Goal: Task Accomplishment & Management: Manage account settings

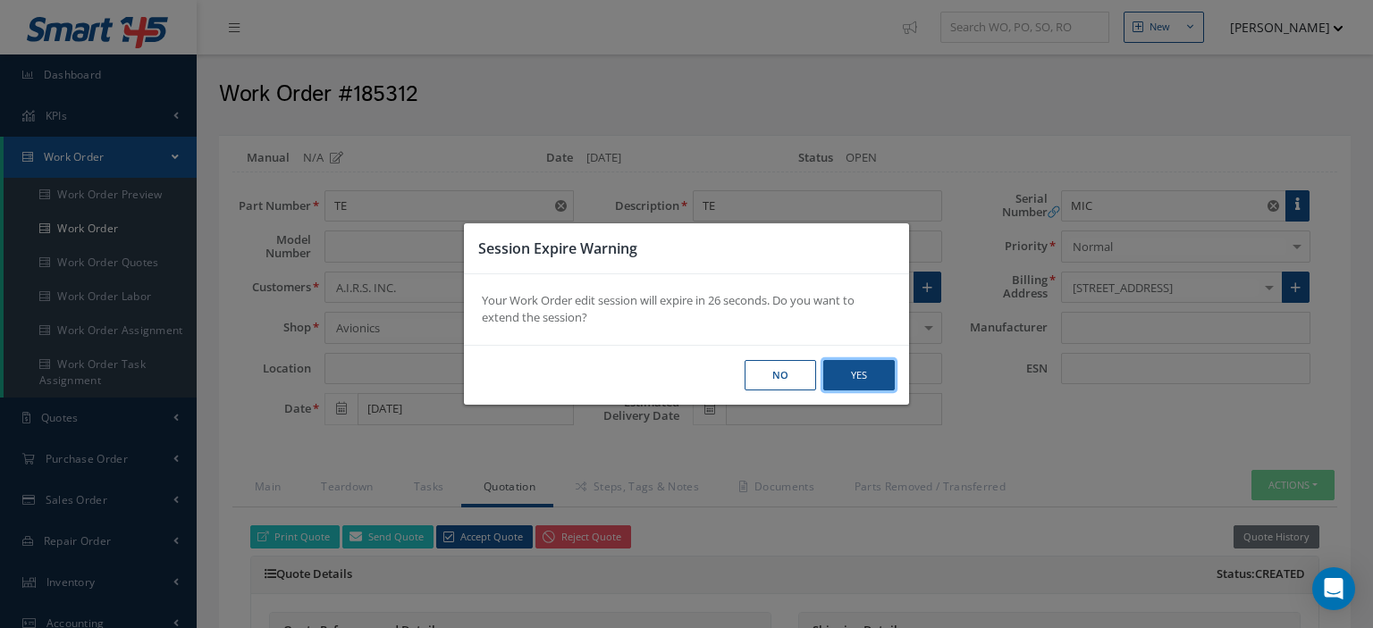
click at [0, 0] on button "Yes" at bounding box center [0, 0] width 0 height 0
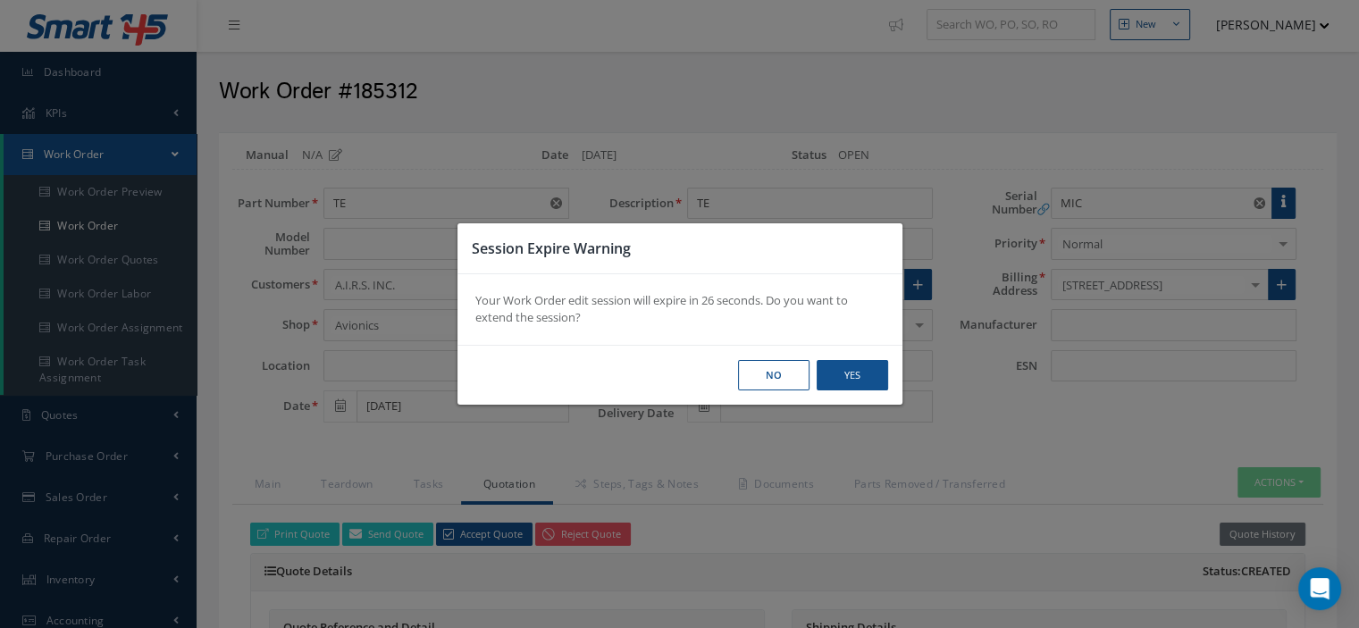
scroll to position [0, 163]
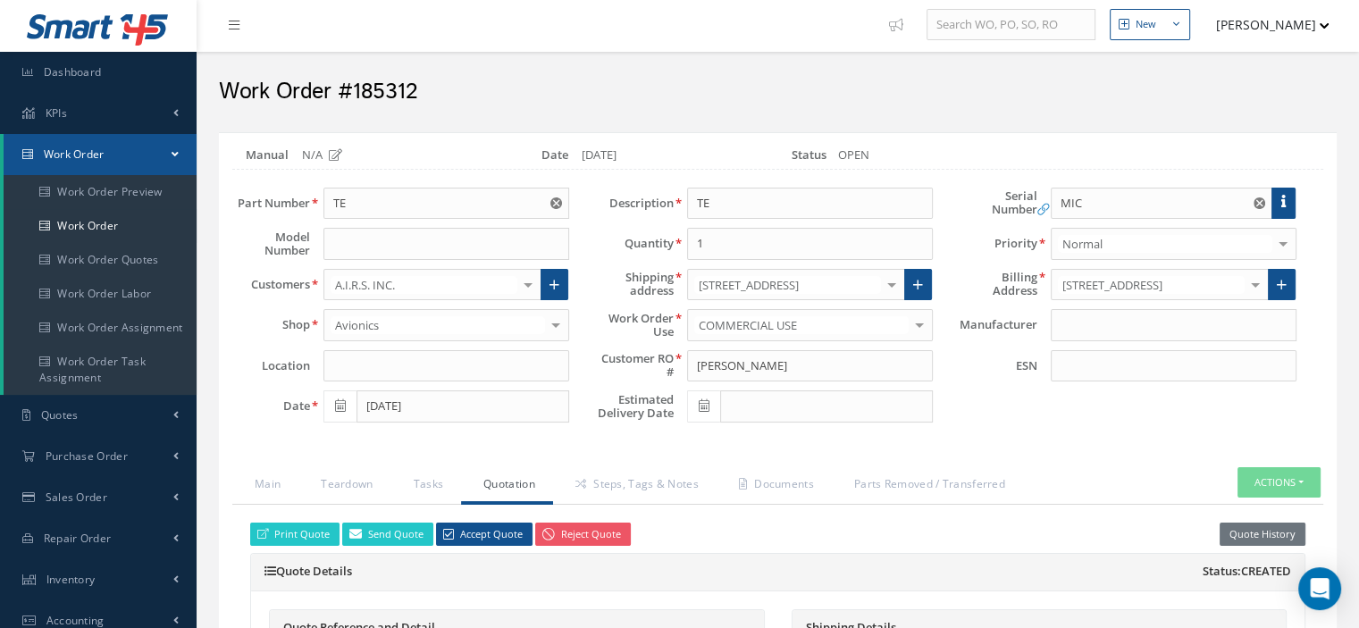
click at [127, 158] on link "Work Order" at bounding box center [100, 154] width 193 height 41
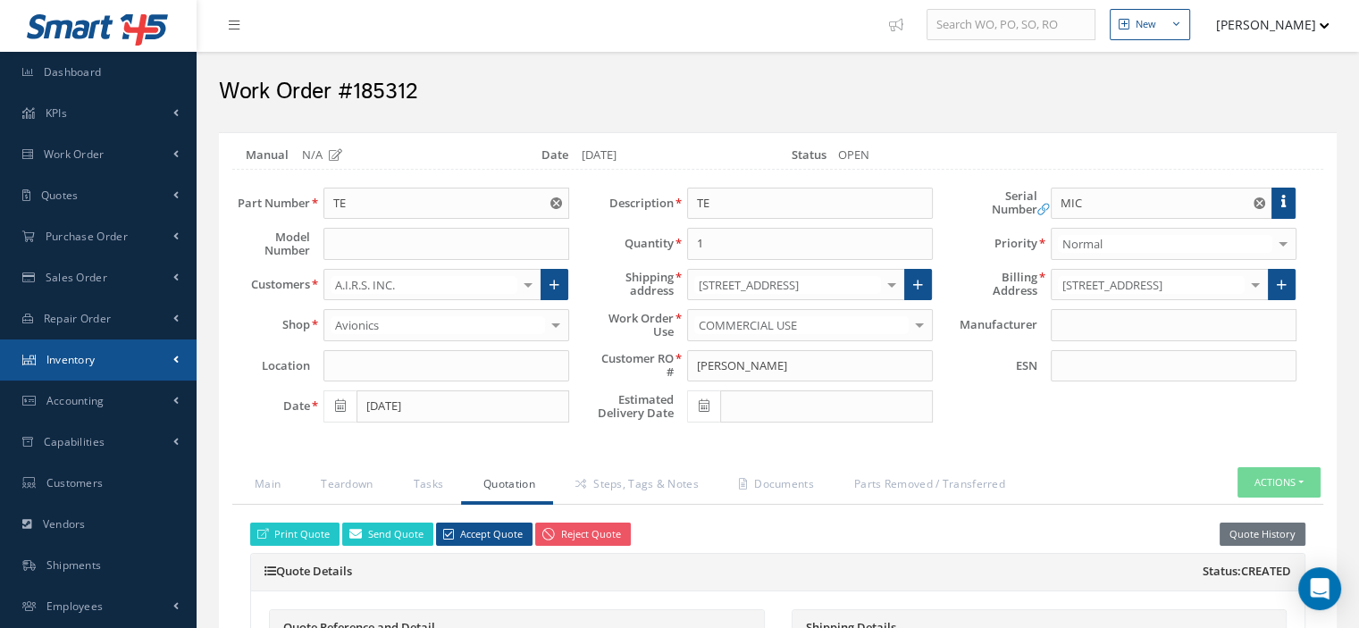
click at [68, 353] on span "Inventory" at bounding box center [70, 359] width 49 height 15
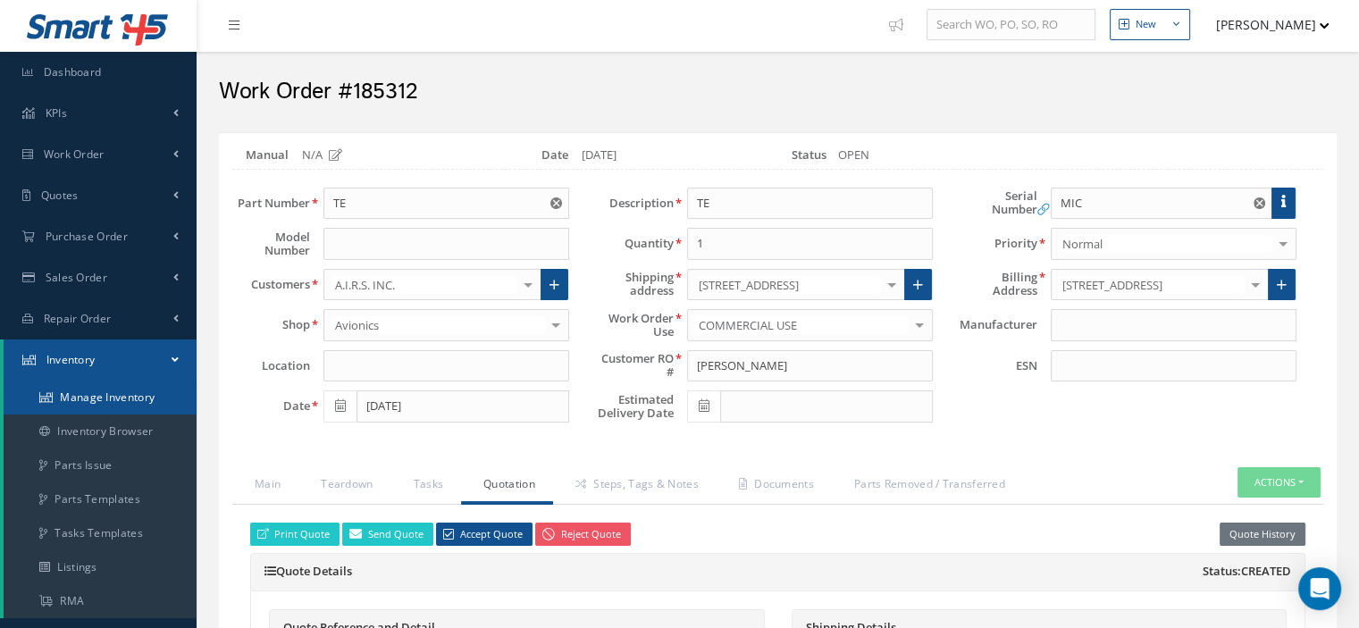
click at [119, 399] on link "Manage Inventory" at bounding box center [100, 398] width 193 height 34
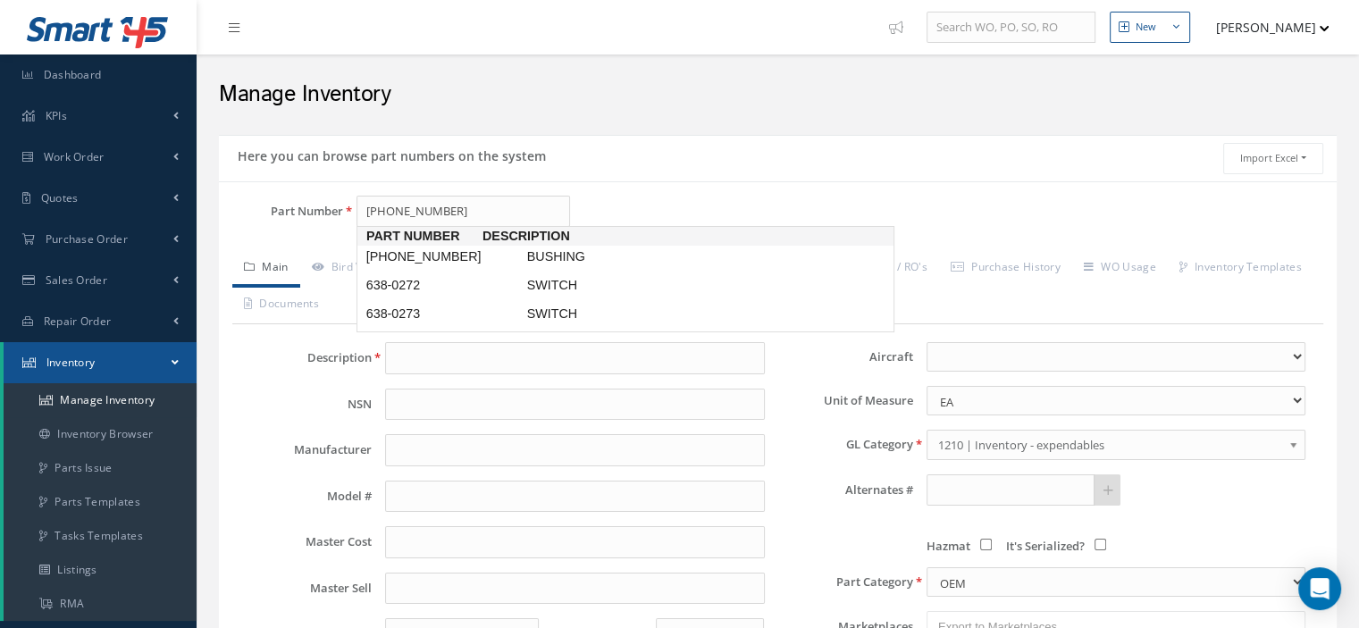
type input "[PHONE_NUMBER]"
click at [483, 254] on span "638-0256-001" at bounding box center [443, 257] width 161 height 19
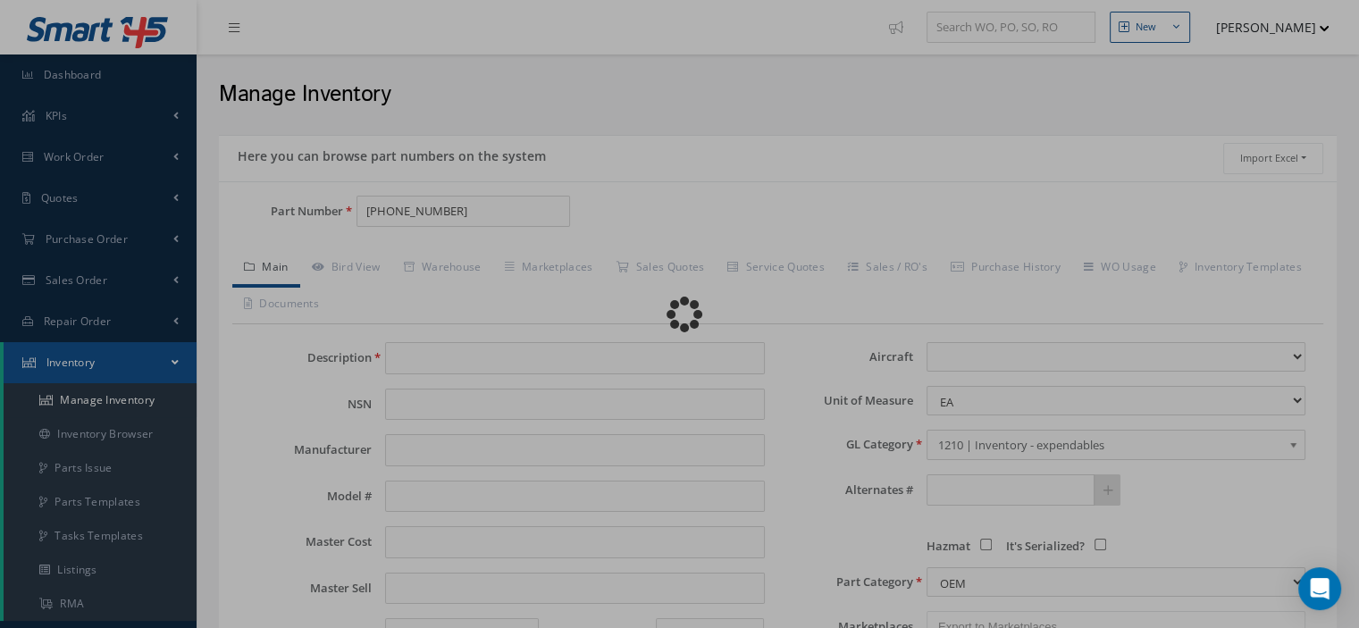
type input "BUSHING"
type input "HONEYWELL"
type input "0.00"
select select
type textarea "for p/n 980-6116-xxx"
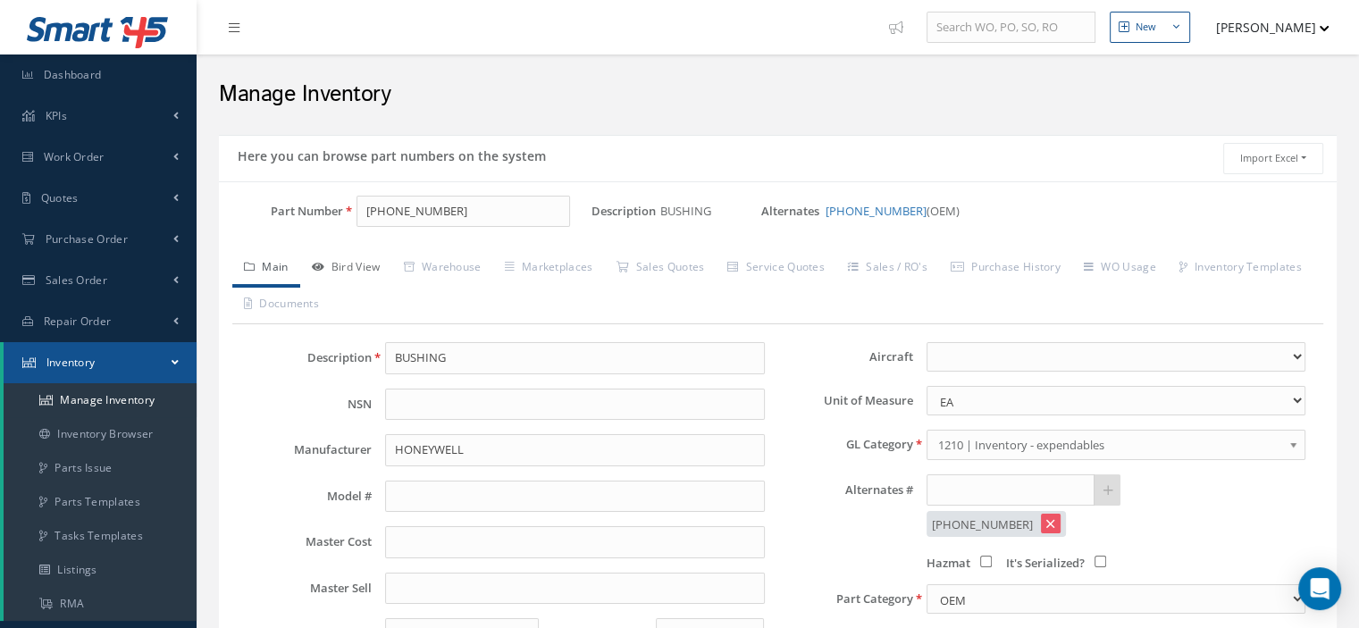
click at [357, 262] on link "Bird View" at bounding box center [346, 269] width 92 height 38
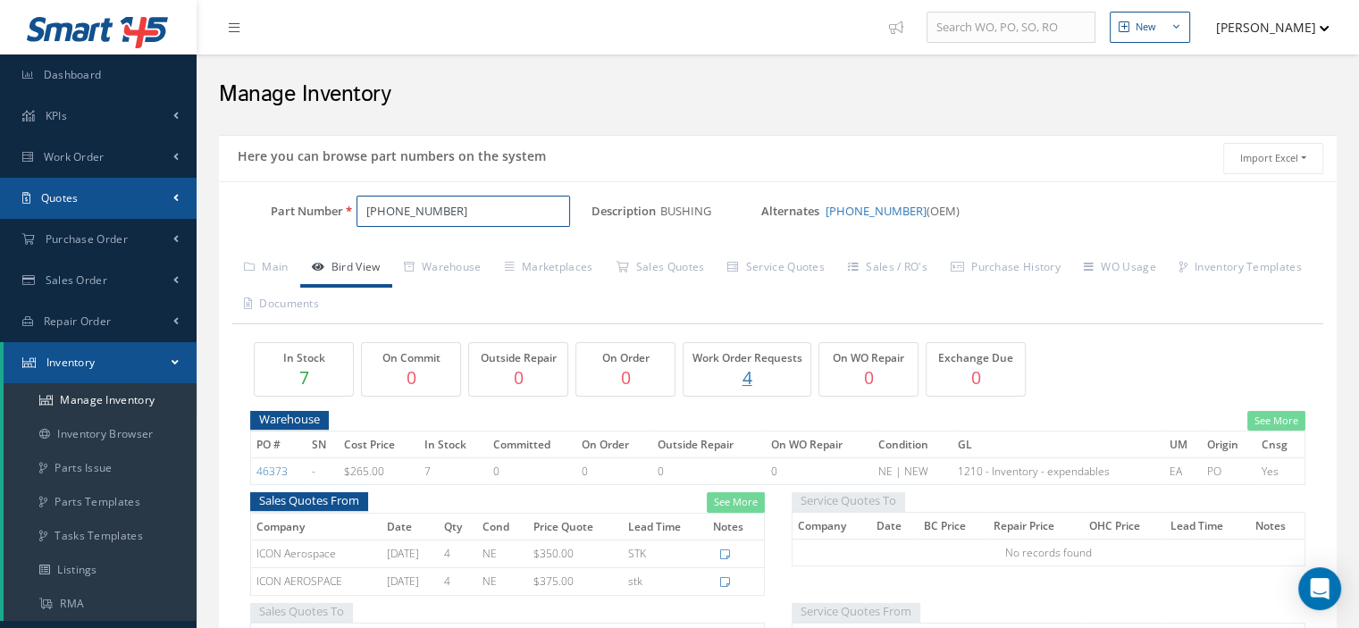
drag, startPoint x: 273, startPoint y: 210, endPoint x: 187, endPoint y: 215, distance: 86.0
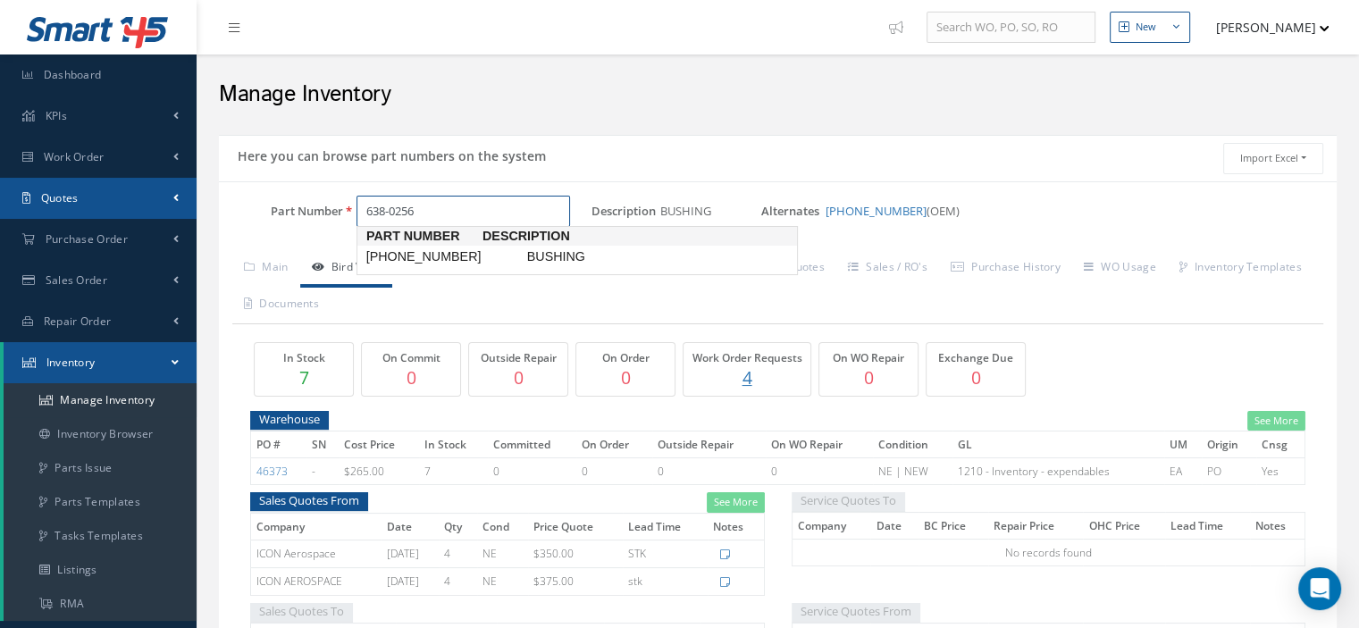
type input "638-0256-"
drag, startPoint x: 422, startPoint y: 213, endPoint x: 351, endPoint y: 214, distance: 70.6
click at [352, 214] on div "638-0256-" at bounding box center [467, 212] width 248 height 32
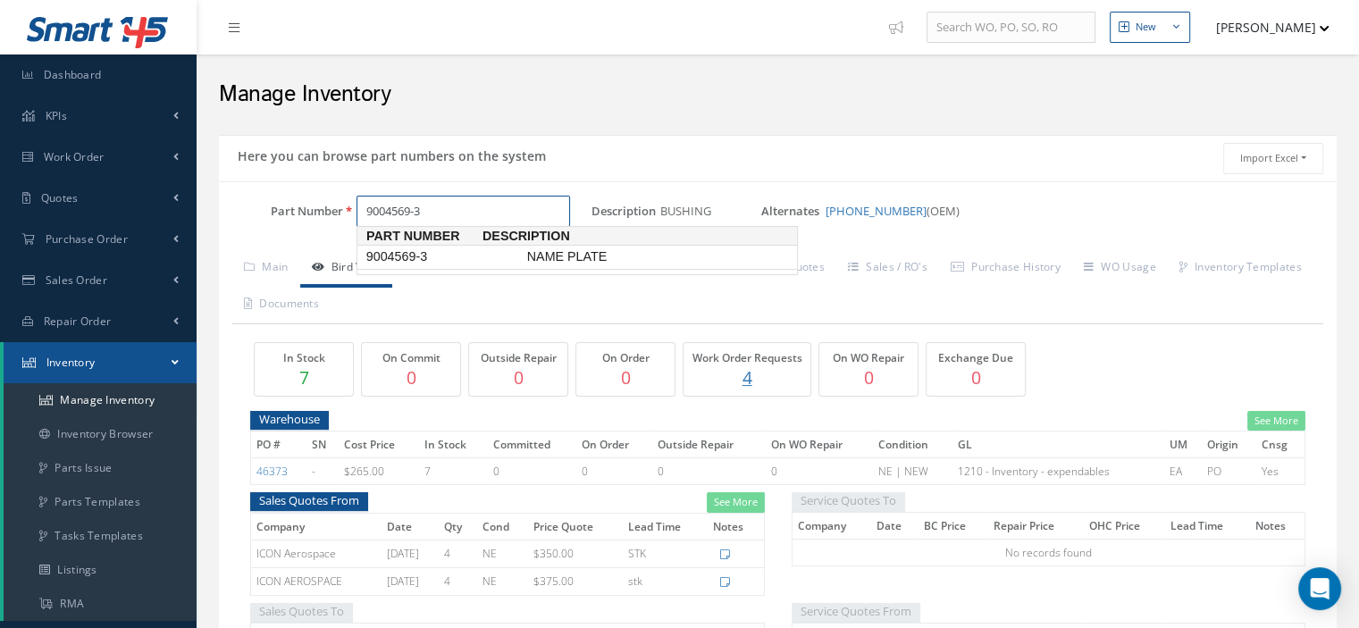
click at [379, 254] on span "9004569-3" at bounding box center [443, 257] width 161 height 19
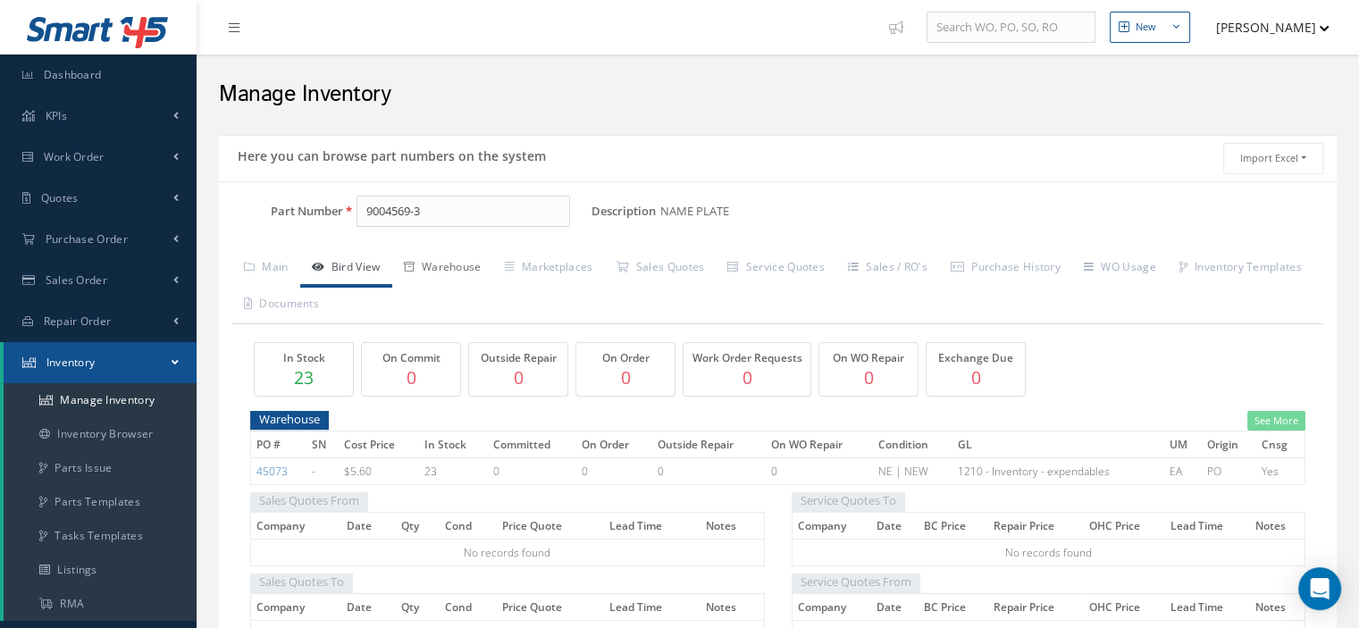
click at [440, 272] on link "Warehouse" at bounding box center [442, 269] width 101 height 38
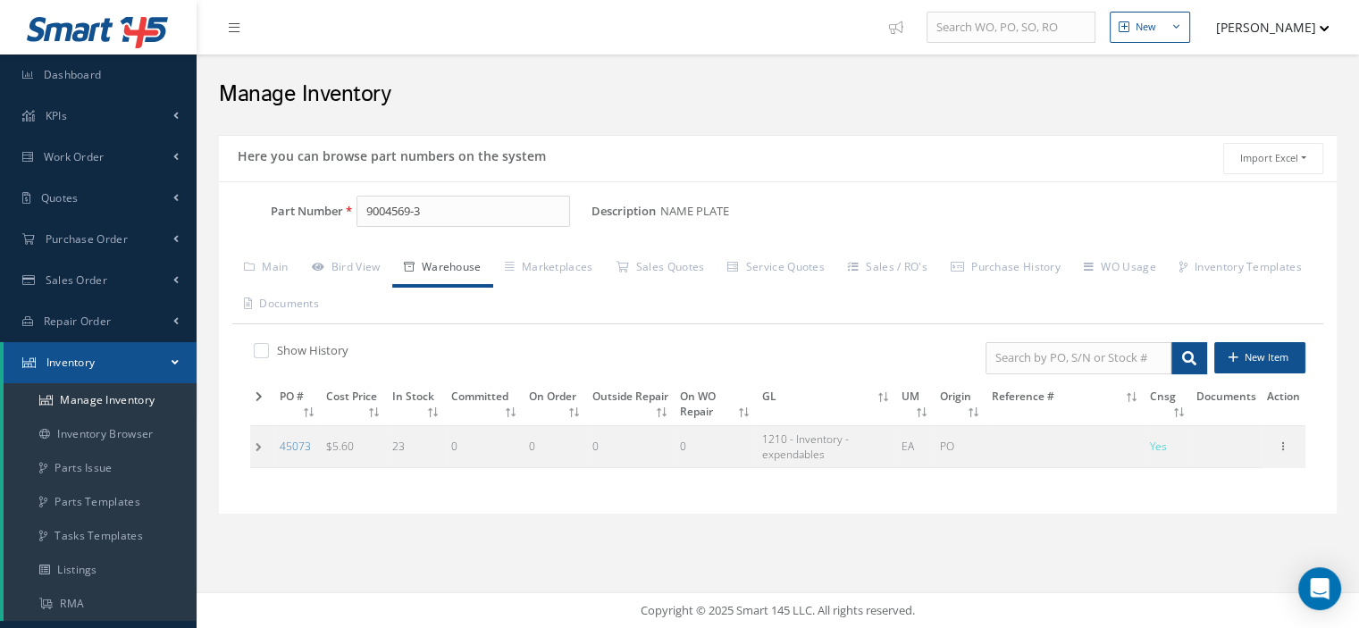
click at [259, 449] on td at bounding box center [262, 446] width 24 height 42
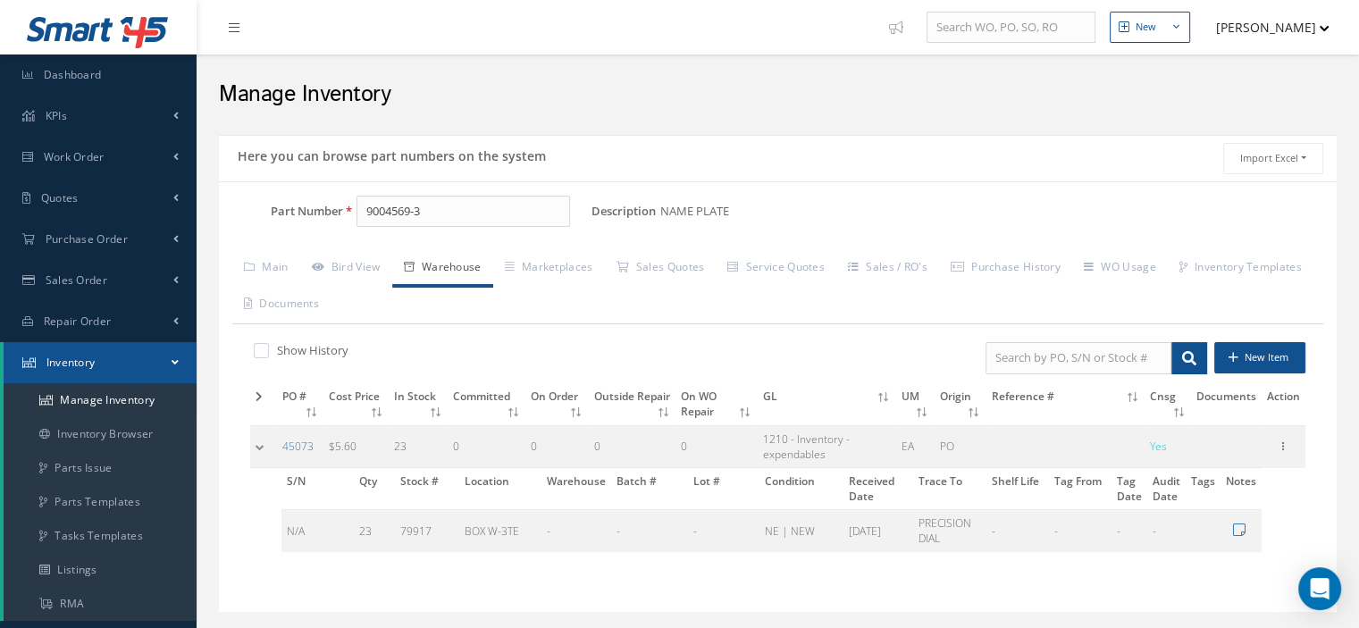
click at [259, 449] on td at bounding box center [263, 446] width 27 height 42
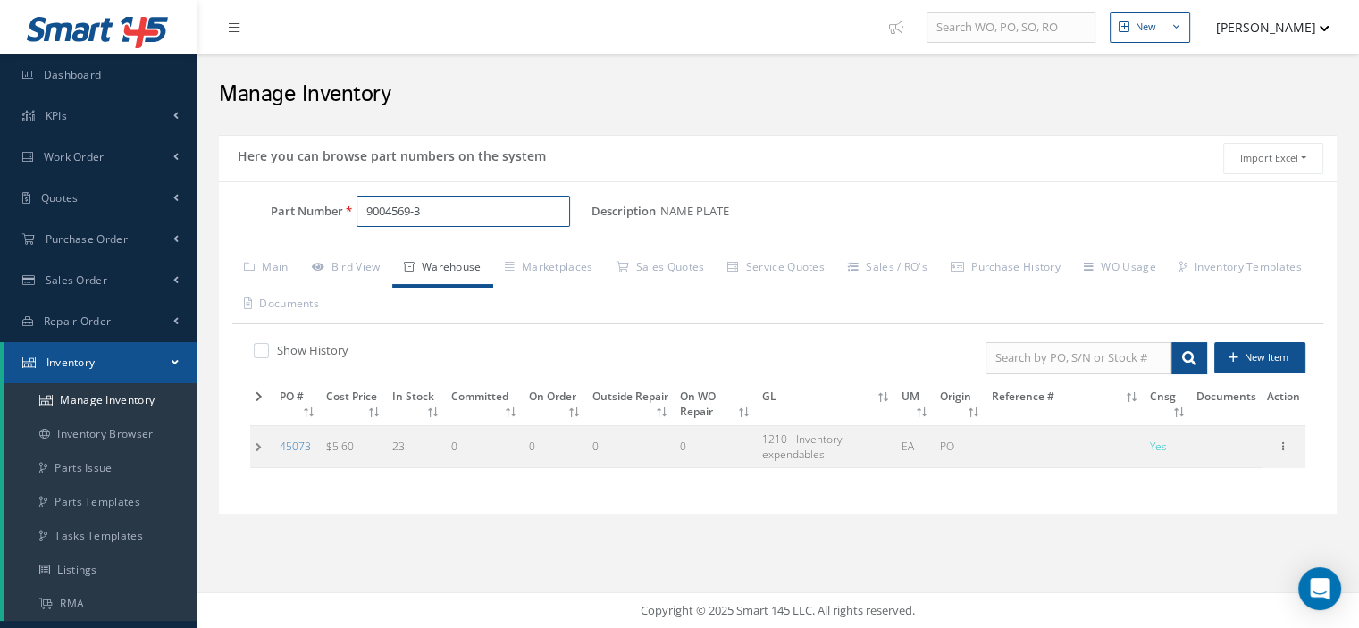
drag, startPoint x: 437, startPoint y: 217, endPoint x: 288, endPoint y: 198, distance: 150.4
click at [322, 196] on div "Part Number 9004569-3" at bounding box center [405, 212] width 373 height 32
click at [461, 257] on span "M25988-1-137" at bounding box center [443, 257] width 161 height 19
click at [265, 450] on td at bounding box center [262, 446] width 24 height 42
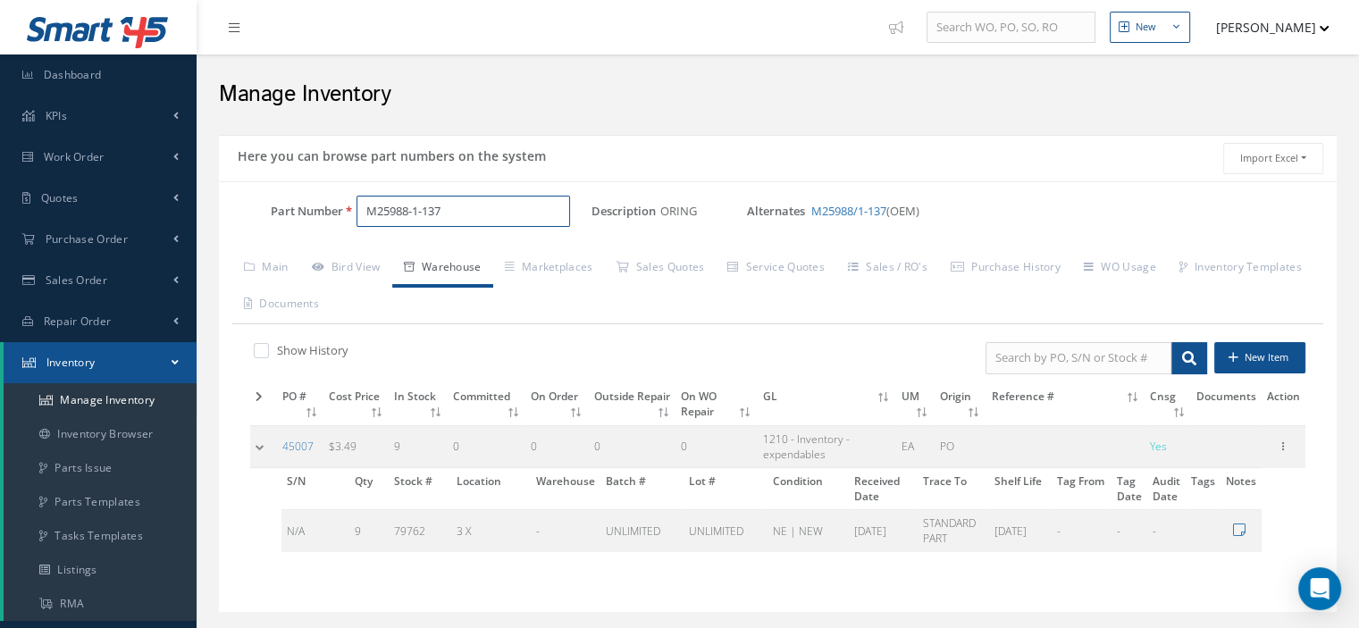
drag, startPoint x: 466, startPoint y: 214, endPoint x: 347, endPoint y: 211, distance: 118.9
click at [347, 211] on div "M25988-1-137" at bounding box center [467, 212] width 248 height 32
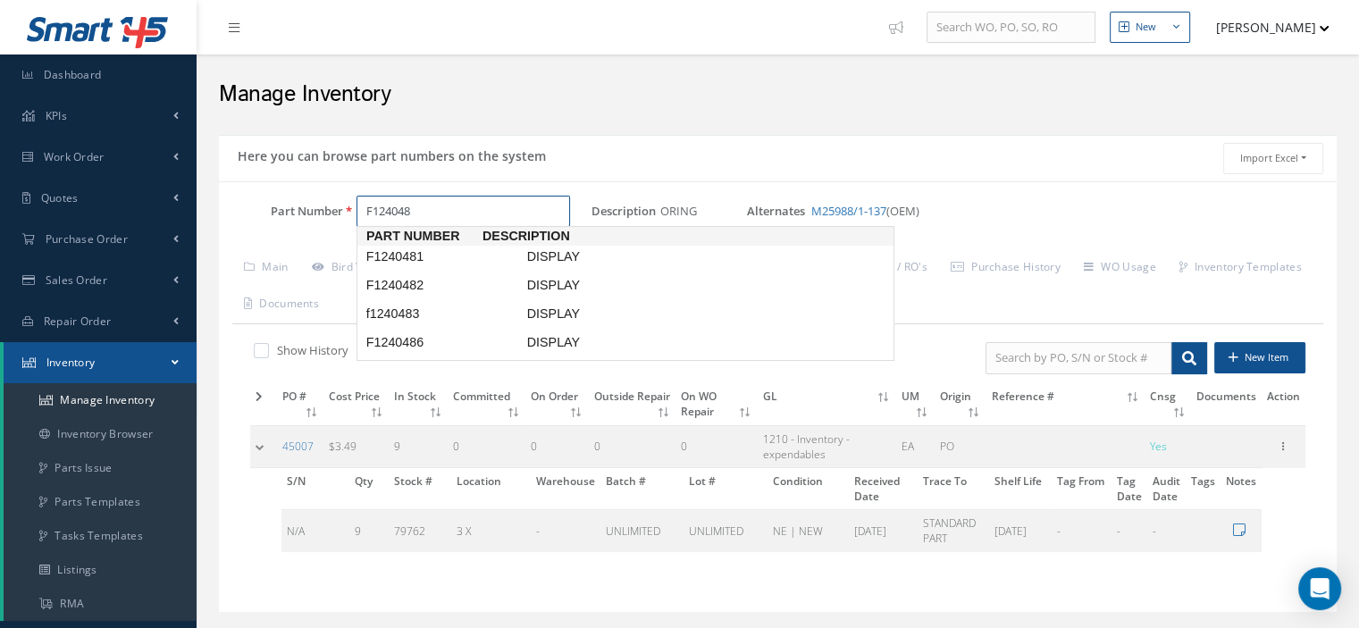
type input "F1240486"
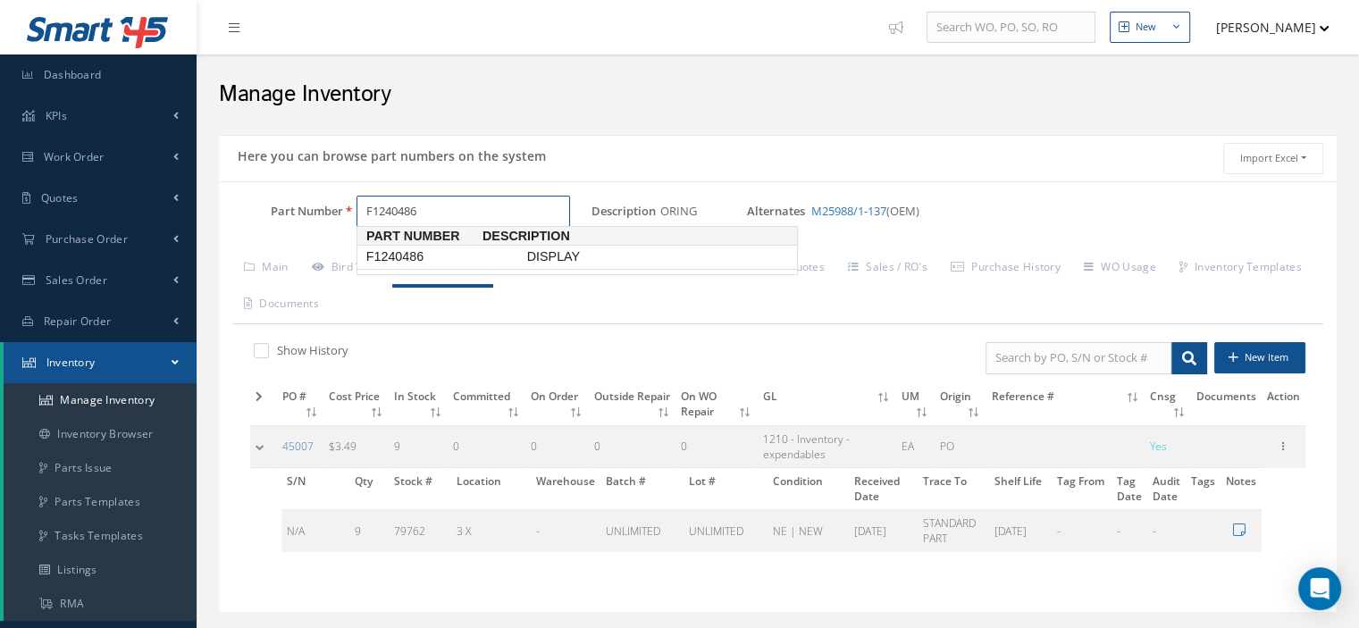
click at [438, 253] on span "F1240486" at bounding box center [443, 257] width 161 height 19
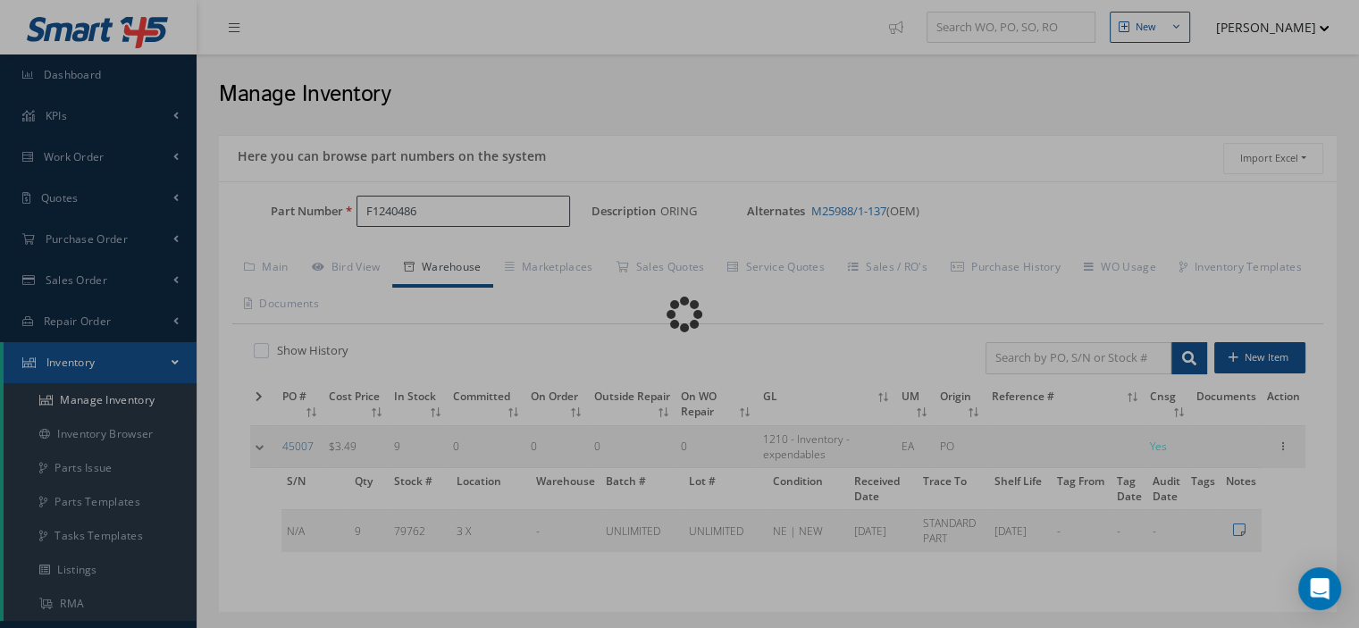
type input "DISPLAY"
type input "THALES"
type input "F1240486"
select select
type textarea "for p/n 899-2223-008 -- Oscar 08/26/2024 01:28PM"
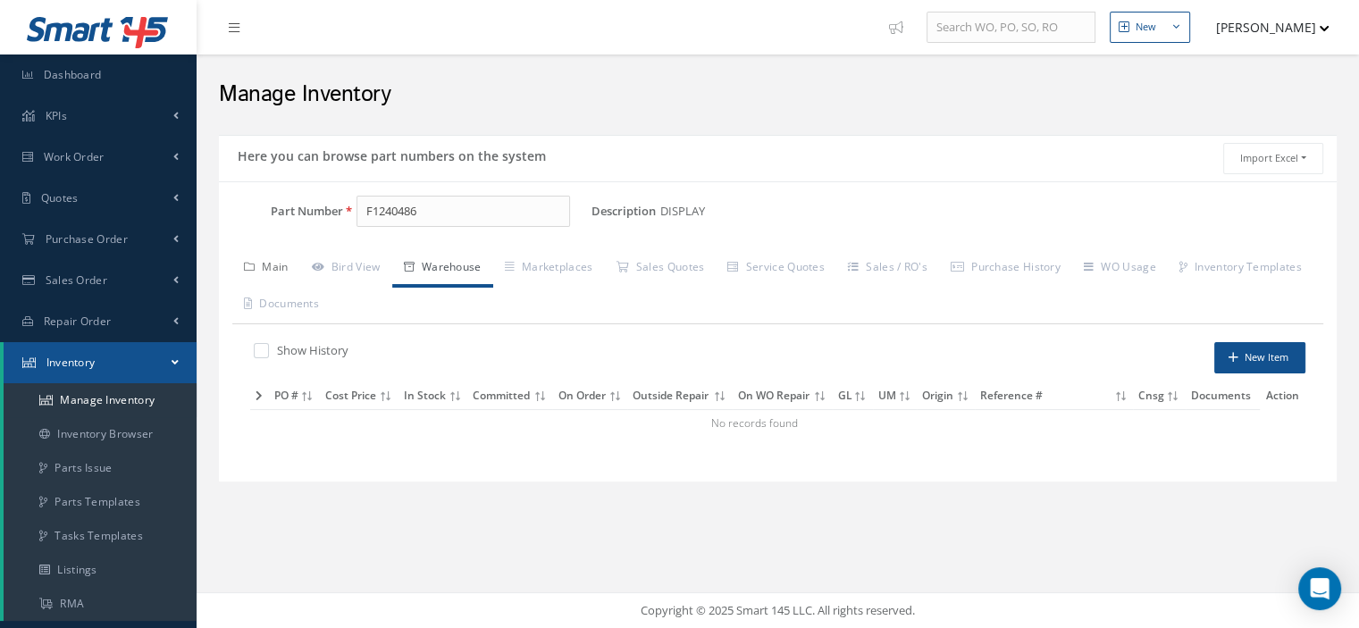
click at [290, 267] on link "Main" at bounding box center [266, 269] width 68 height 38
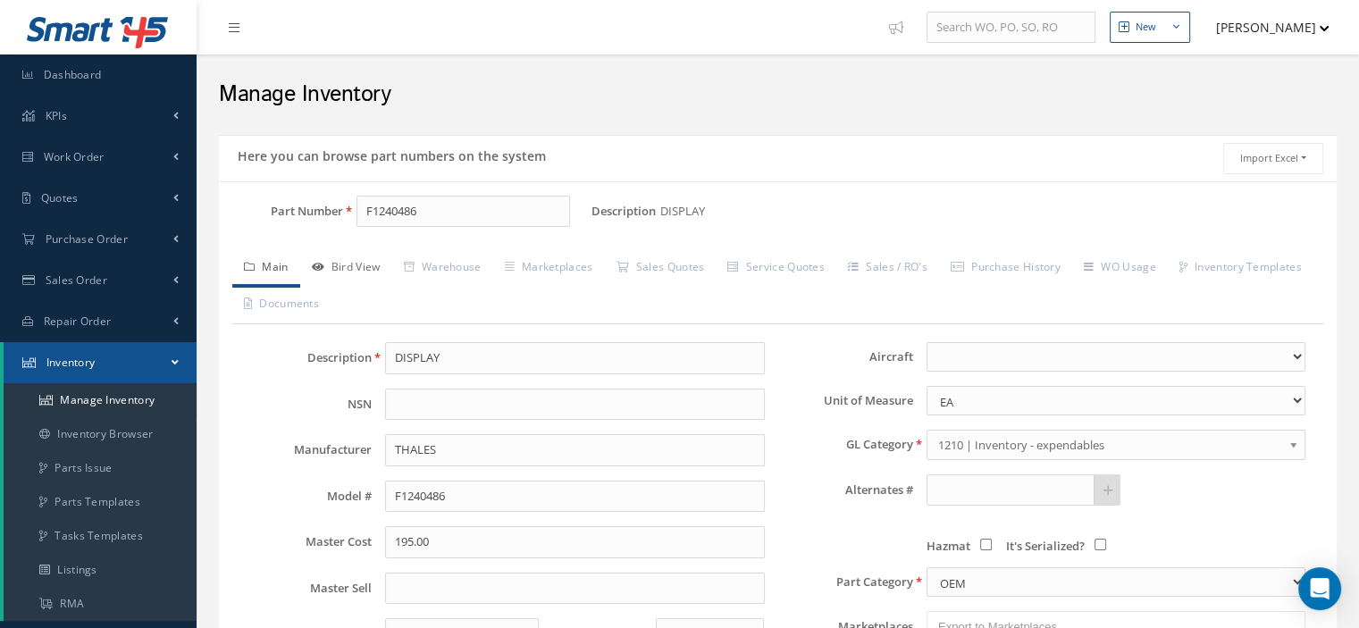
click at [340, 271] on link "Bird View" at bounding box center [346, 269] width 92 height 38
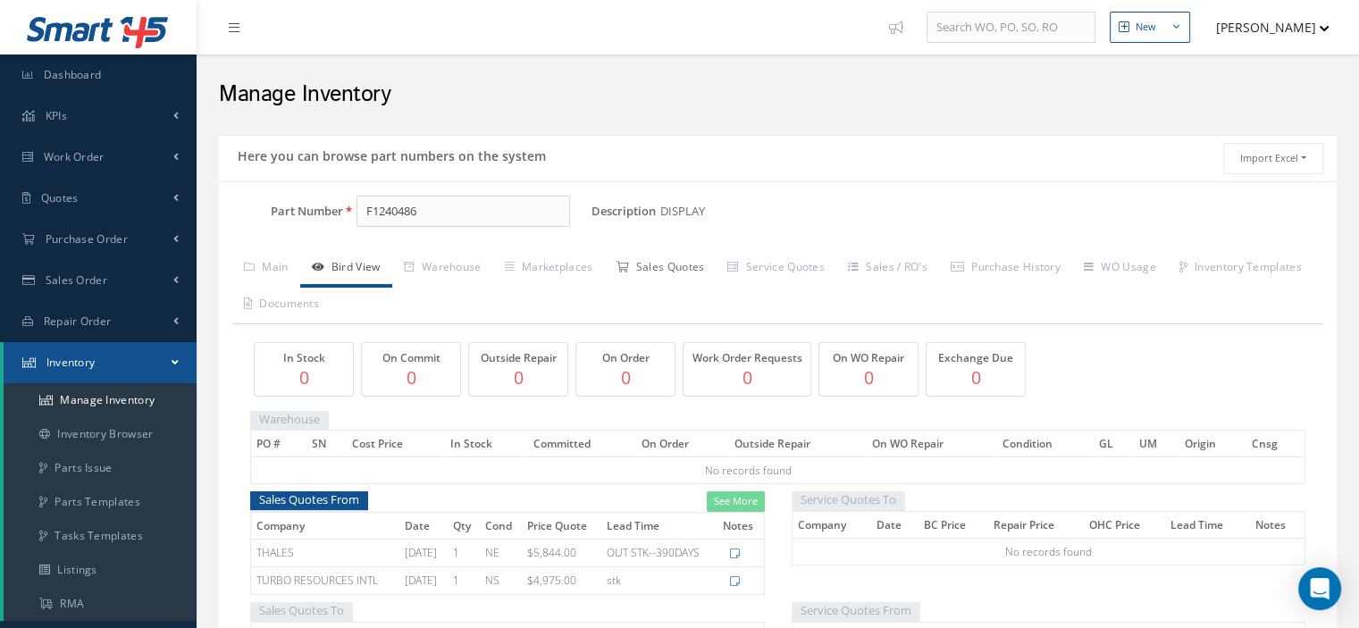
click at [668, 267] on link "Sales Quotes" at bounding box center [660, 269] width 112 height 38
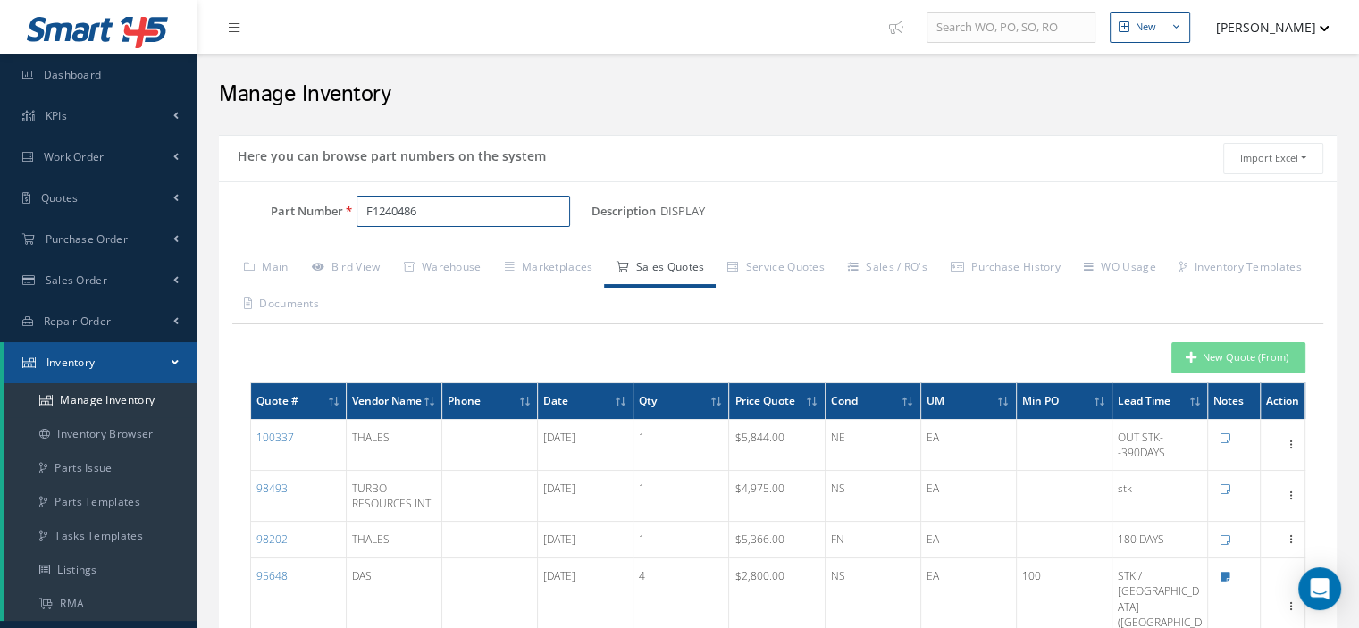
drag, startPoint x: 443, startPoint y: 214, endPoint x: 362, endPoint y: 200, distance: 82.4
click at [362, 200] on input "F1240486" at bounding box center [464, 212] width 214 height 32
click at [382, 253] on span "A1209619" at bounding box center [443, 257] width 161 height 19
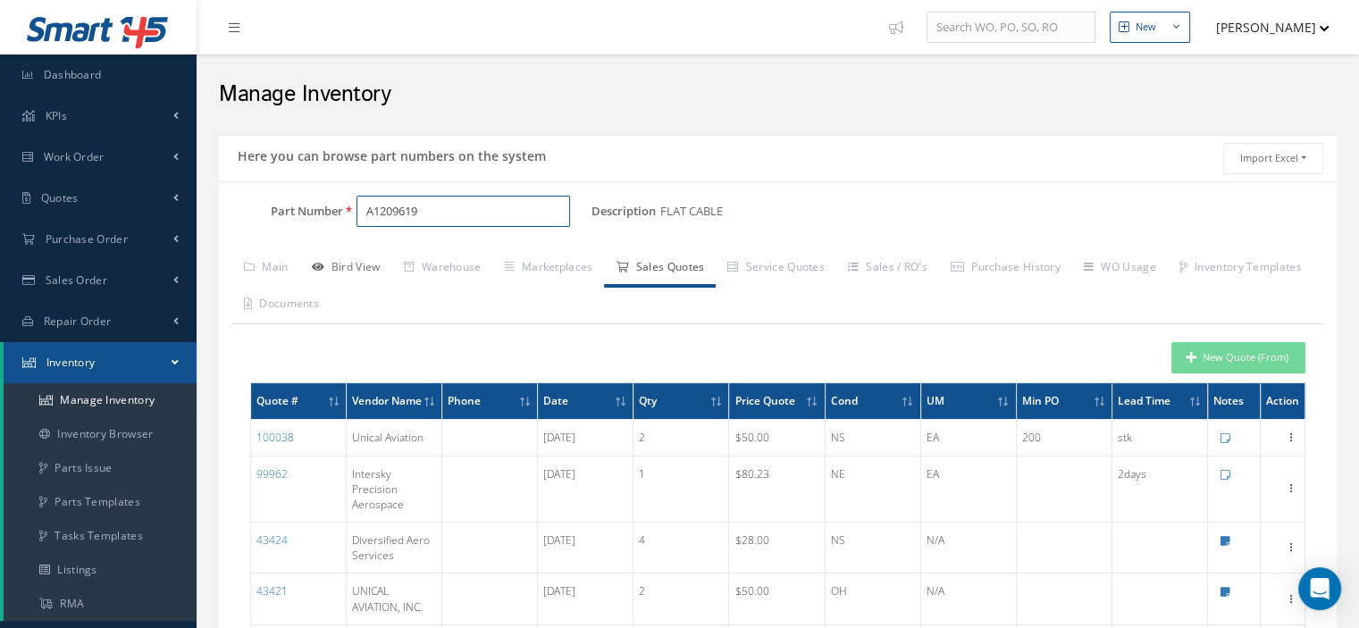
type input "A1209619"
click at [375, 264] on link "Bird View" at bounding box center [346, 269] width 92 height 38
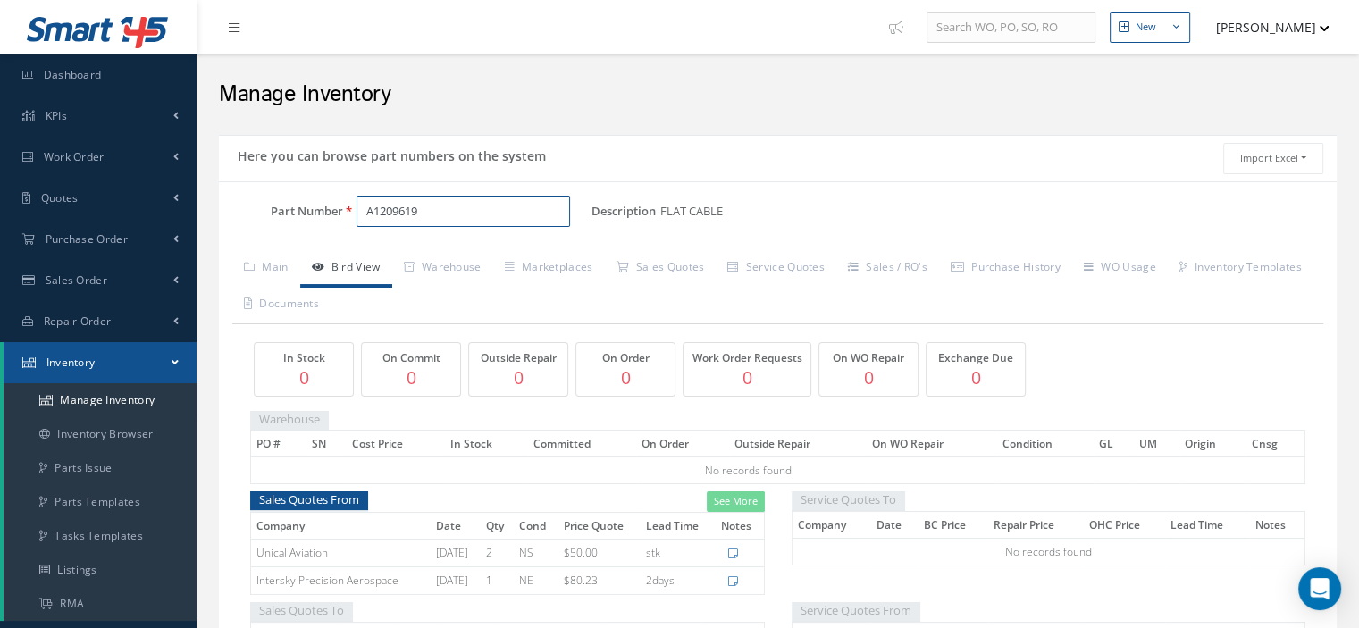
drag, startPoint x: 432, startPoint y: 215, endPoint x: 364, endPoint y: 208, distance: 68.3
click at [364, 208] on input "A1209619" at bounding box center [464, 212] width 214 height 32
click at [57, 155] on span "Work Order" at bounding box center [74, 156] width 61 height 15
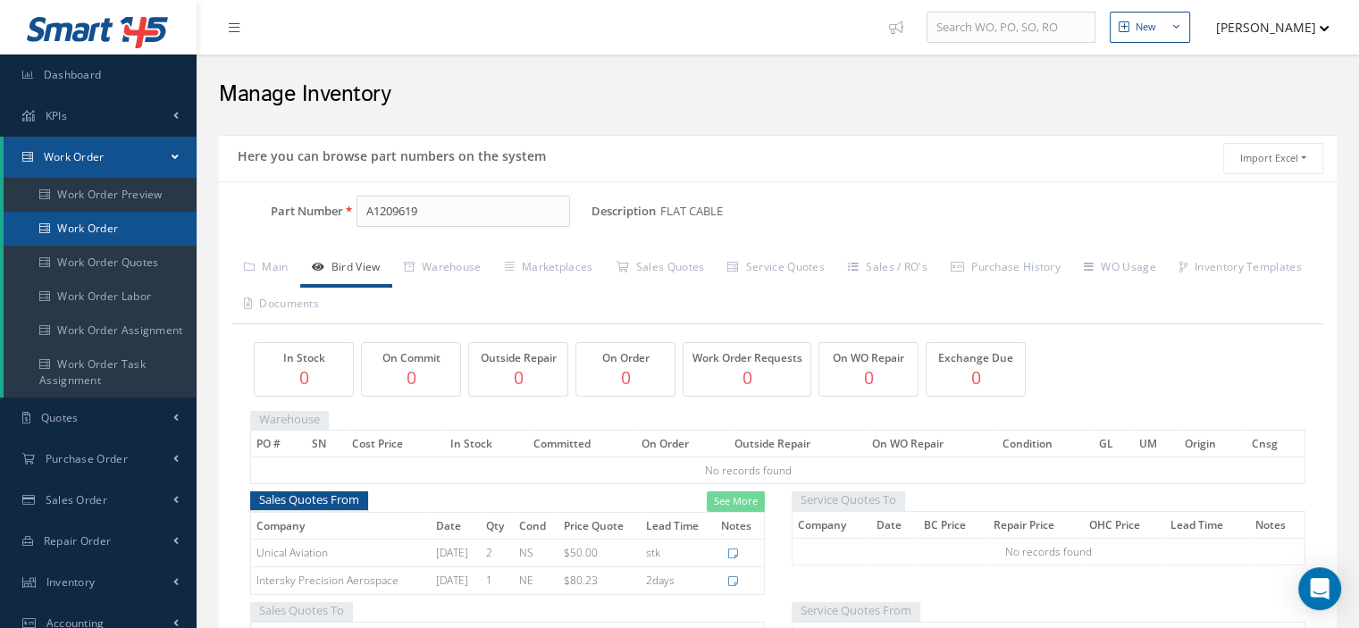
click at [107, 226] on link "Work Order" at bounding box center [100, 229] width 193 height 34
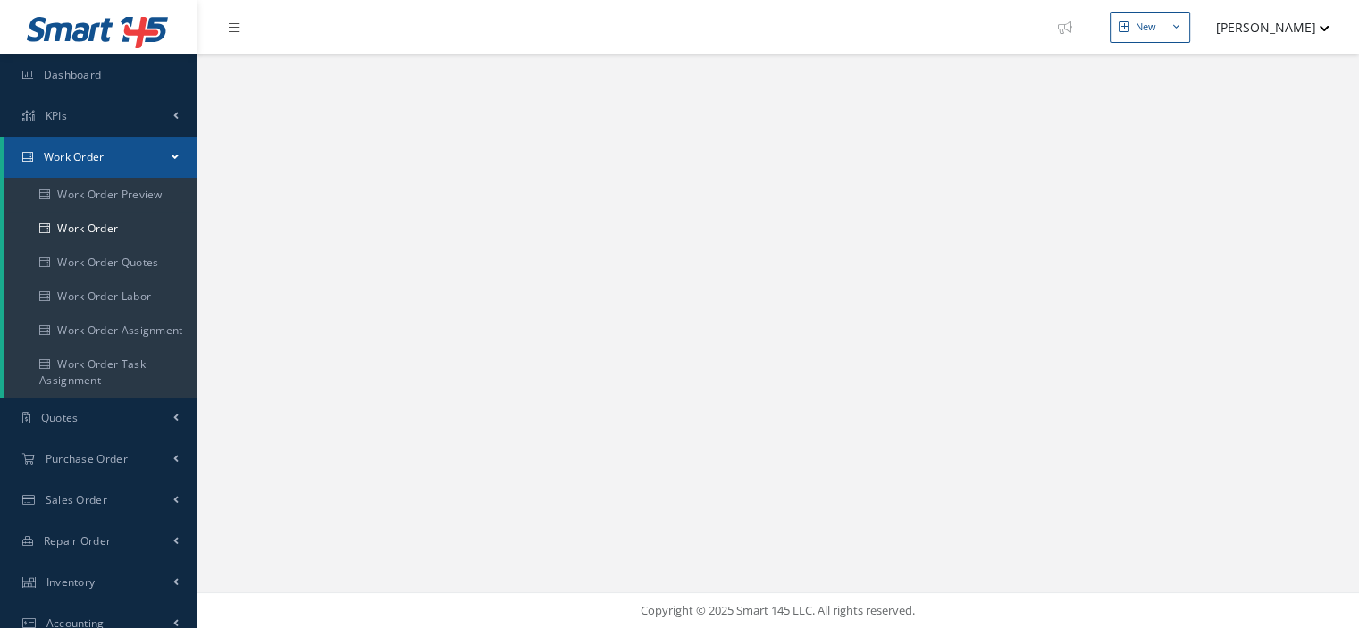
select select "25"
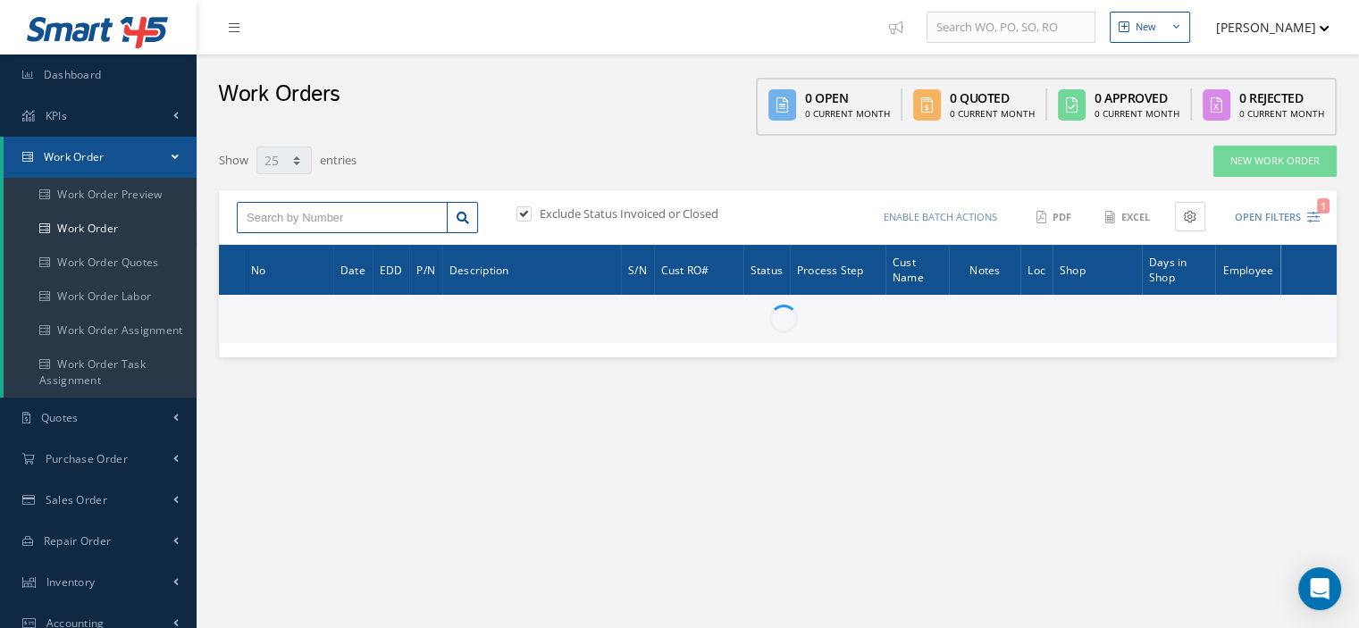
click at [294, 223] on input "text" at bounding box center [342, 218] width 211 height 32
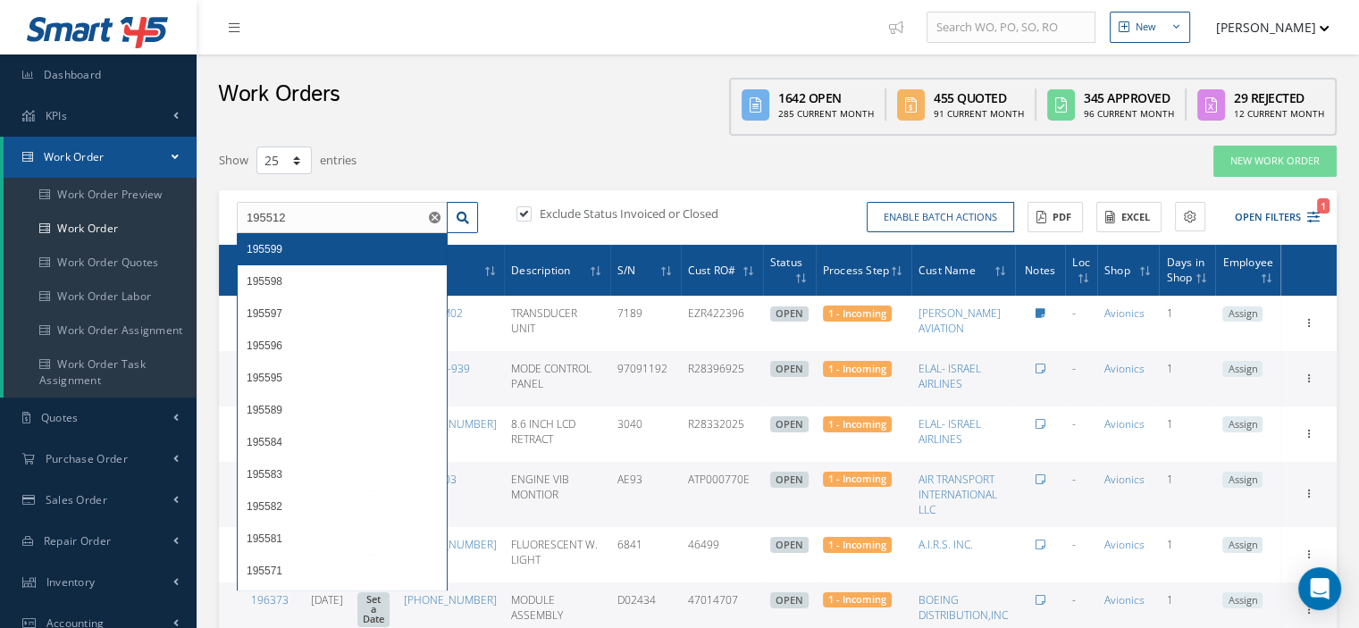
click at [307, 237] on div "195599" at bounding box center [342, 249] width 209 height 32
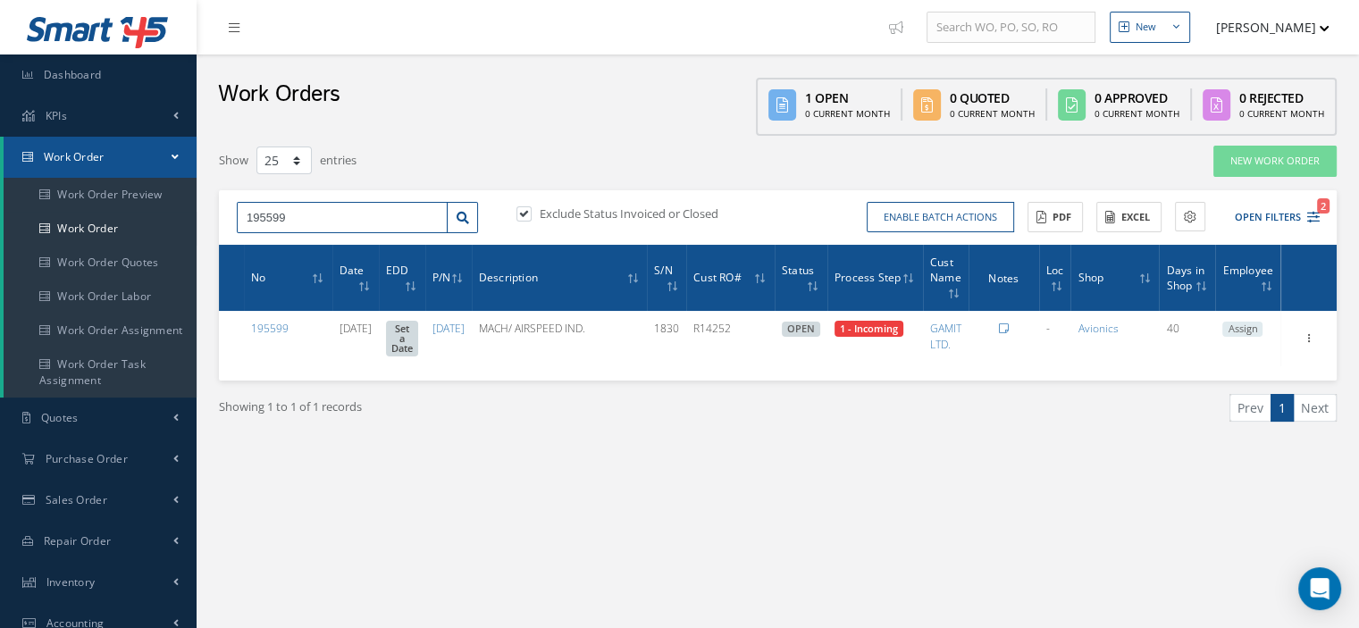
drag, startPoint x: 273, startPoint y: 220, endPoint x: 239, endPoint y: 224, distance: 33.4
click at [239, 224] on input "195599" at bounding box center [342, 218] width 211 height 32
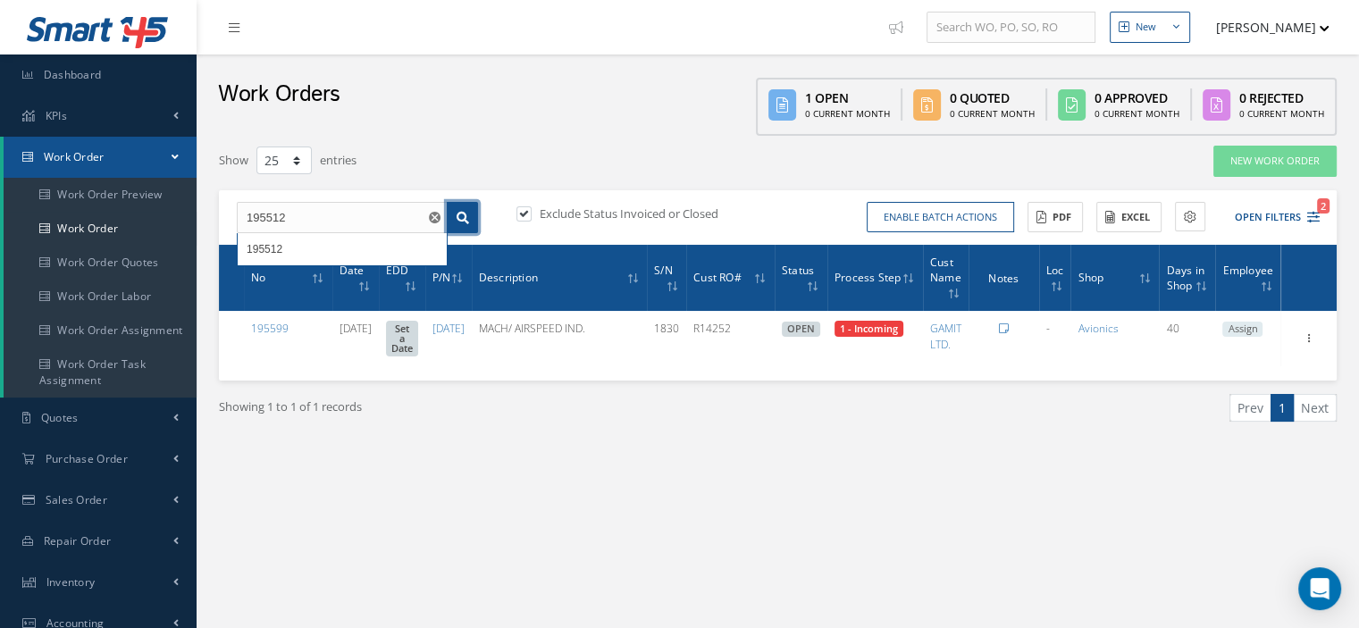
click at [461, 212] on icon at bounding box center [463, 218] width 13 height 13
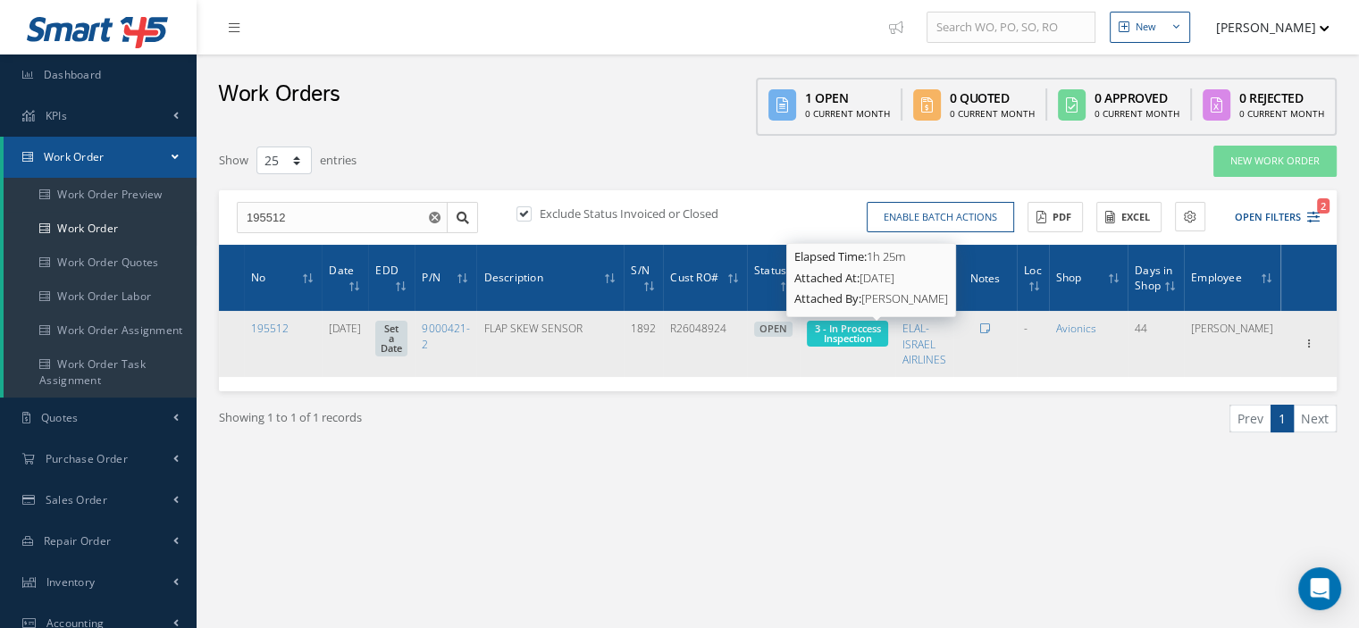
click at [869, 332] on span "3 - In Proccess Inspection" at bounding box center [847, 333] width 66 height 23
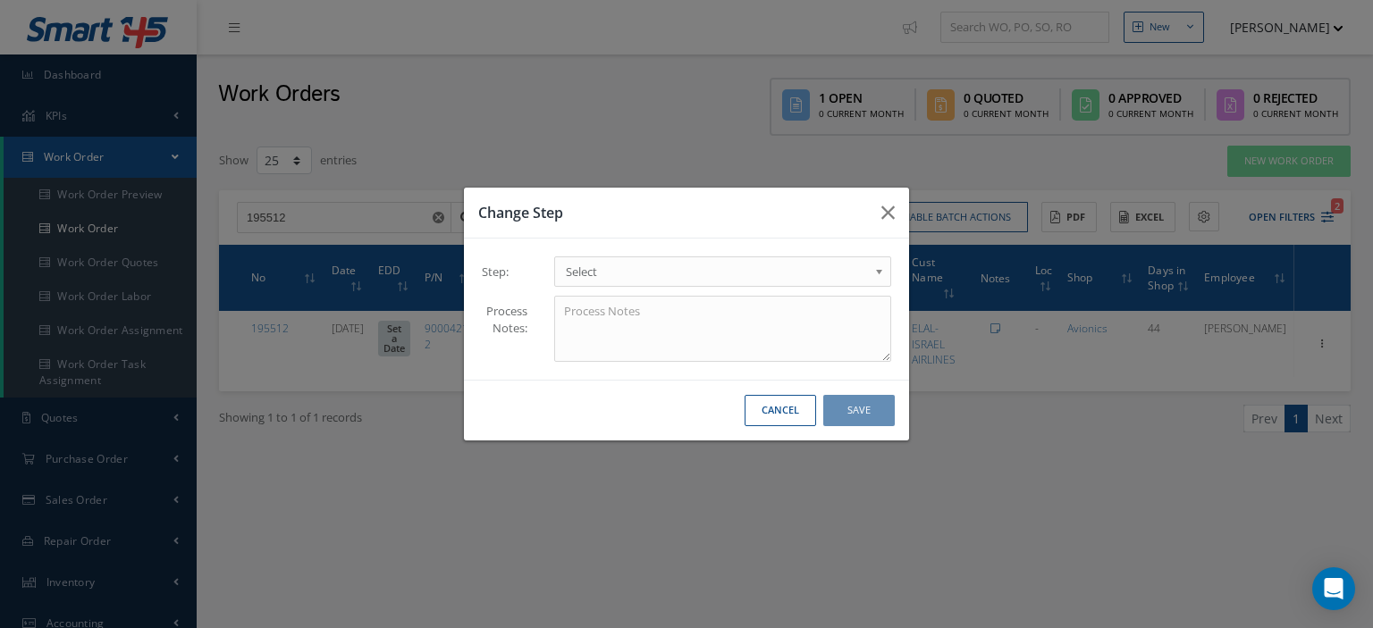
click at [874, 278] on b at bounding box center [882, 276] width 16 height 29
click at [833, 409] on button "Save" at bounding box center [858, 410] width 71 height 31
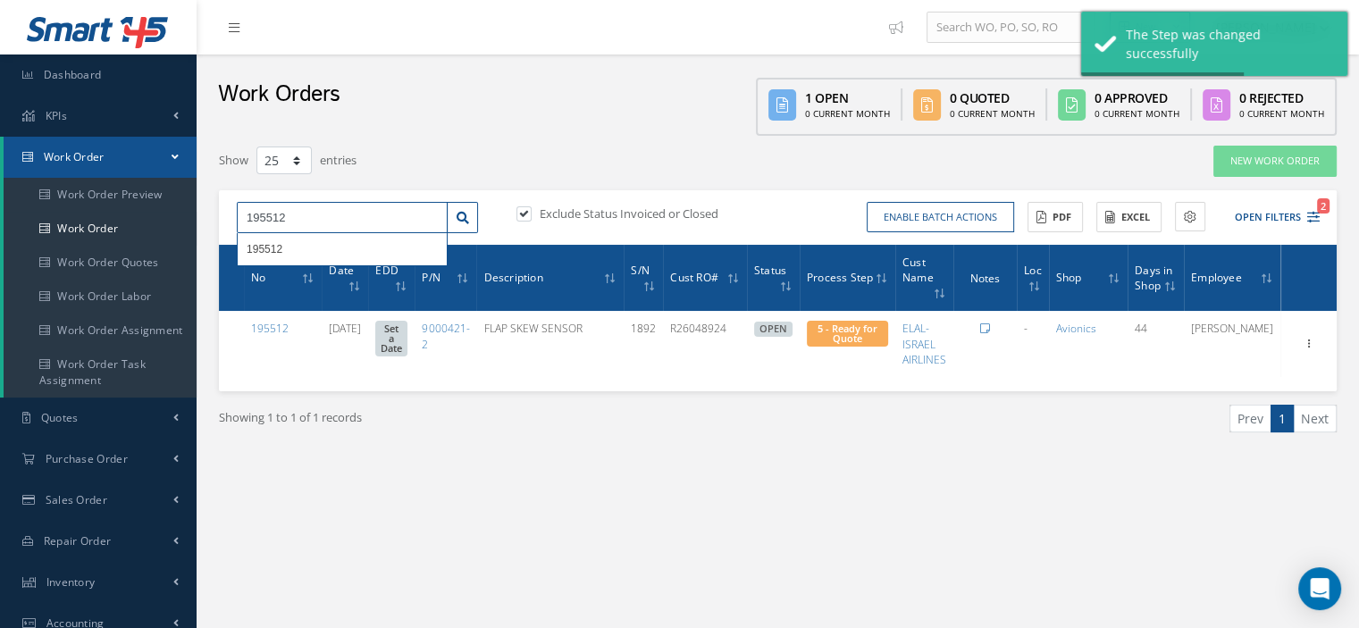
drag, startPoint x: 327, startPoint y: 221, endPoint x: 239, endPoint y: 220, distance: 87.6
click at [239, 220] on input "195512" at bounding box center [342, 218] width 211 height 32
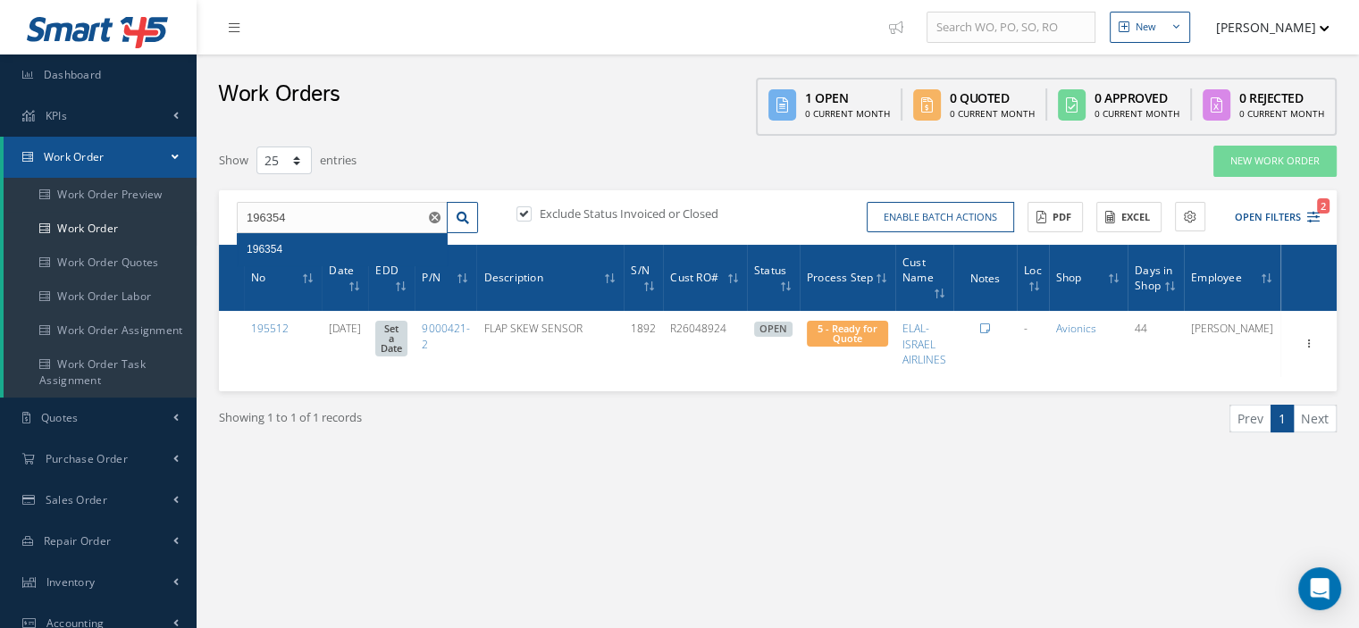
click at [332, 240] on div "196354" at bounding box center [342, 249] width 191 height 18
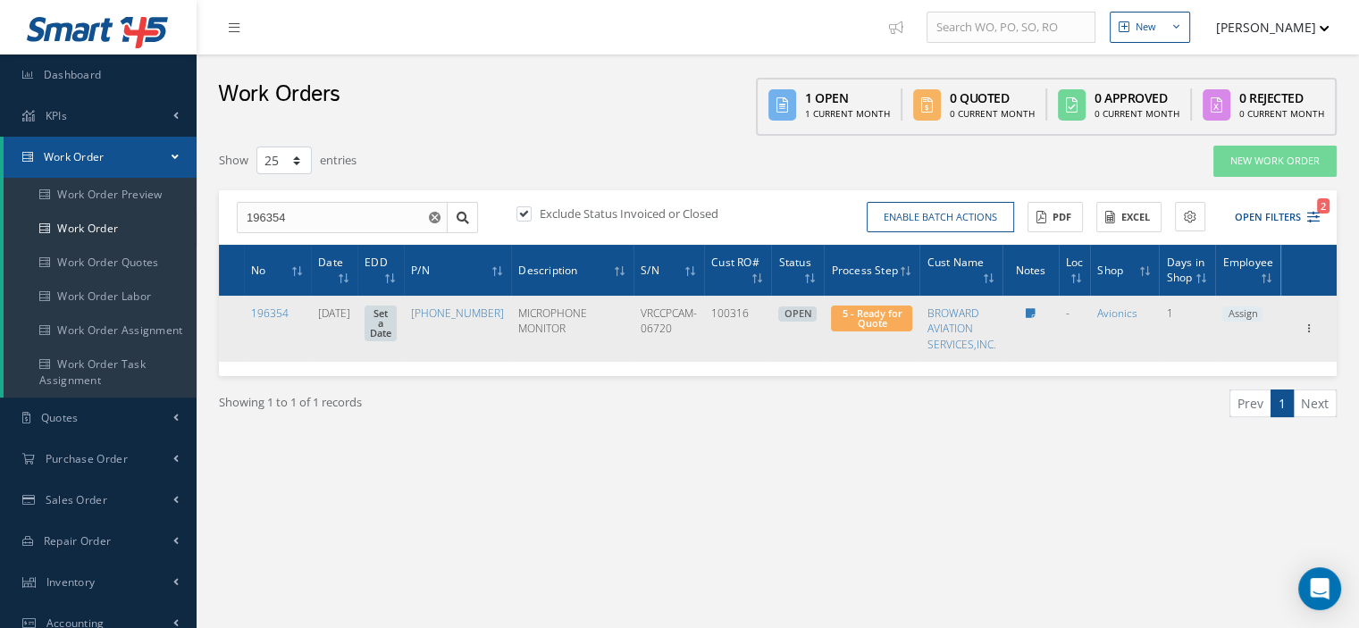
click at [1233, 313] on span "Assign" at bounding box center [1242, 315] width 40 height 16
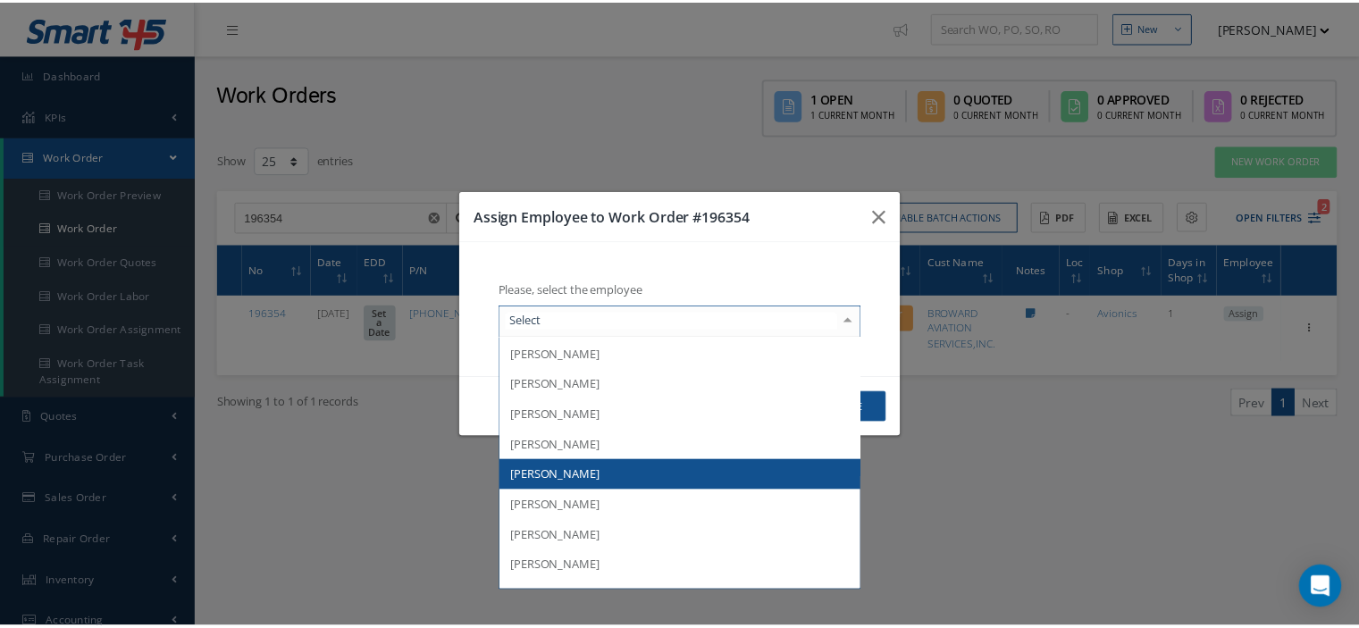
scroll to position [179, 0]
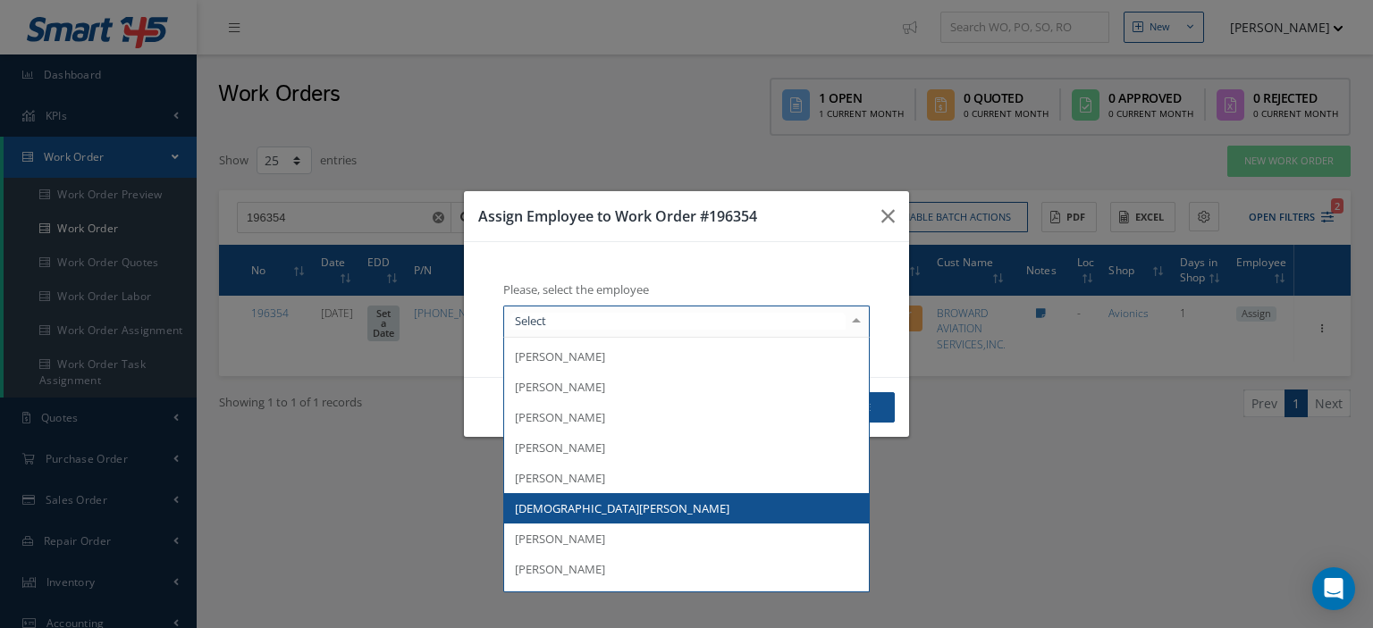
click at [628, 499] on span "Jesus Padron" at bounding box center [686, 508] width 365 height 30
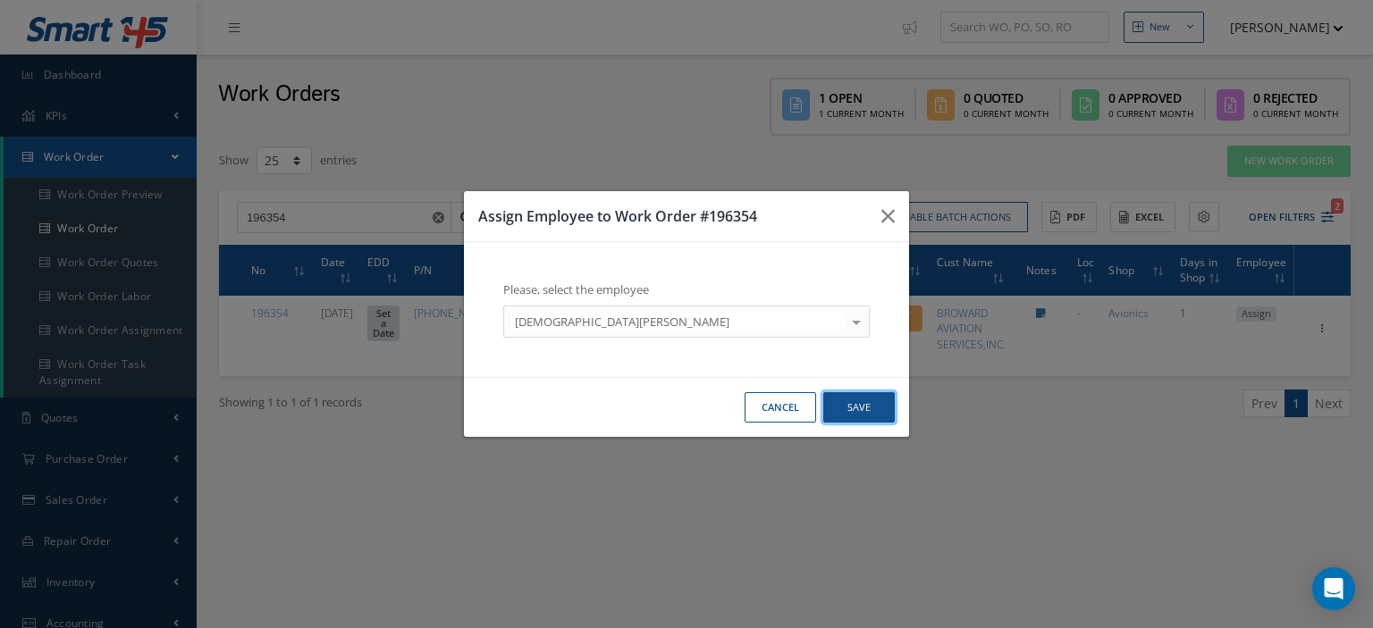
click at [848, 410] on button "Save" at bounding box center [858, 407] width 71 height 31
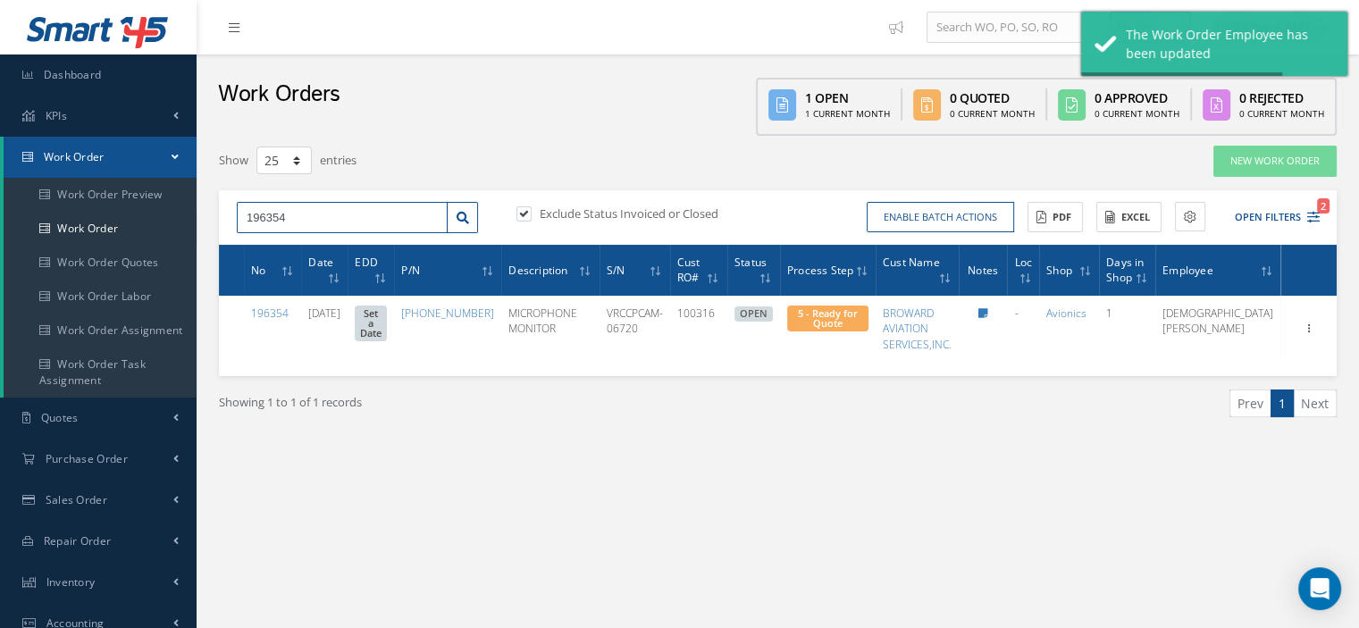
drag, startPoint x: 315, startPoint y: 218, endPoint x: 213, endPoint y: 219, distance: 102.8
click at [213, 219] on div "Show 10 25 50 100 entries New Work Order 196354 Exclude Status Invoiced or Clos…" at bounding box center [778, 304] width 1145 height 318
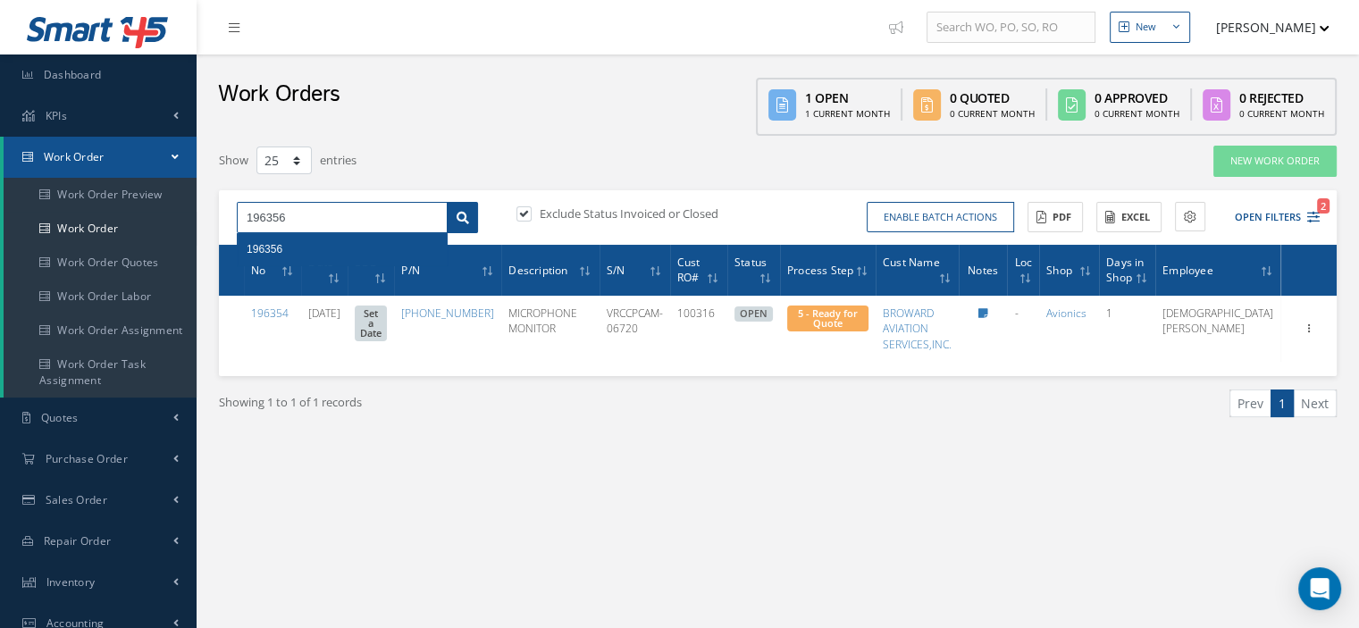
type input "196356"
click at [464, 218] on icon at bounding box center [463, 218] width 13 height 13
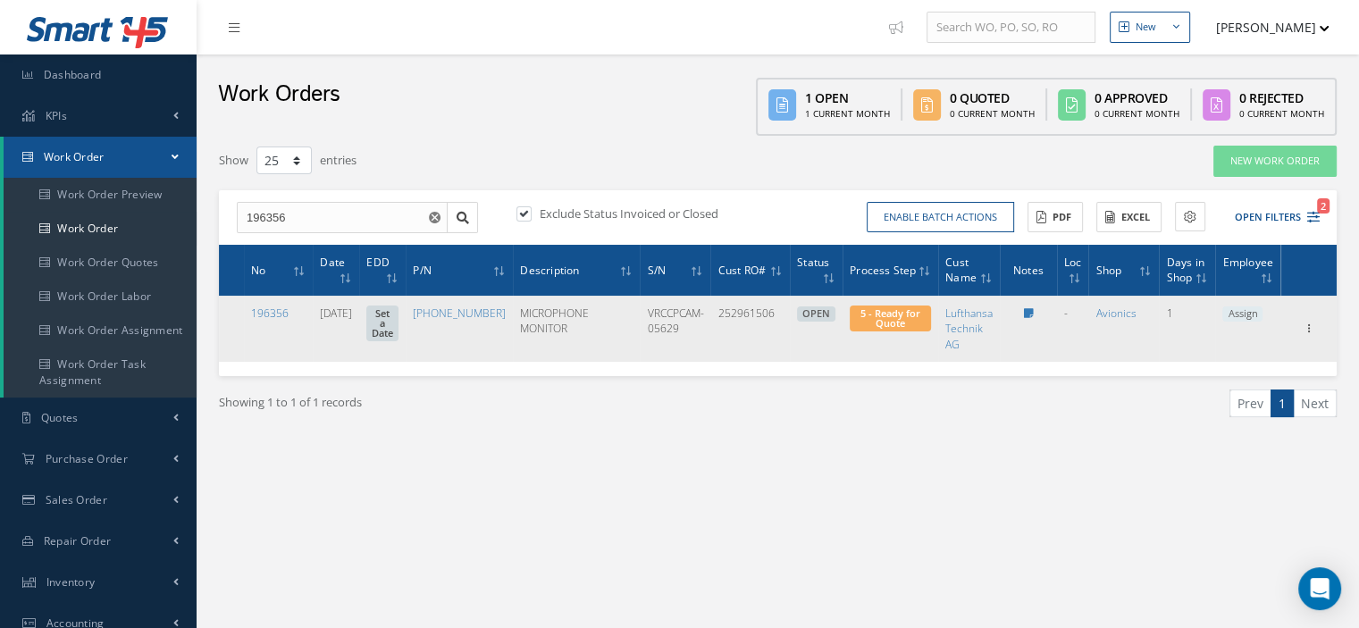
click at [1240, 314] on span "Assign" at bounding box center [1242, 315] width 40 height 16
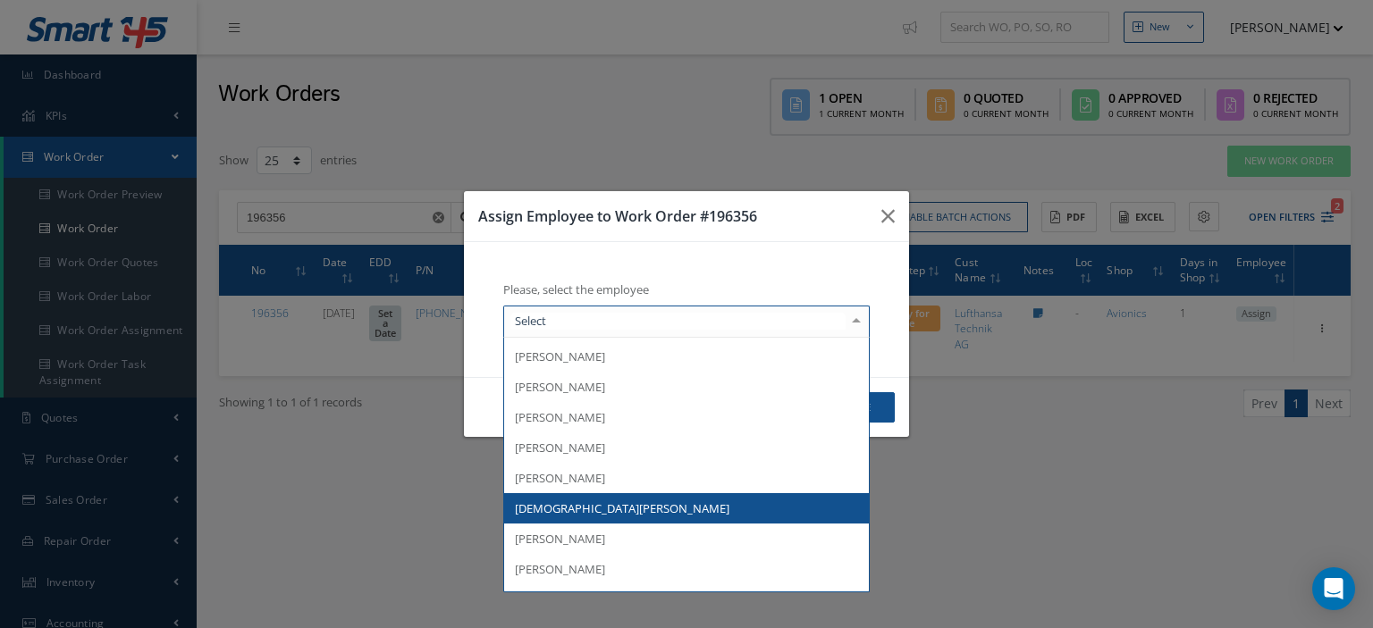
click at [622, 504] on span "Jesus Padron" at bounding box center [686, 508] width 365 height 30
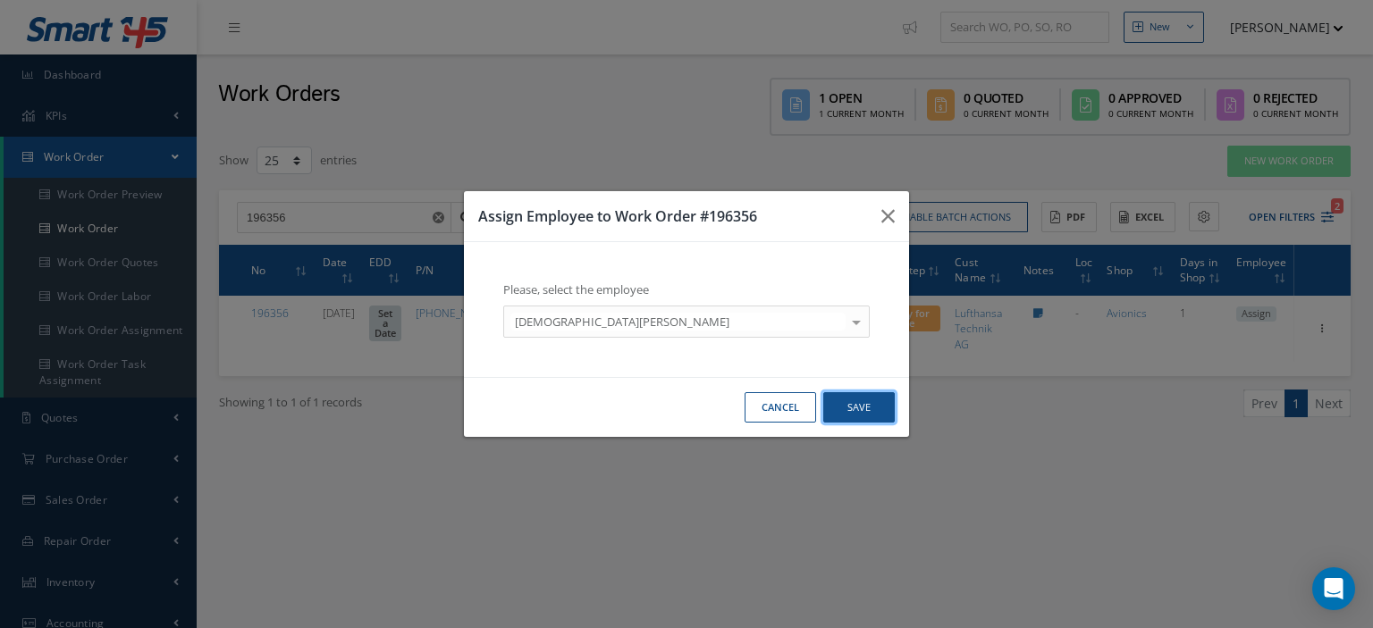
click at [854, 408] on button "Save" at bounding box center [858, 407] width 71 height 31
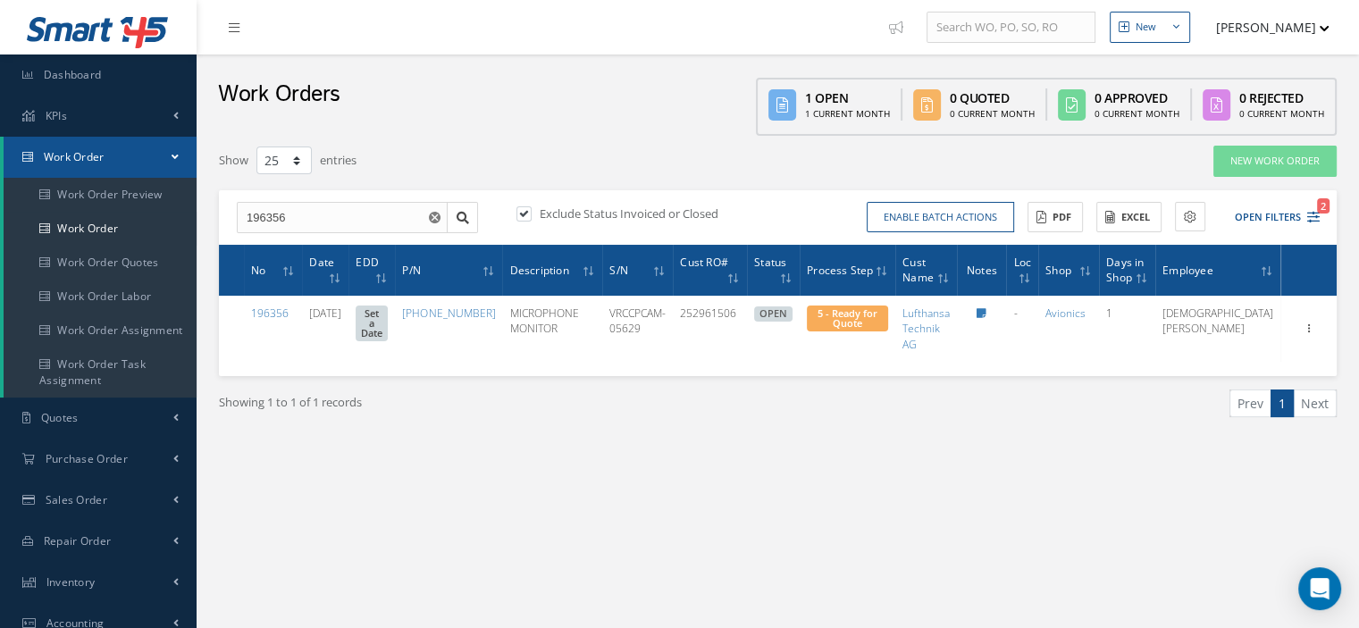
click at [160, 156] on link "Work Order" at bounding box center [100, 157] width 193 height 41
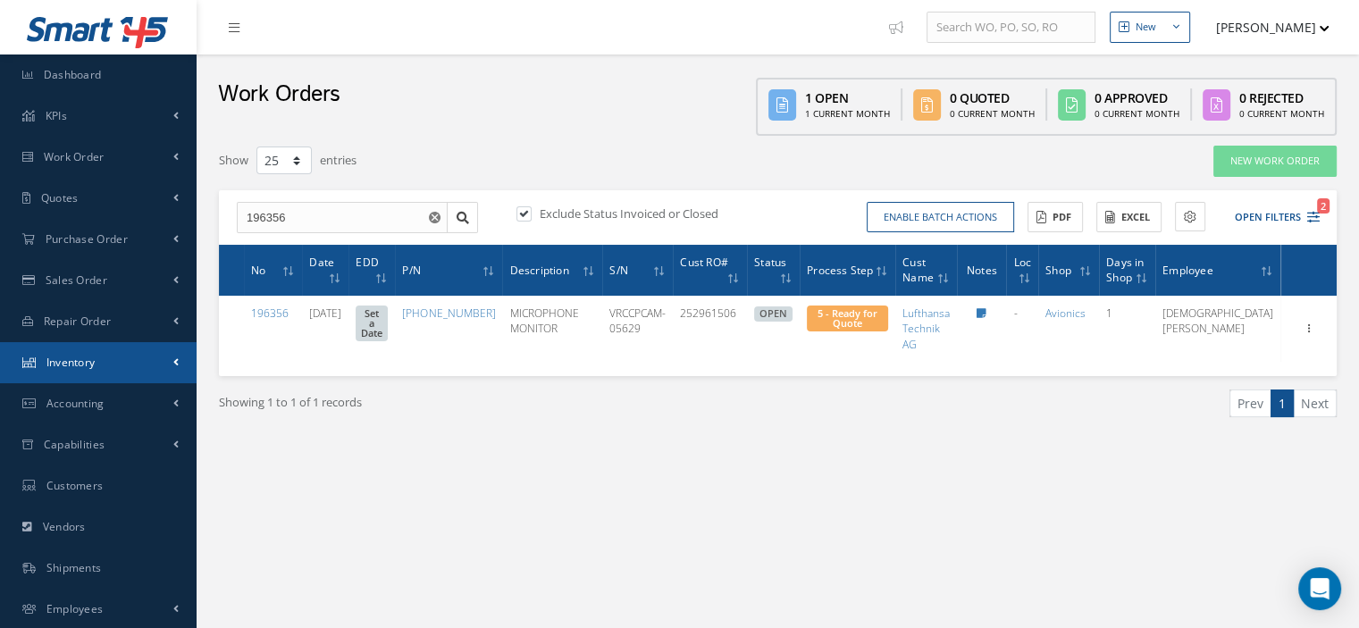
click at [78, 359] on span "Inventory" at bounding box center [70, 362] width 49 height 15
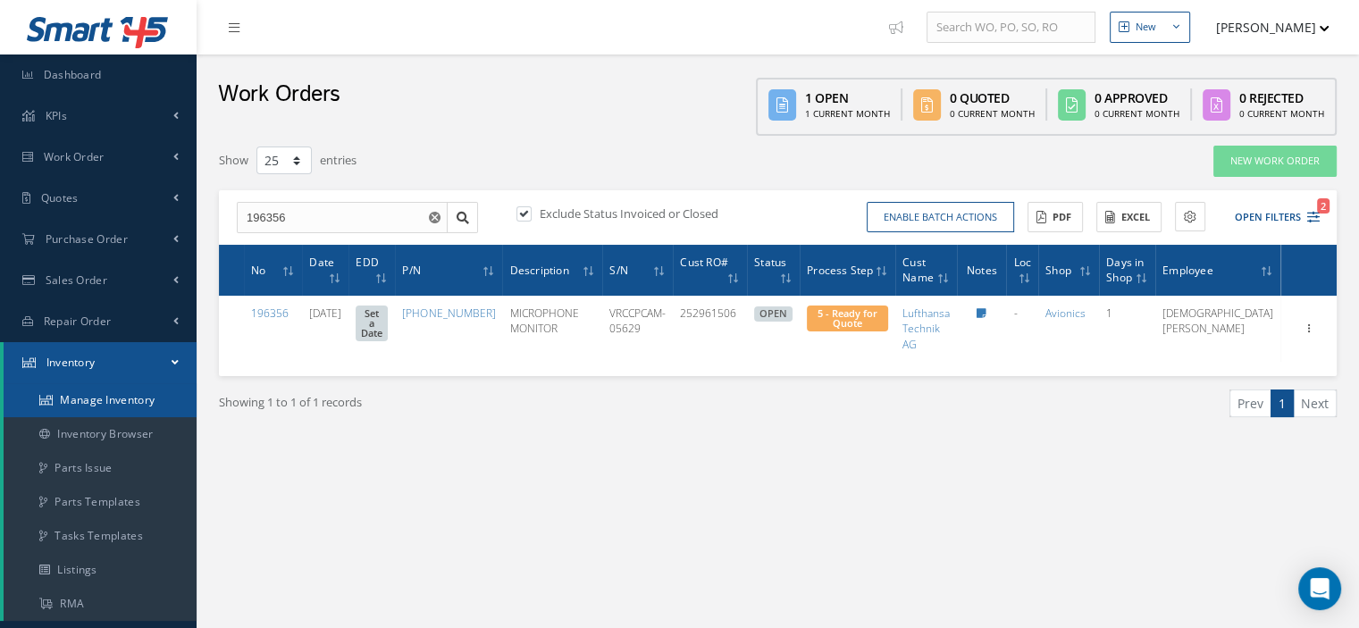
click at [84, 396] on link "Manage Inventory" at bounding box center [100, 400] width 193 height 34
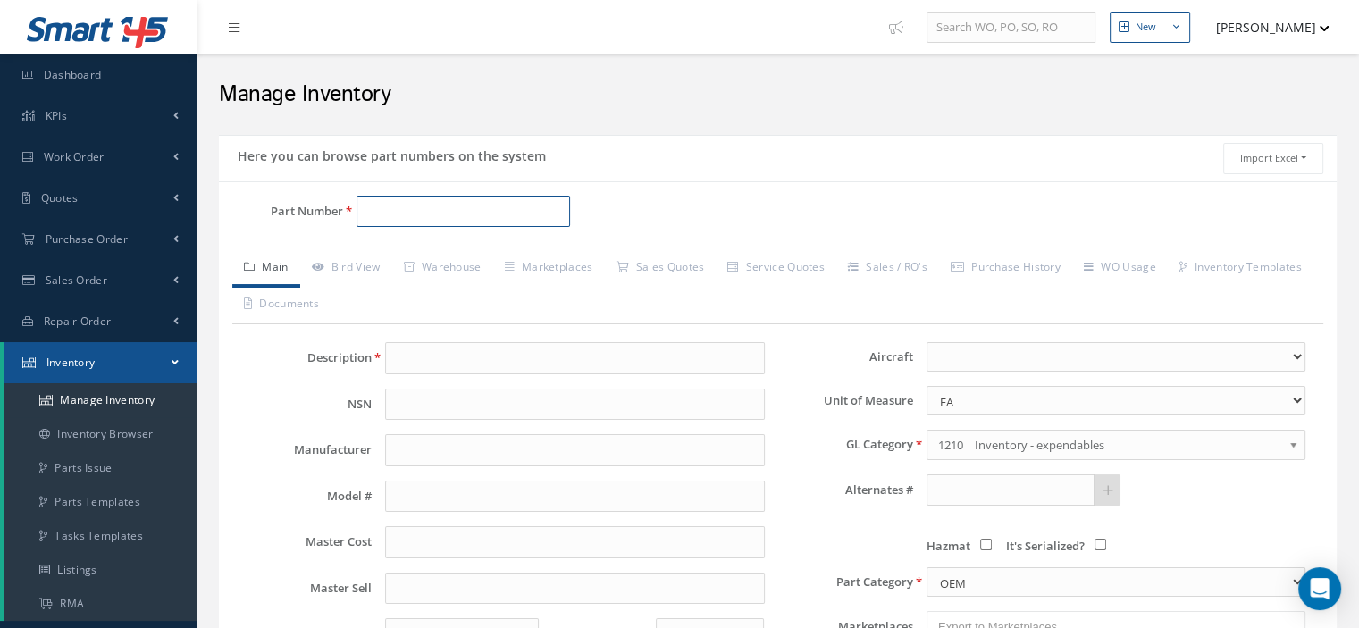
click at [369, 204] on input "Part Number" at bounding box center [464, 212] width 214 height 32
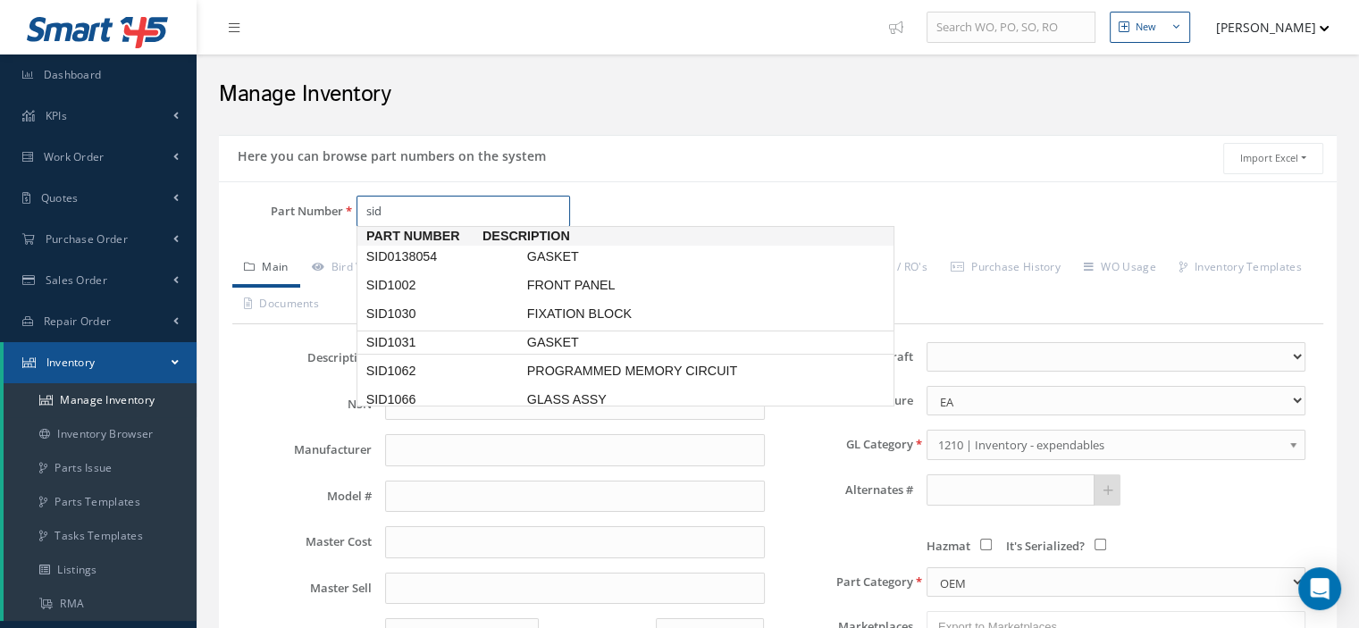
click at [454, 342] on span "SID1031" at bounding box center [443, 342] width 161 height 19
type input "SID1031"
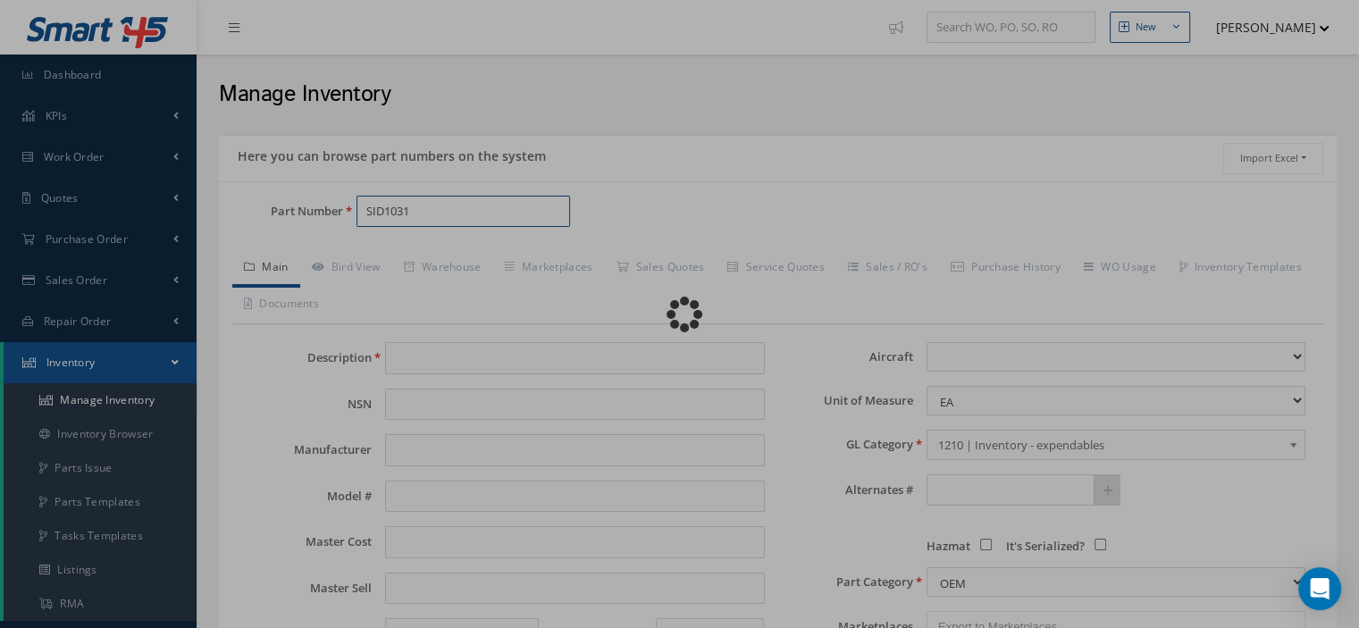
type input "GASKET"
type input "INTERTECHNIQUE"
type input "0.00"
select select
type textarea "FOR P/N 796-624-1 -- Oscar 03/18/2024 09:10AM"
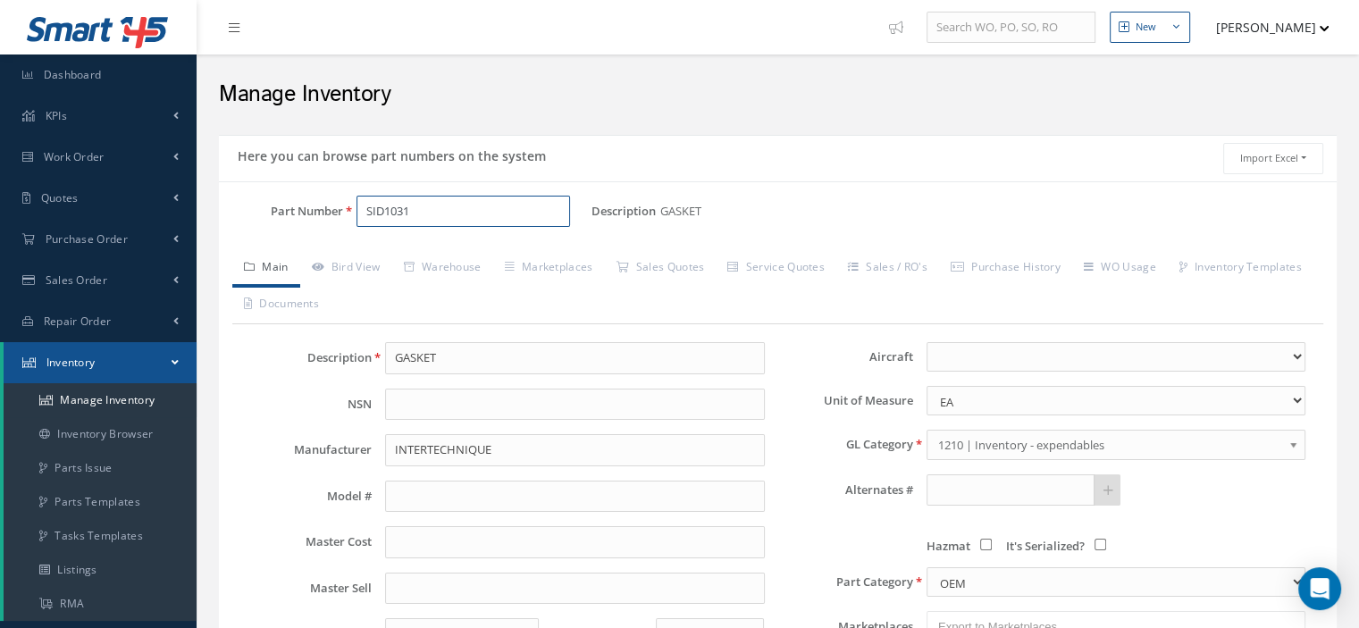
type input "SID1031"
click at [71, 168] on link "Work Order" at bounding box center [98, 157] width 197 height 41
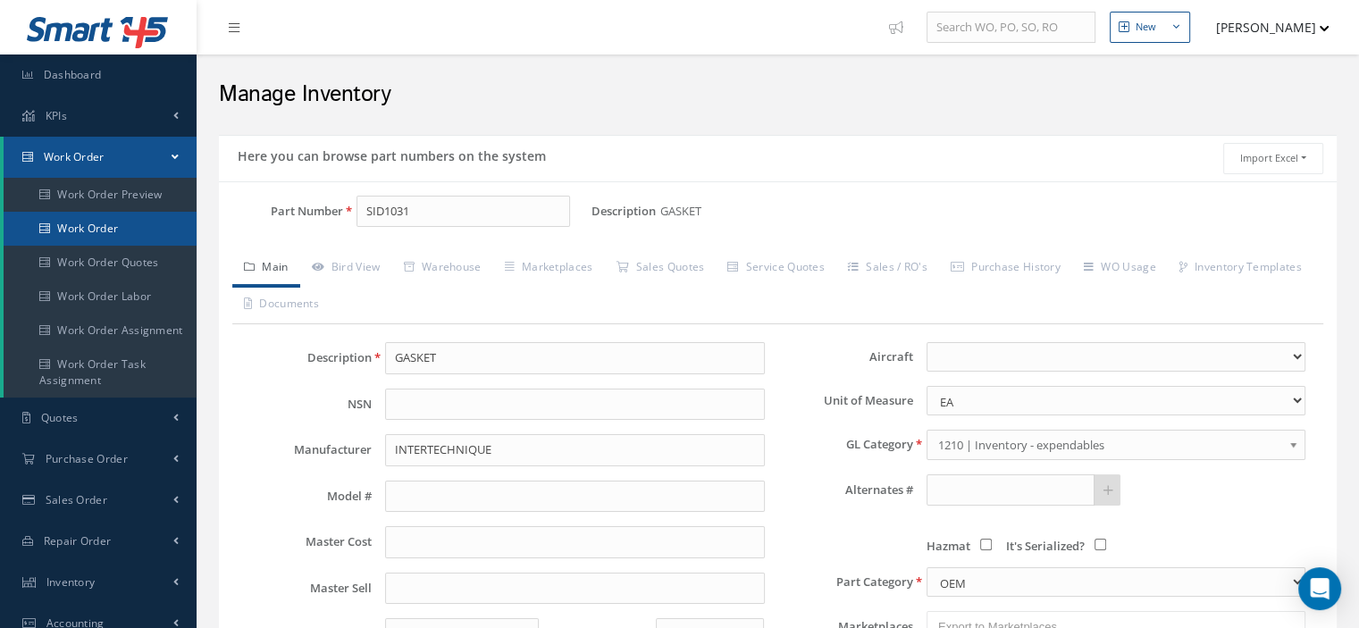
click at [84, 228] on link "Work Order" at bounding box center [100, 229] width 193 height 34
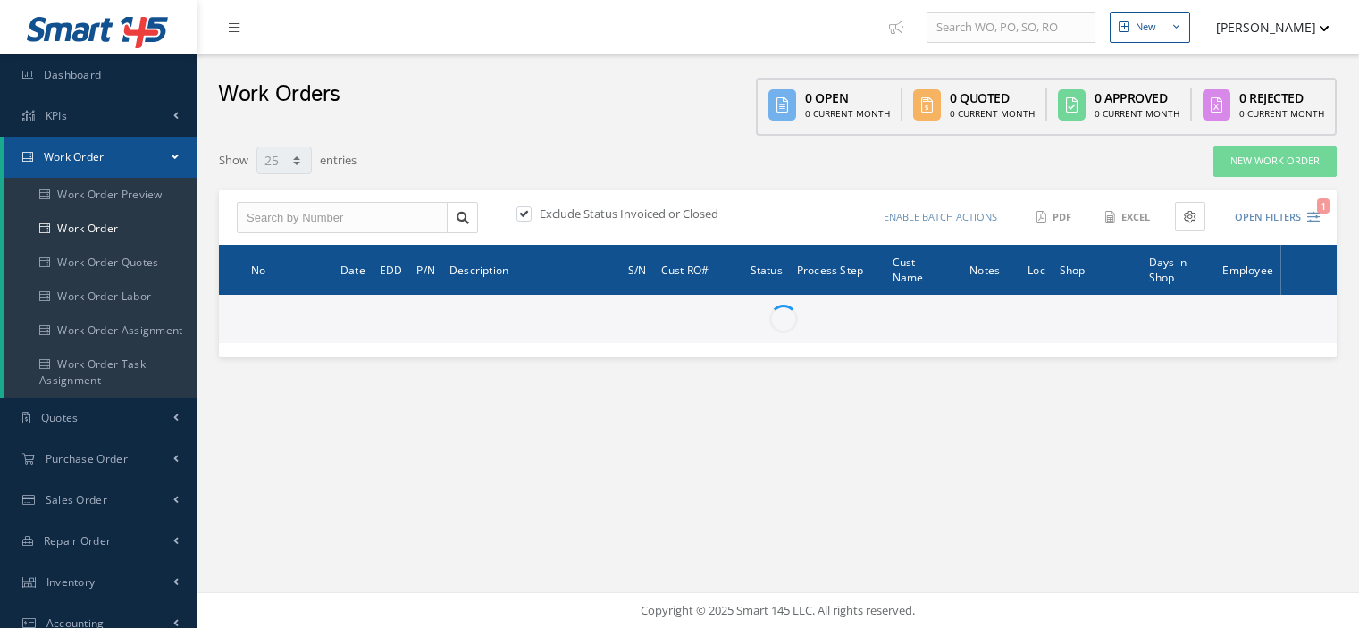
select select "25"
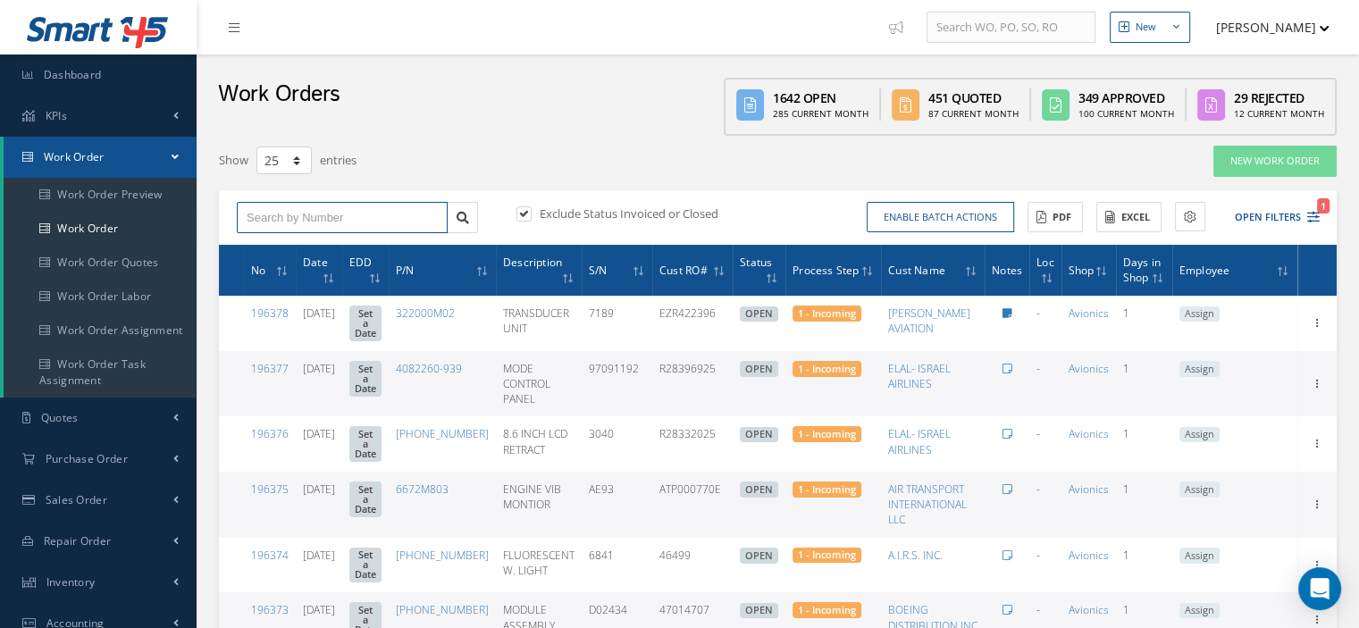
click at [265, 207] on input "text" at bounding box center [342, 218] width 211 height 32
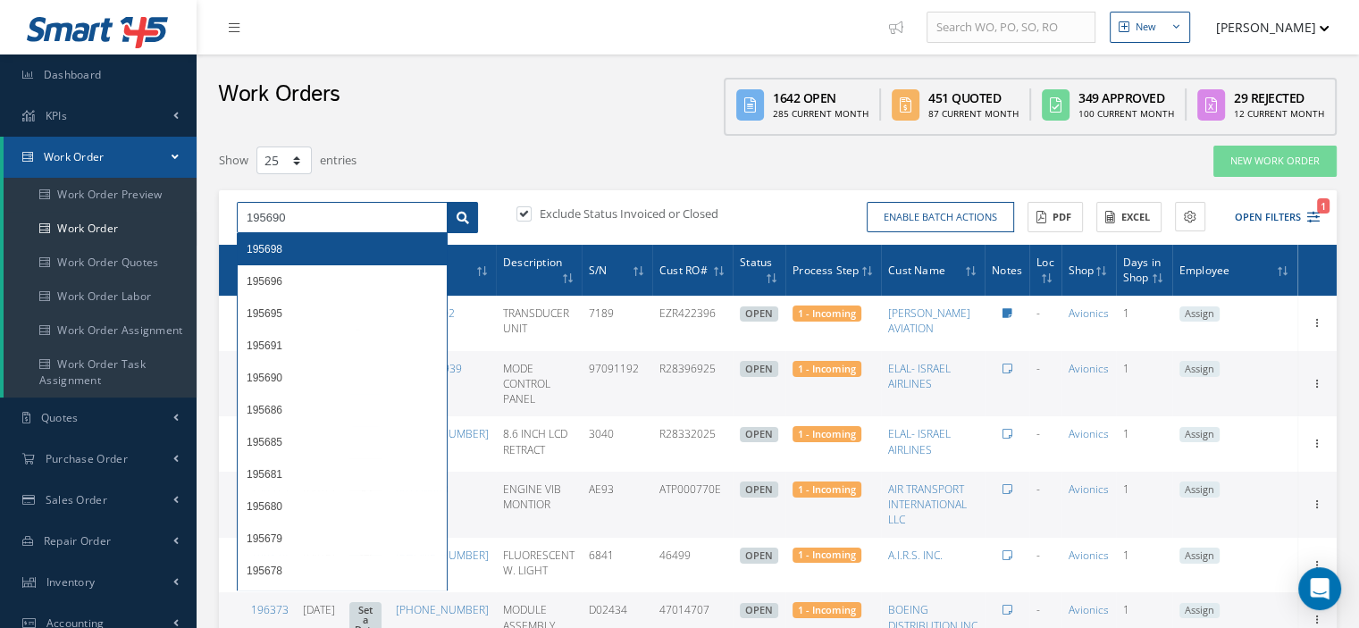
type input "195690"
click at [465, 212] on icon at bounding box center [463, 218] width 13 height 13
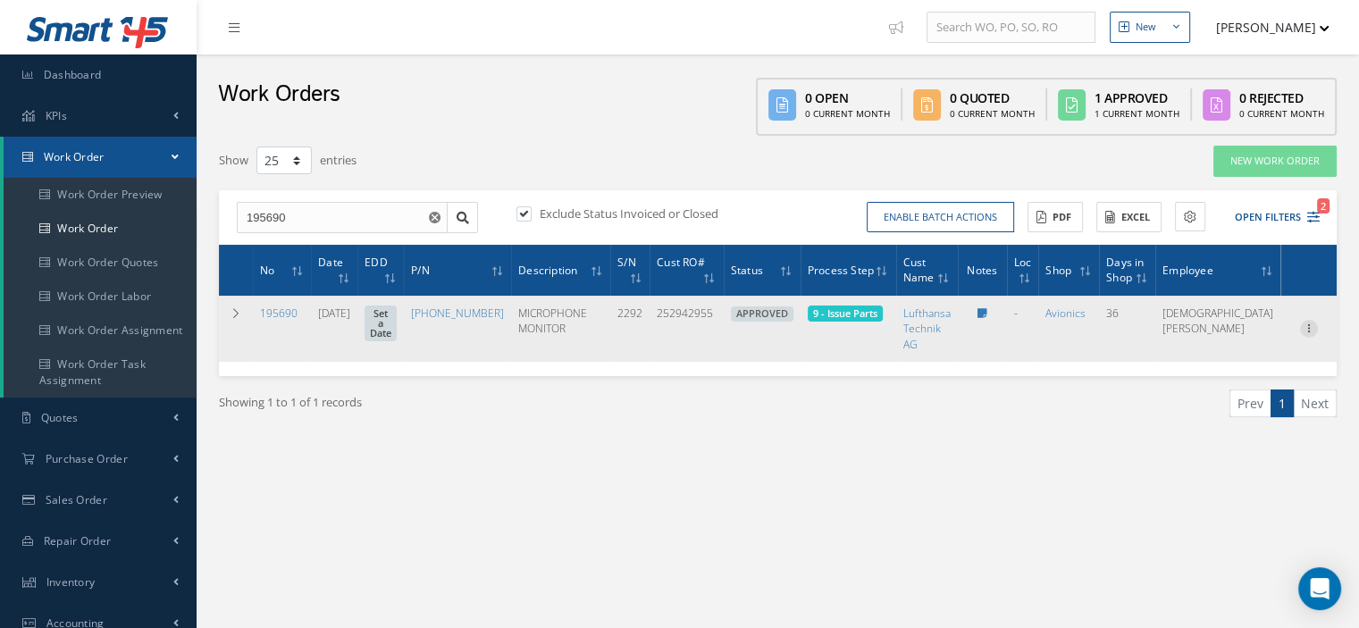
click at [1302, 325] on icon at bounding box center [1309, 327] width 18 height 14
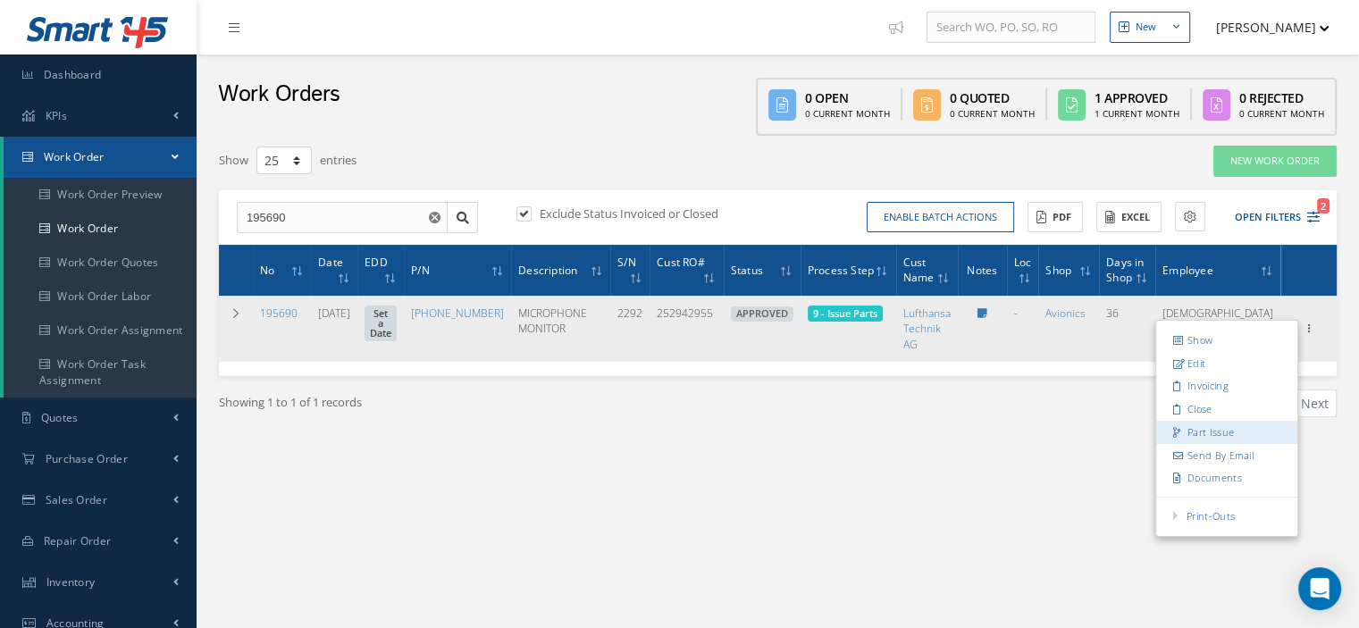
click at [1205, 421] on link "Part Issue" at bounding box center [1226, 432] width 141 height 23
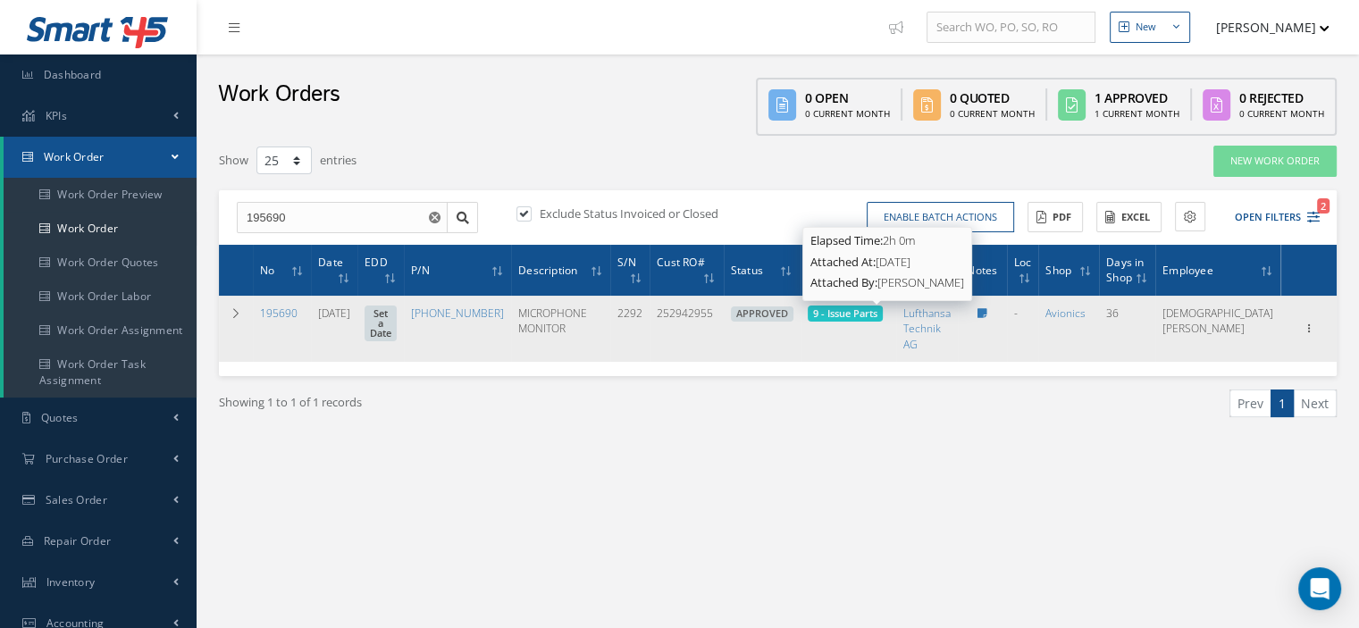
click at [878, 316] on span "9 - Issue Parts" at bounding box center [845, 313] width 64 height 13
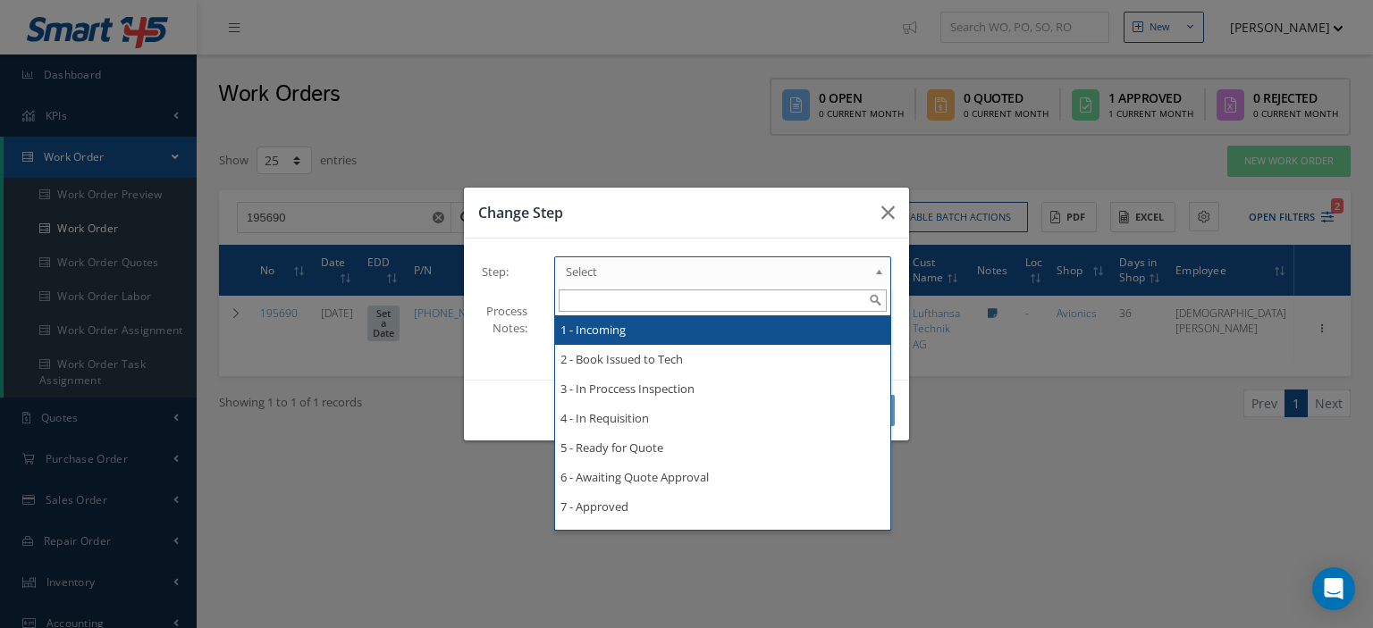
click at [881, 272] on b at bounding box center [882, 276] width 16 height 29
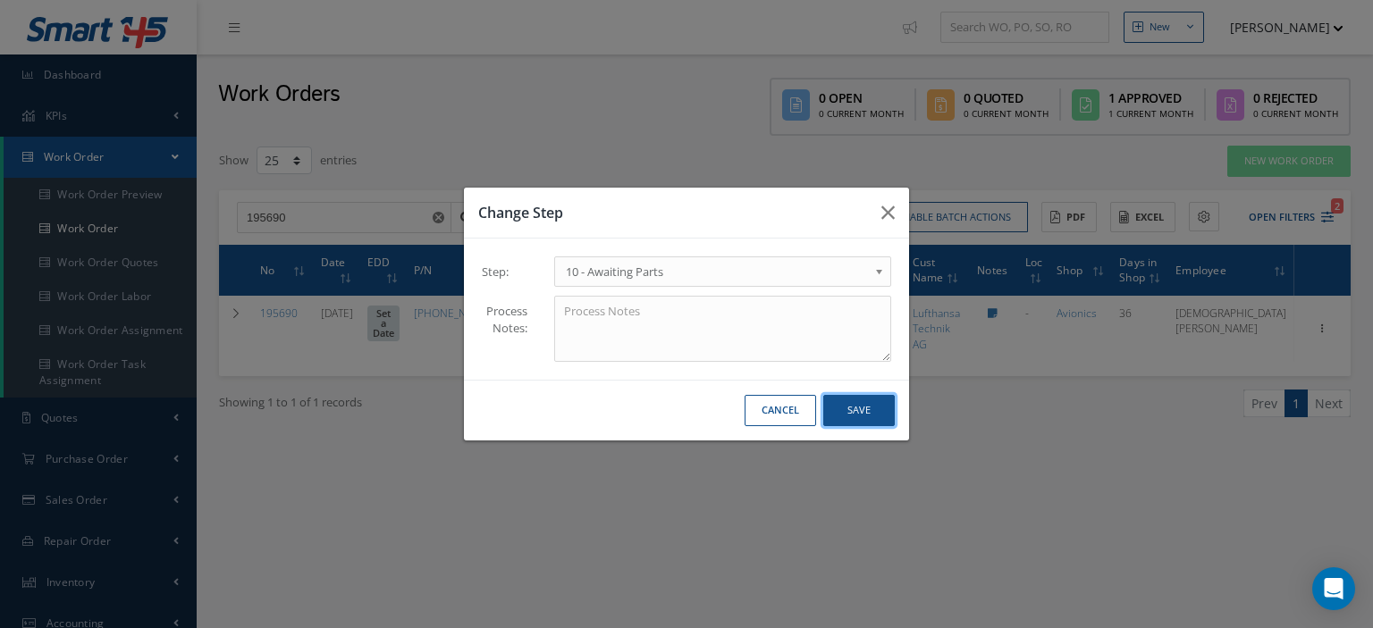
click at [840, 411] on button "Save" at bounding box center [858, 410] width 71 height 31
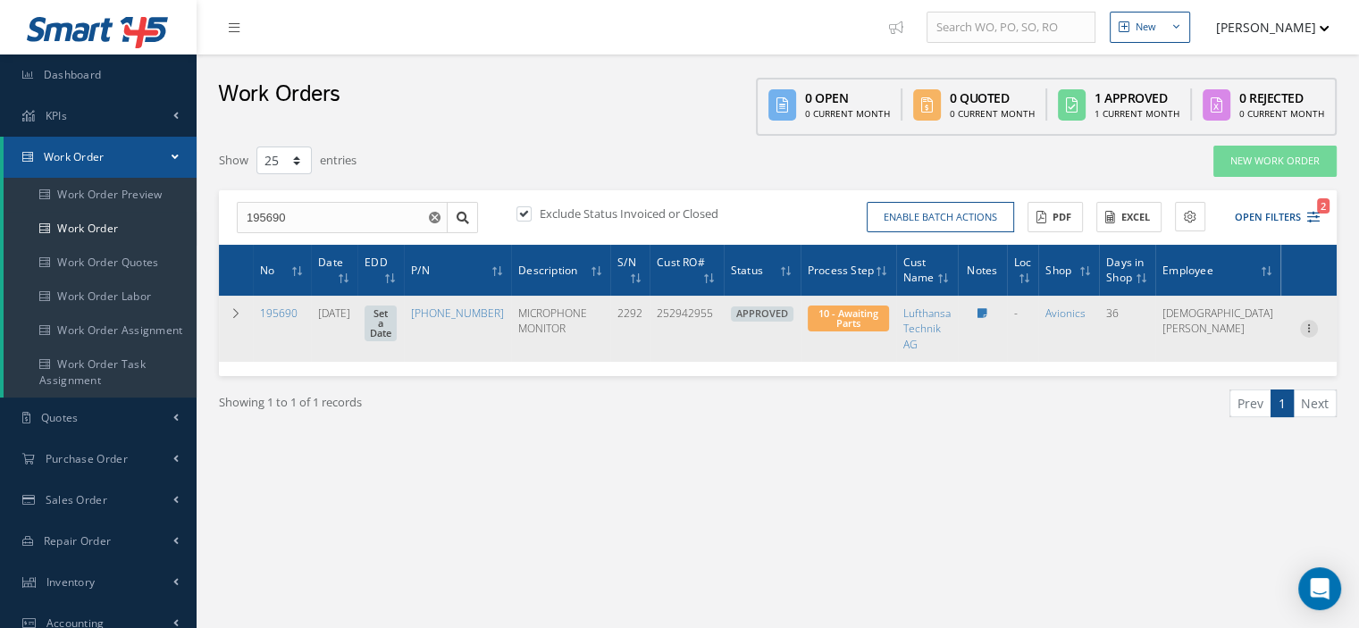
click at [1306, 326] on icon at bounding box center [1309, 327] width 18 height 14
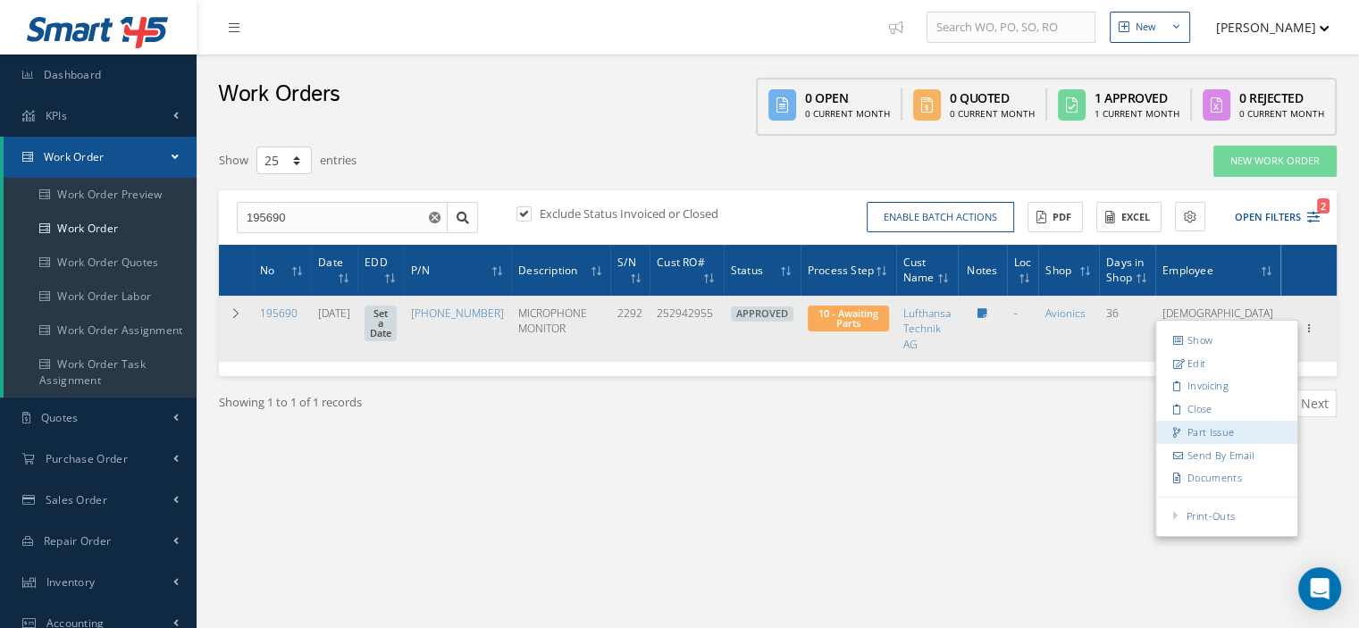
click at [1233, 429] on link "Part Issue" at bounding box center [1226, 432] width 141 height 23
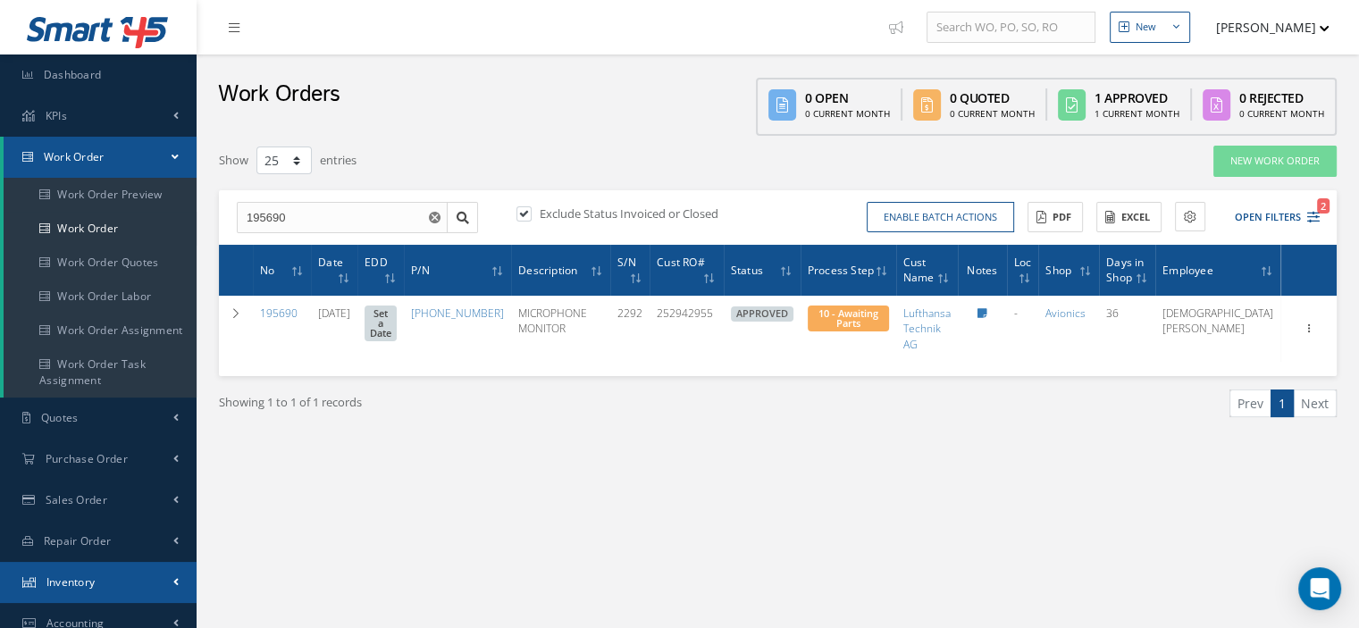
click at [104, 580] on link "Inventory" at bounding box center [98, 582] width 197 height 41
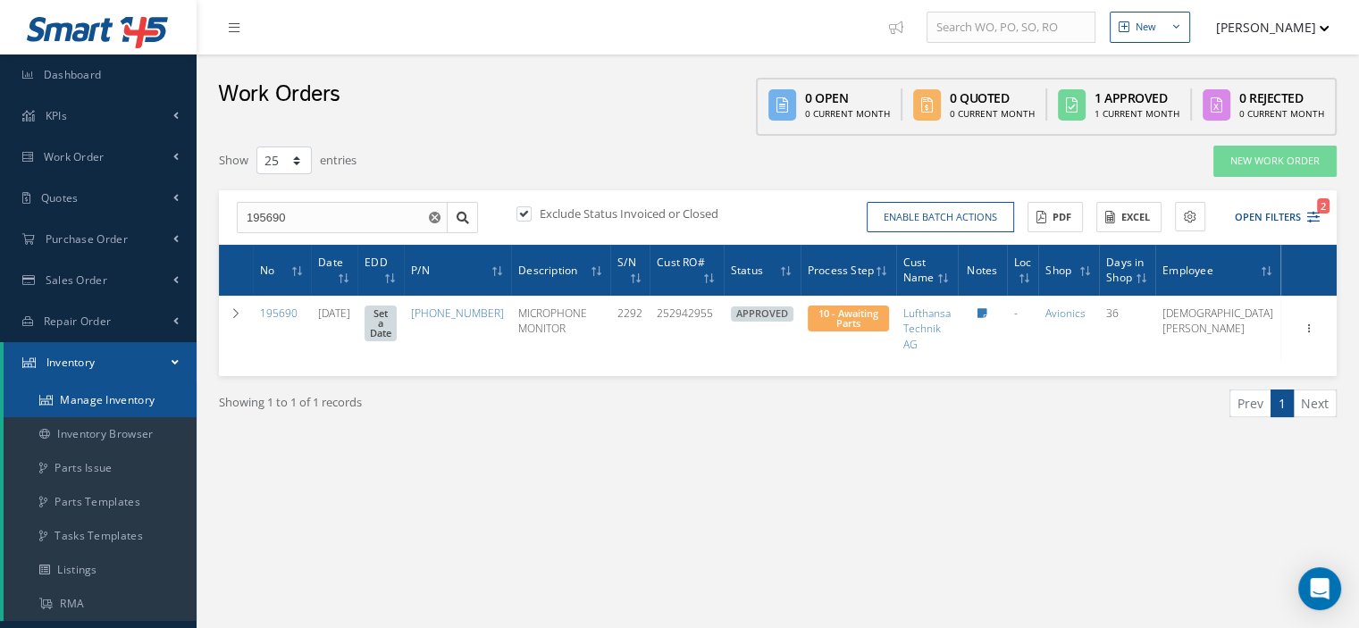
click at [102, 407] on link "Manage Inventory" at bounding box center [100, 400] width 193 height 34
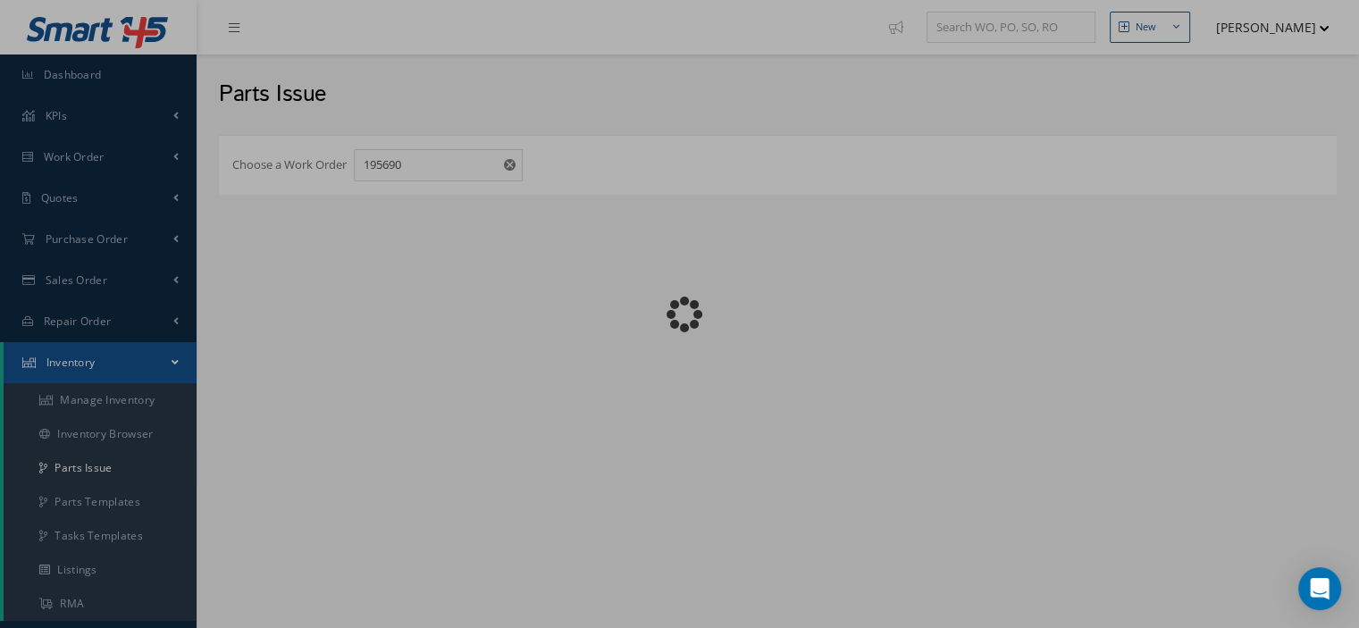
checkbox input "false"
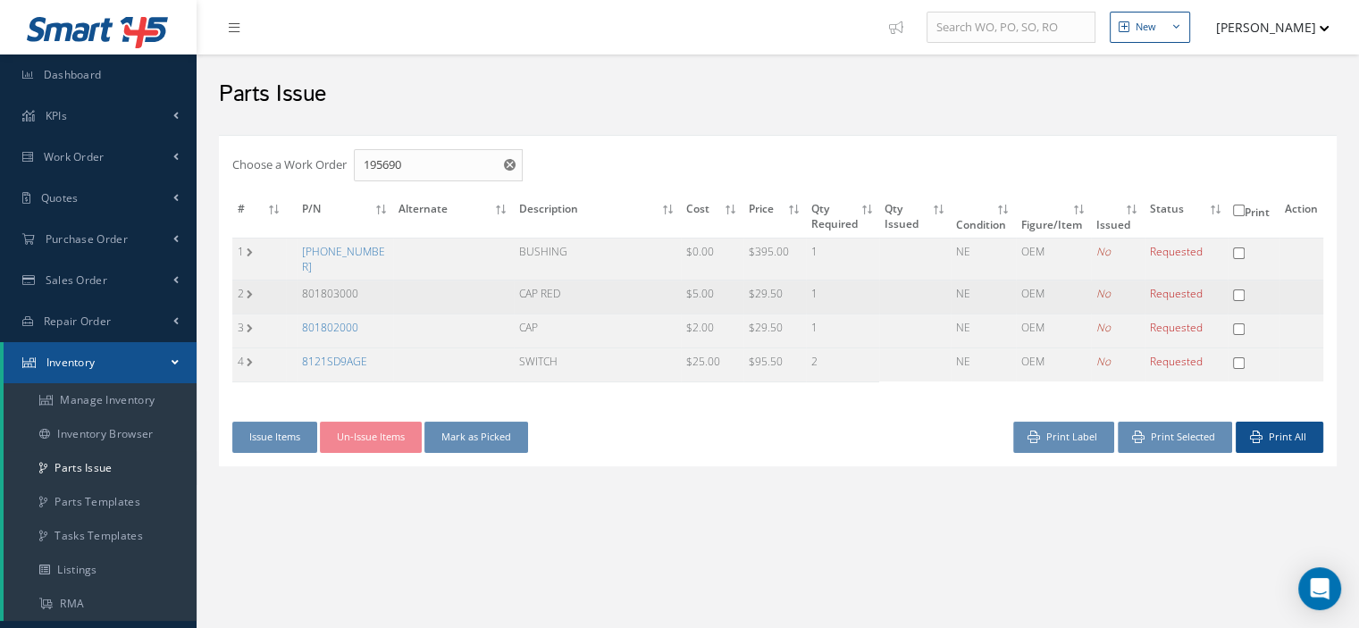
drag, startPoint x: 387, startPoint y: 281, endPoint x: 300, endPoint y: 285, distance: 86.8
click at [300, 285] on td "801803000" at bounding box center [345, 298] width 97 height 34
copy td "801803000"
click at [357, 254] on link "[PHONE_NUMBER]" at bounding box center [343, 259] width 83 height 30
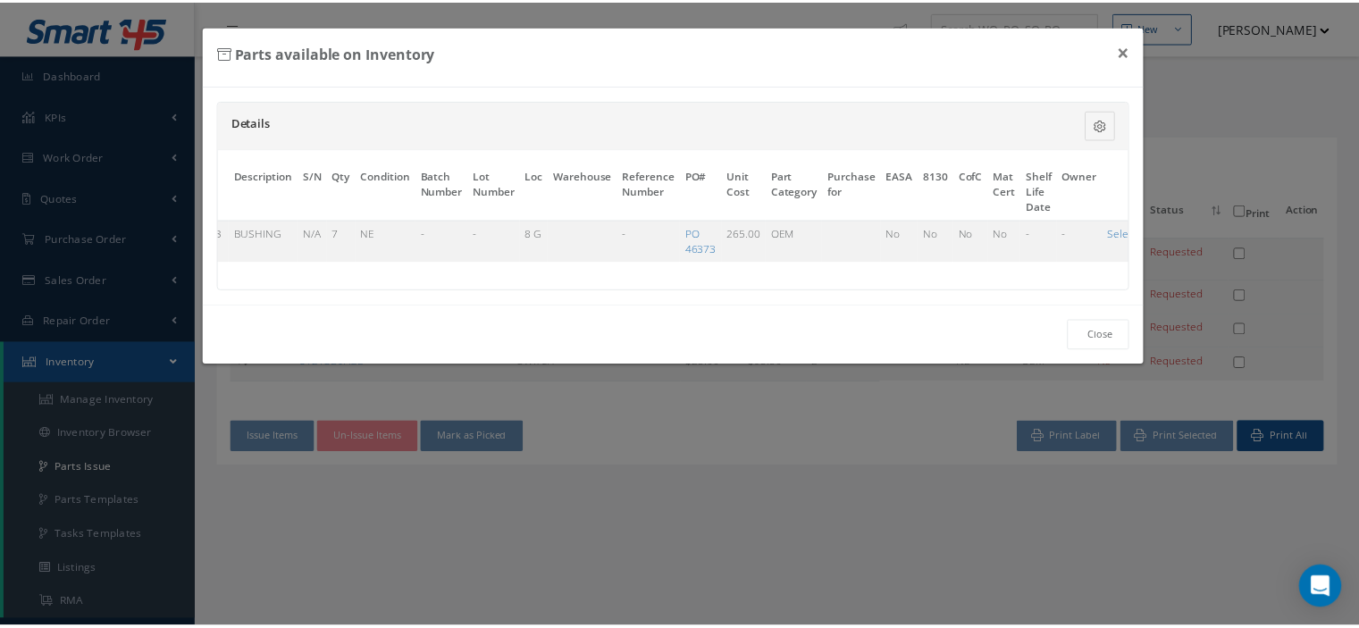
scroll to position [0, 101]
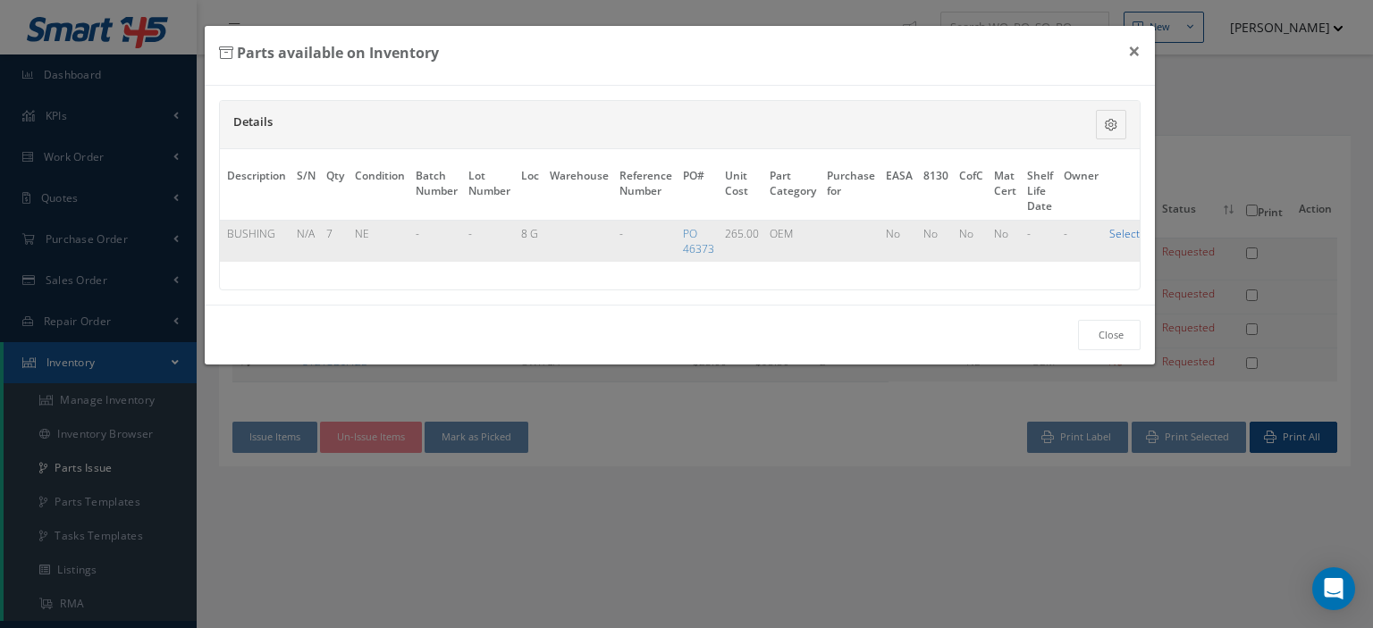
click at [1111, 228] on link "Select" at bounding box center [1124, 233] width 30 height 15
checkbox input "true"
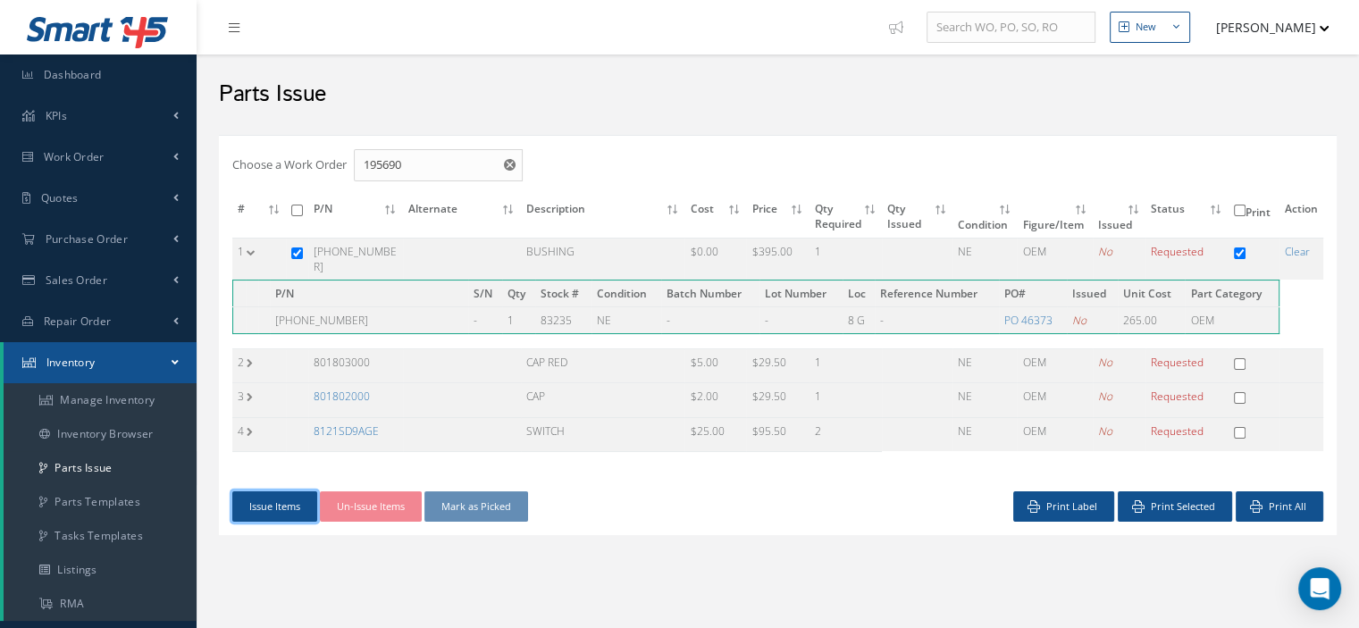
click at [266, 491] on button "Issue Items" at bounding box center [274, 506] width 85 height 31
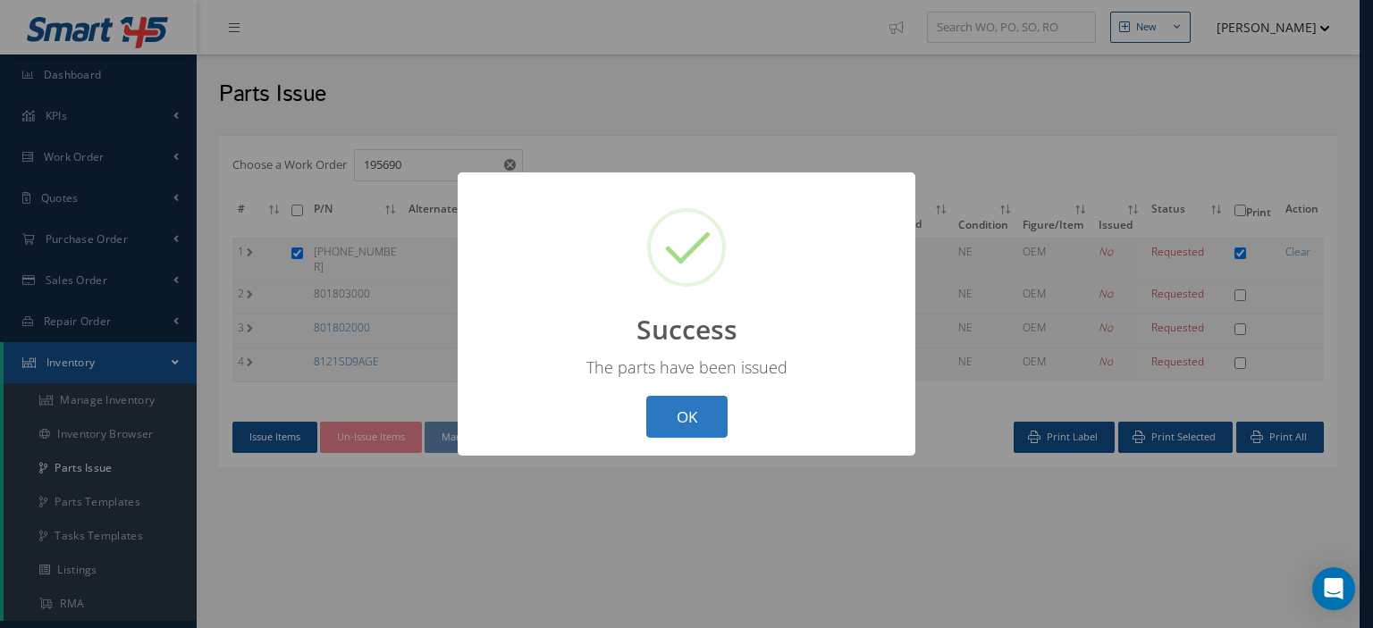
click at [705, 424] on button "OK" at bounding box center [686, 417] width 81 height 42
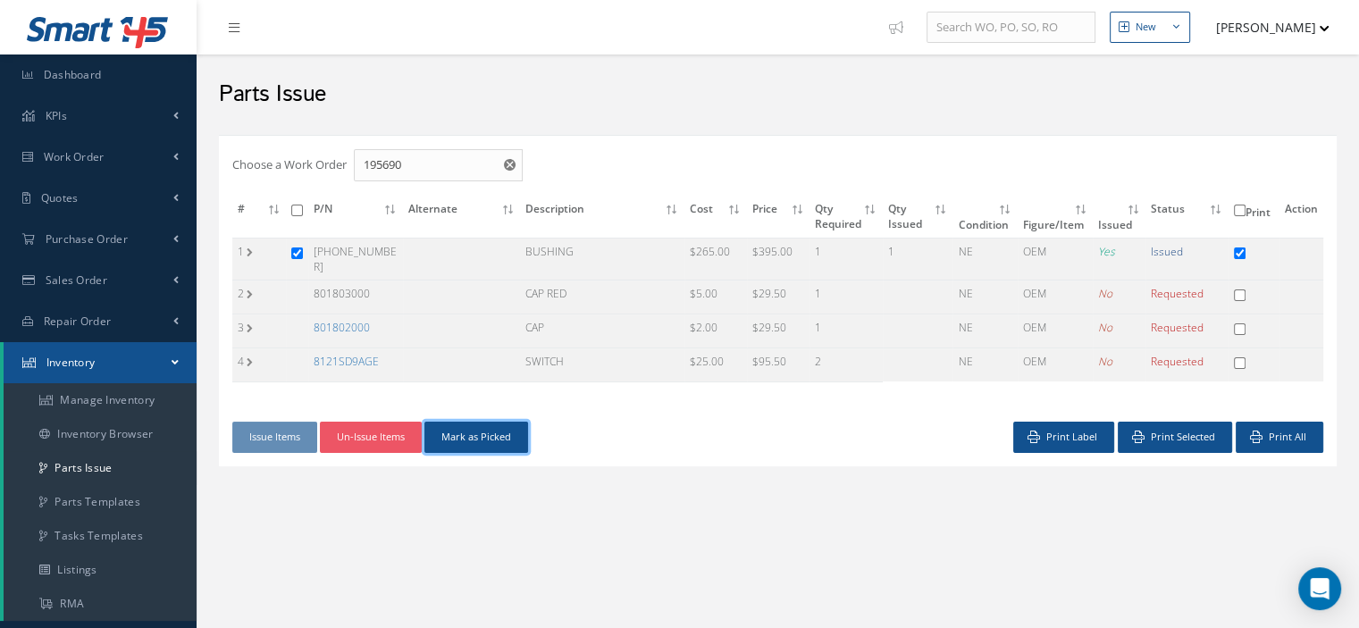
click at [474, 436] on button "Mark as Picked" at bounding box center [476, 437] width 104 height 31
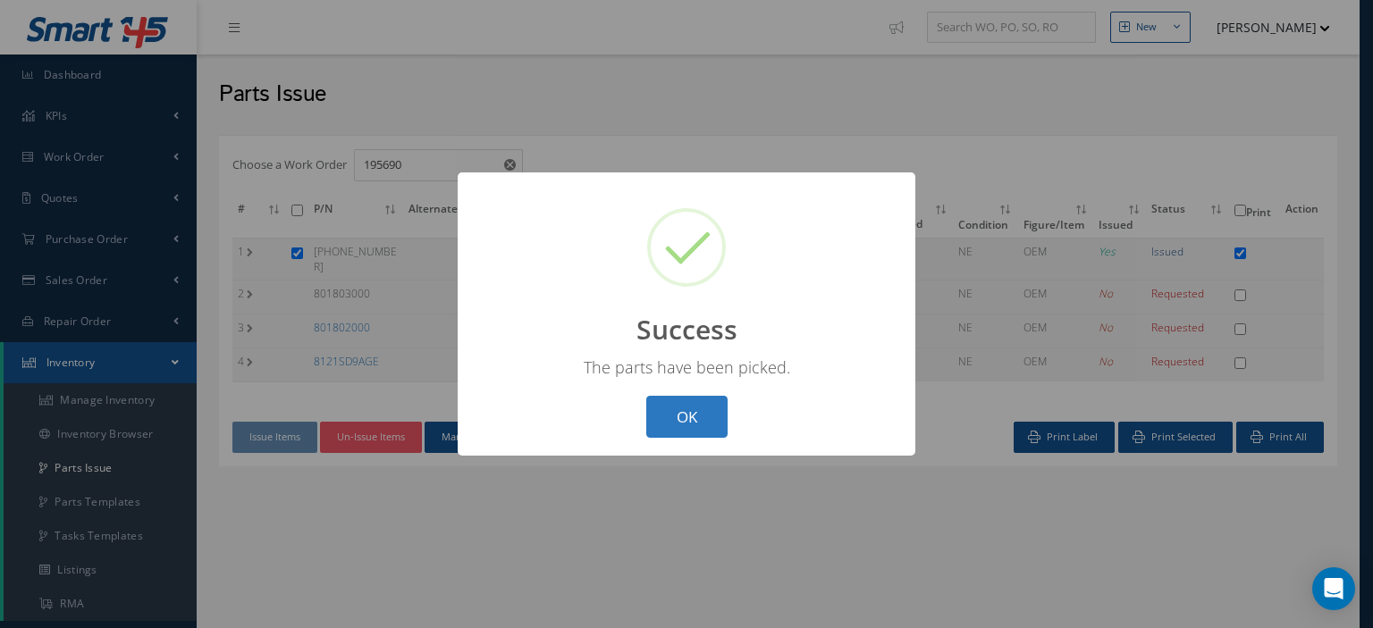
click at [658, 403] on button "OK" at bounding box center [686, 417] width 81 height 42
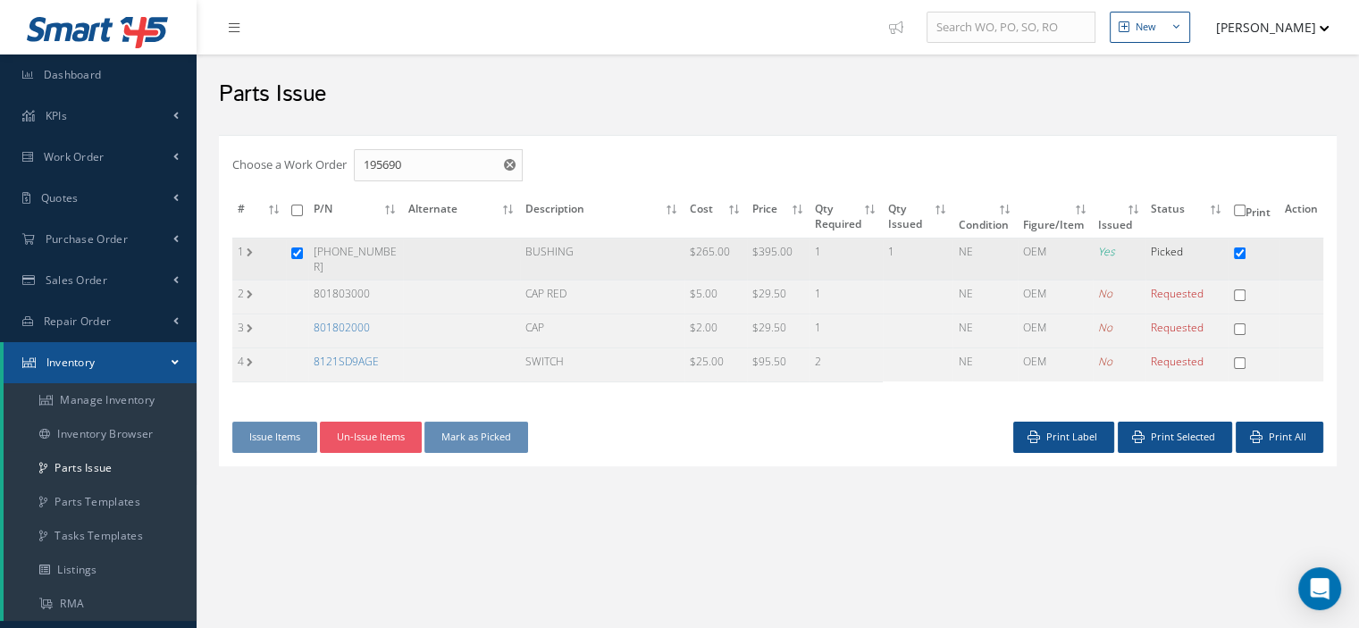
click at [250, 244] on td "1" at bounding box center [259, 259] width 54 height 42
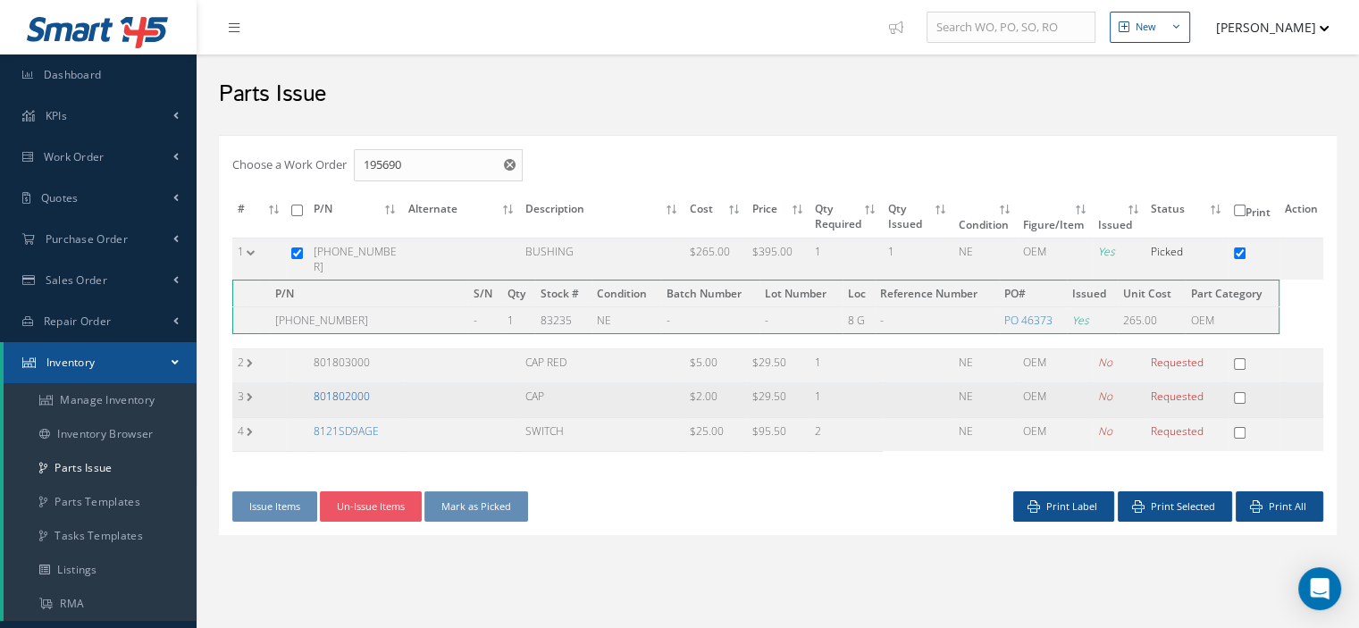
click at [343, 389] on link "801802000" at bounding box center [342, 396] width 56 height 15
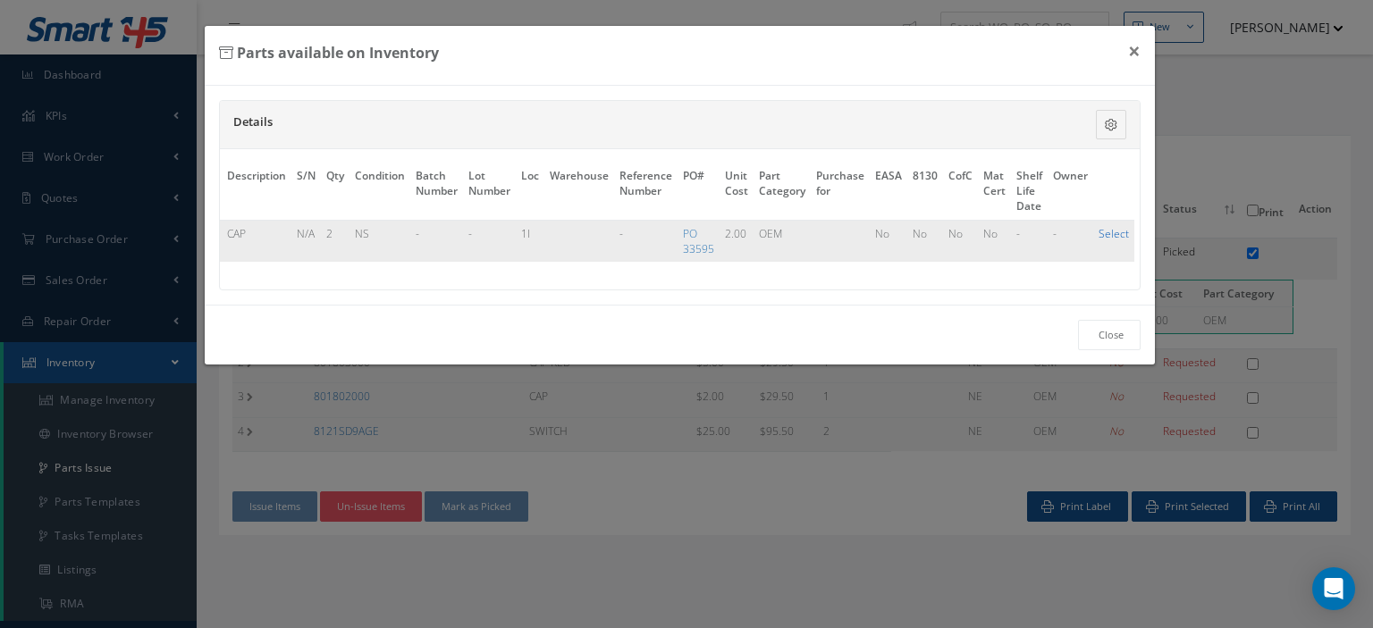
click at [1106, 233] on link "Select" at bounding box center [1113, 233] width 30 height 15
checkbox input "true"
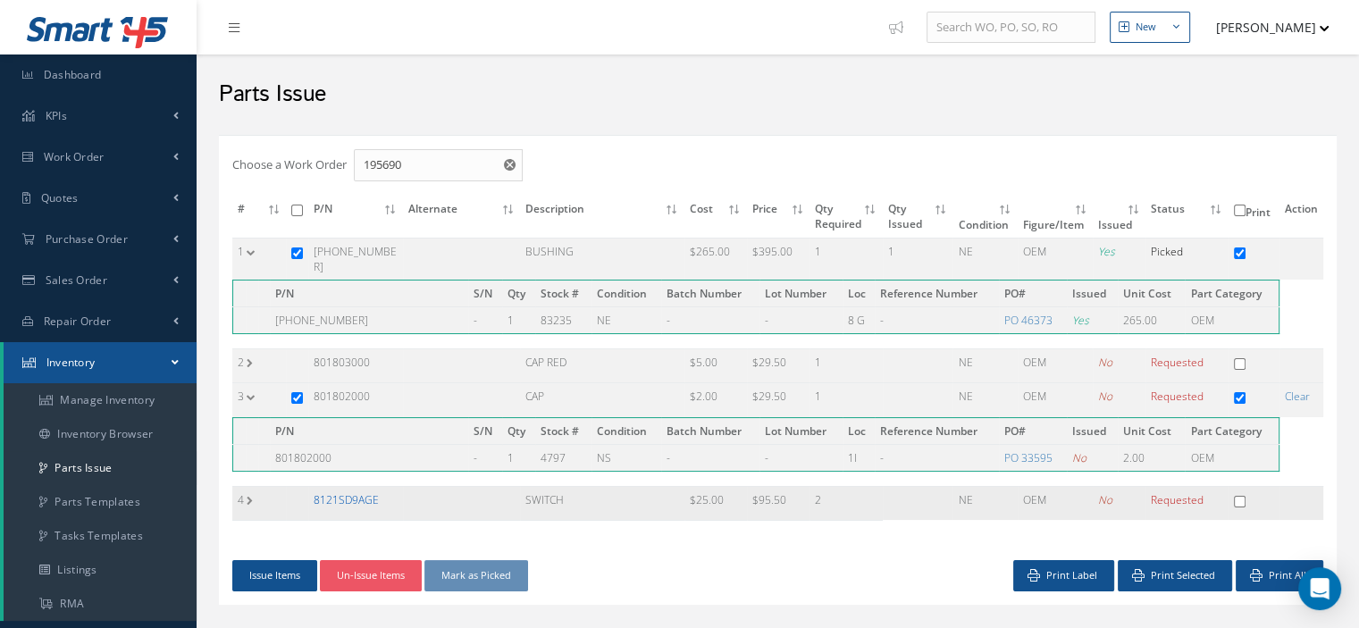
click at [372, 492] on link "8121SD9AGE" at bounding box center [346, 499] width 65 height 15
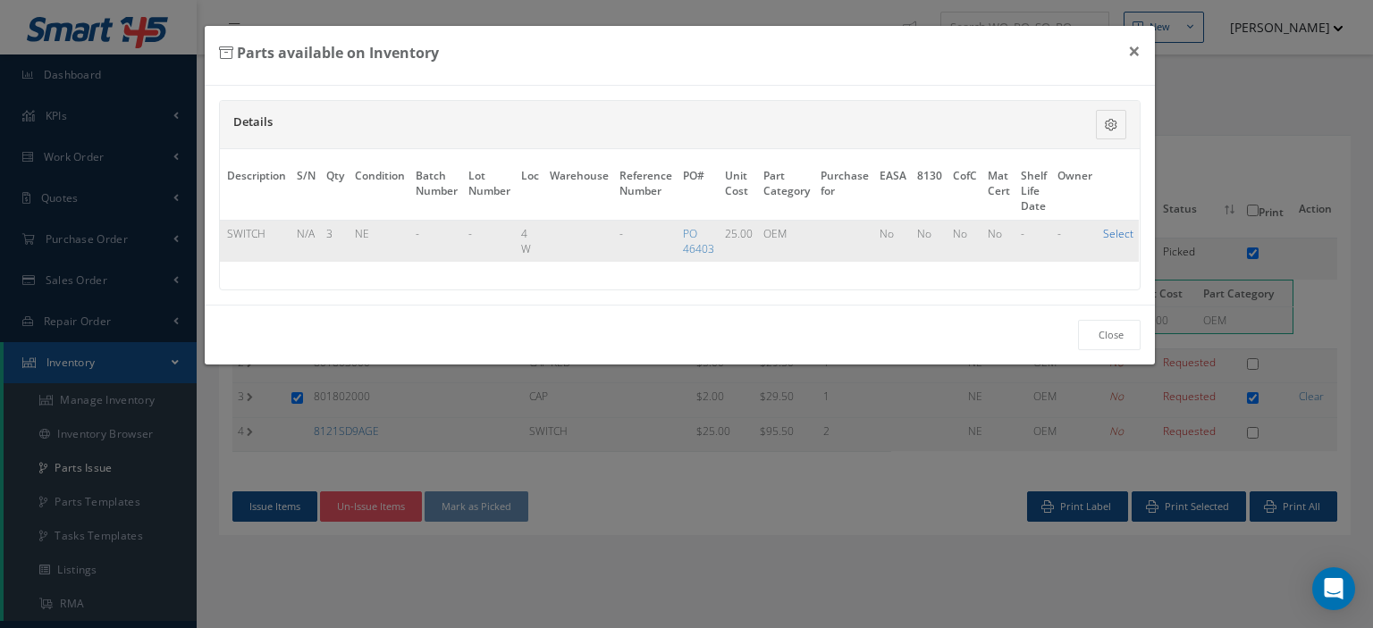
click at [1113, 233] on link "Select" at bounding box center [1118, 233] width 30 height 15
checkbox input "true"
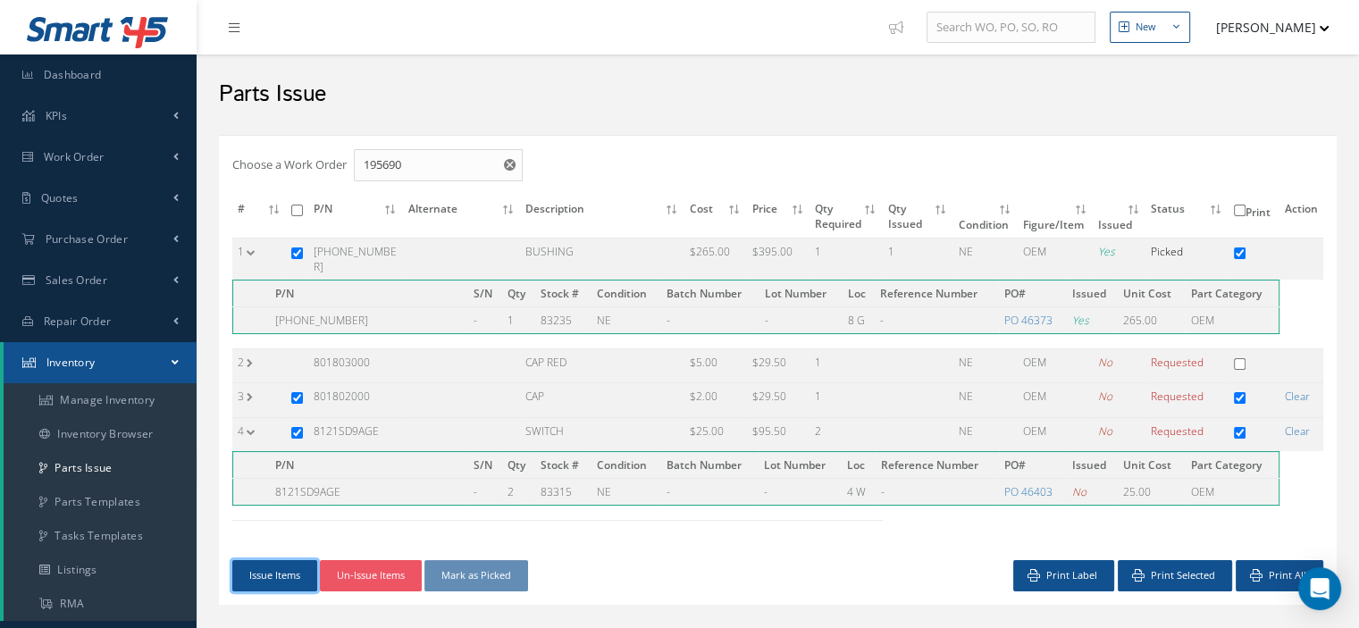
click at [281, 560] on button "Issue Items" at bounding box center [274, 575] width 85 height 31
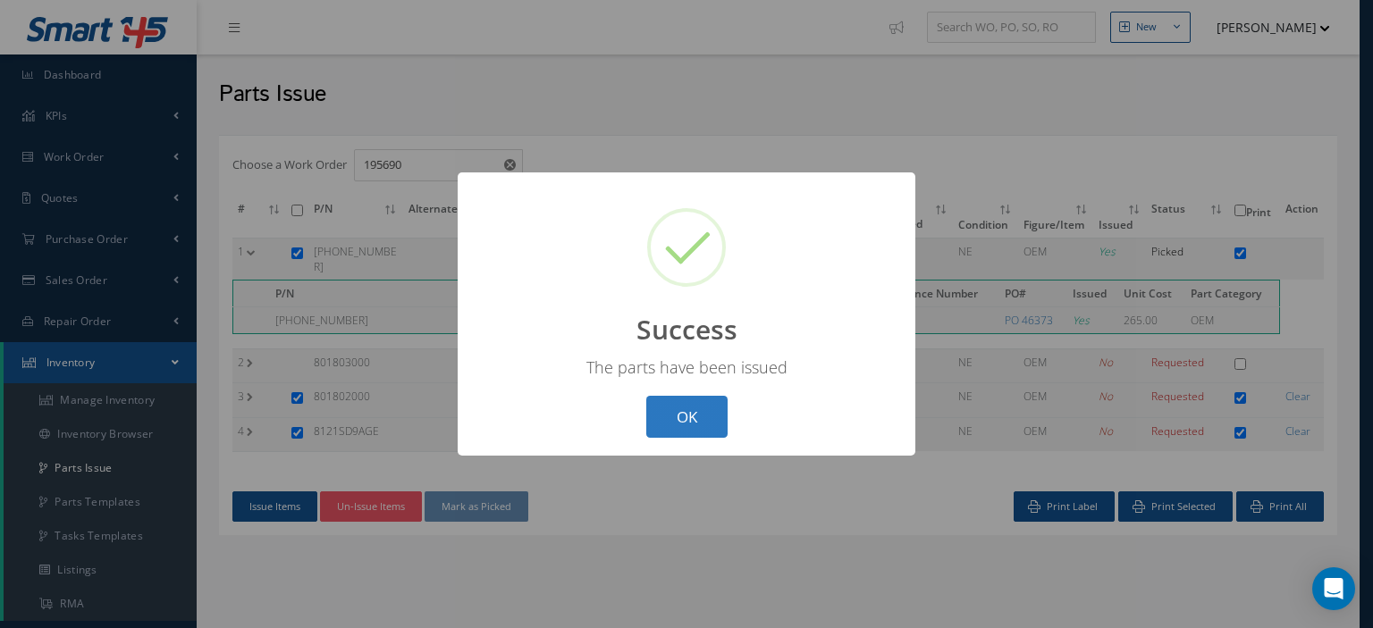
click at [703, 424] on button "OK" at bounding box center [686, 417] width 81 height 42
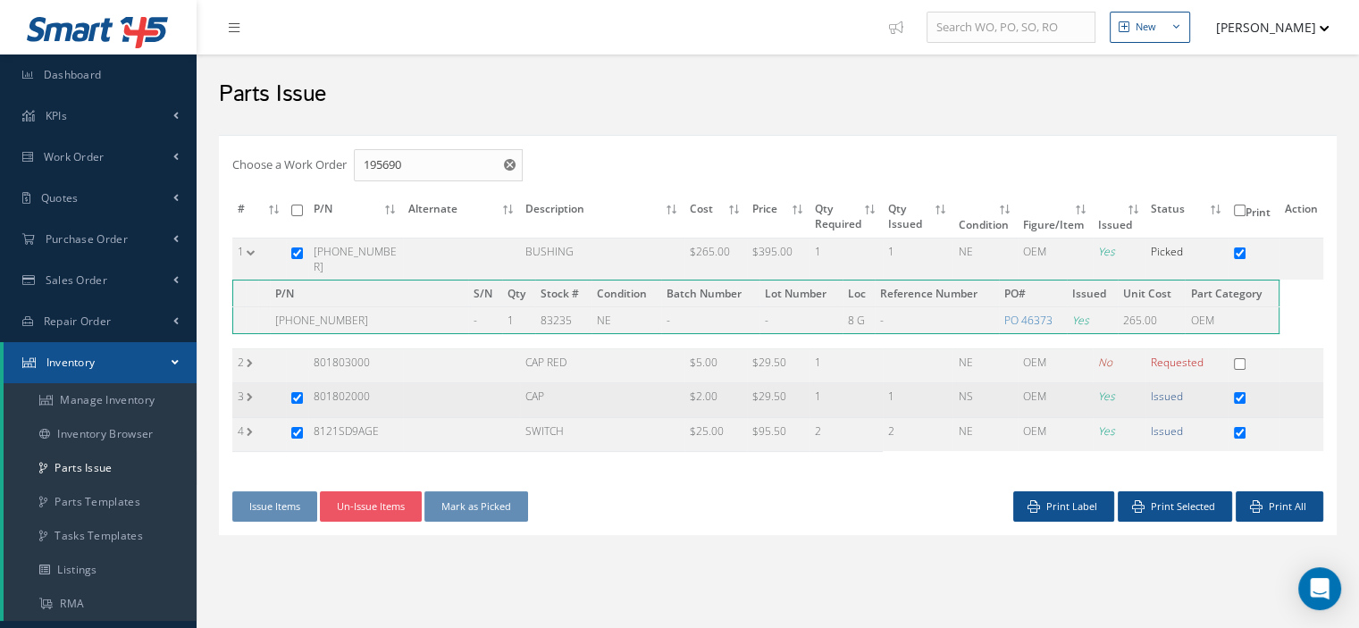
click at [297, 392] on input "checkbox" at bounding box center [297, 398] width 12 height 12
checkbox input "false"
click at [297, 392] on input "checkbox" at bounding box center [297, 398] width 12 height 12
checkbox input "true"
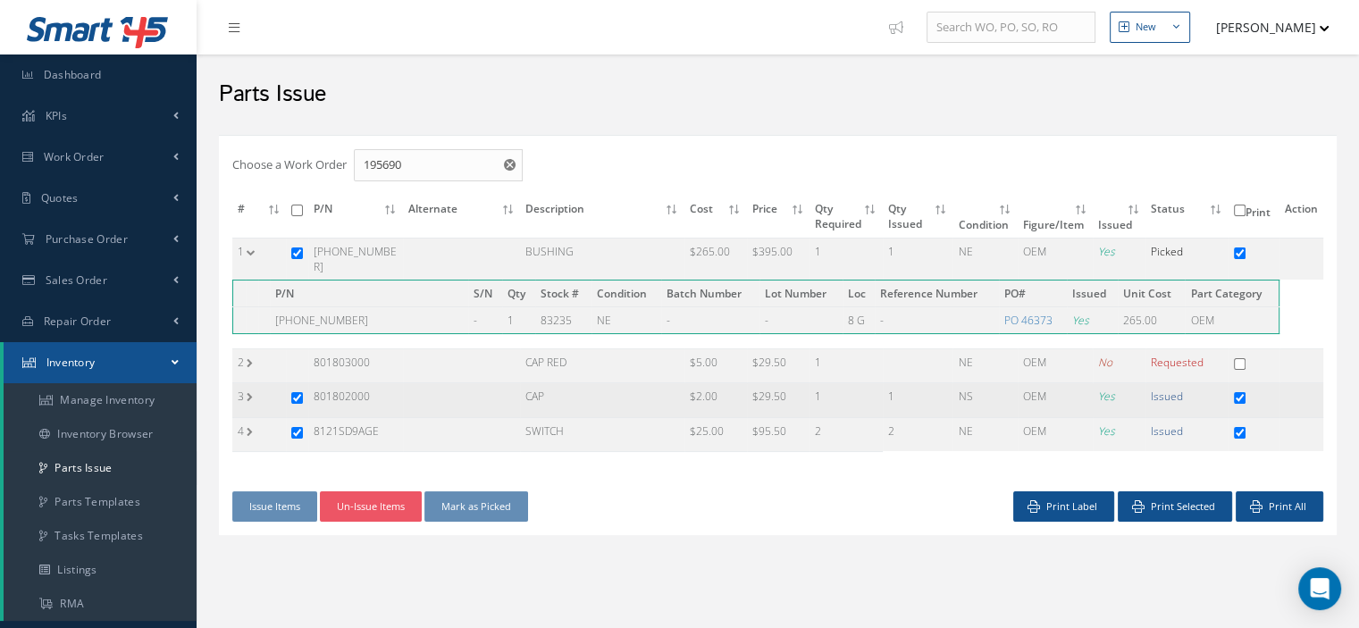
checkbox input "true"
click at [292, 249] on input "checkbox" at bounding box center [297, 254] width 12 height 12
checkbox input "false"
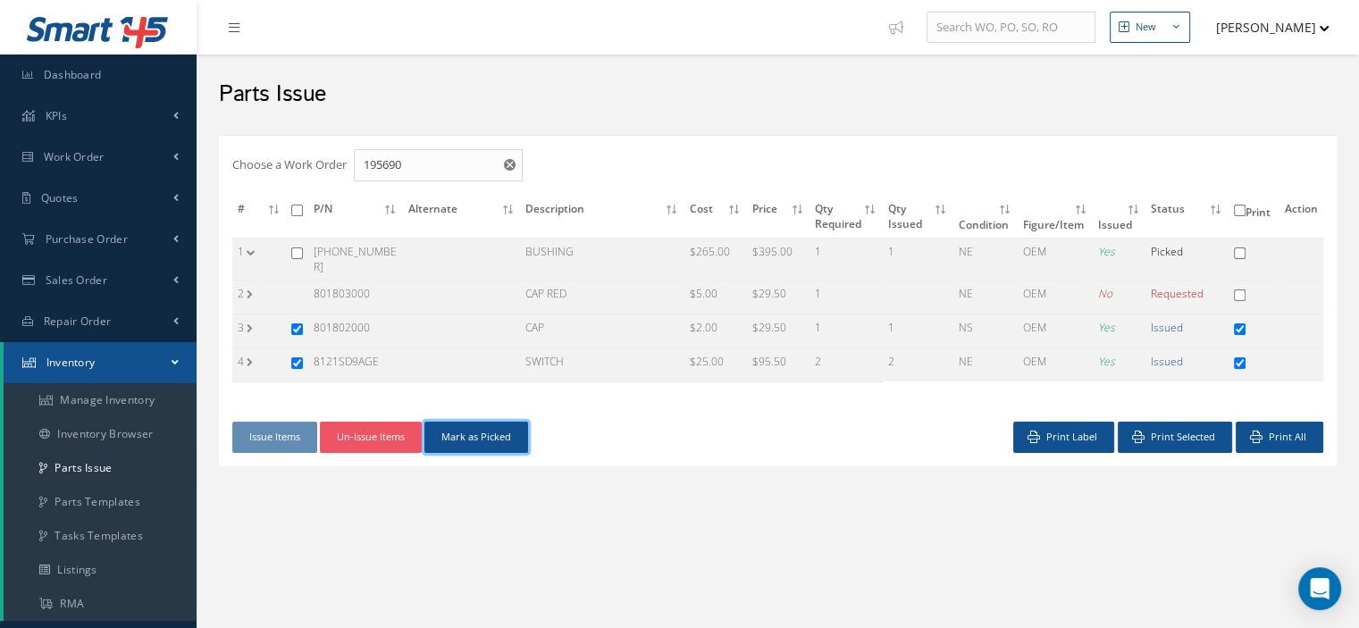
click at [505, 436] on button "Mark as Picked" at bounding box center [476, 437] width 104 height 31
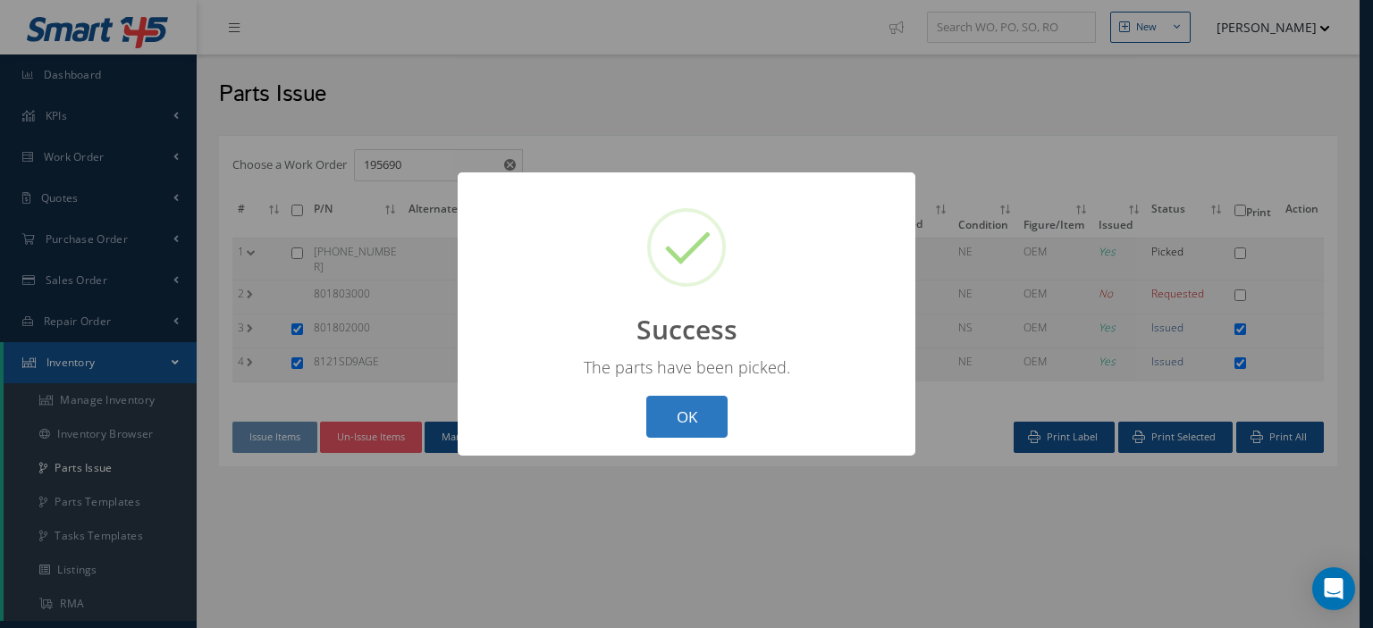
click at [685, 421] on button "OK" at bounding box center [686, 417] width 81 height 42
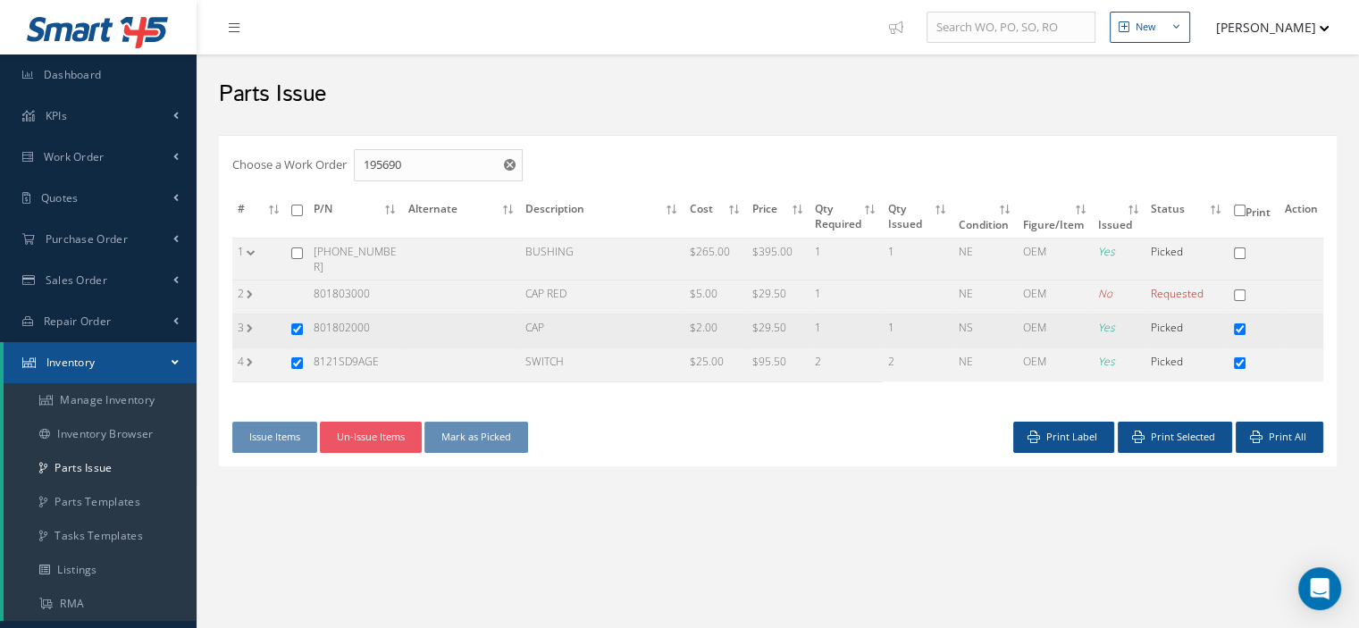
drag, startPoint x: 372, startPoint y: 323, endPoint x: 319, endPoint y: 322, distance: 52.7
click at [315, 323] on td "801802000" at bounding box center [355, 332] width 95 height 34
copy td "801802000"
drag, startPoint x: 370, startPoint y: 287, endPoint x: 315, endPoint y: 283, distance: 55.5
click at [307, 283] on tr "2 801803000 CAP RED $5.00 $29.50 1 NE OEM No Requested" at bounding box center [777, 298] width 1091 height 34
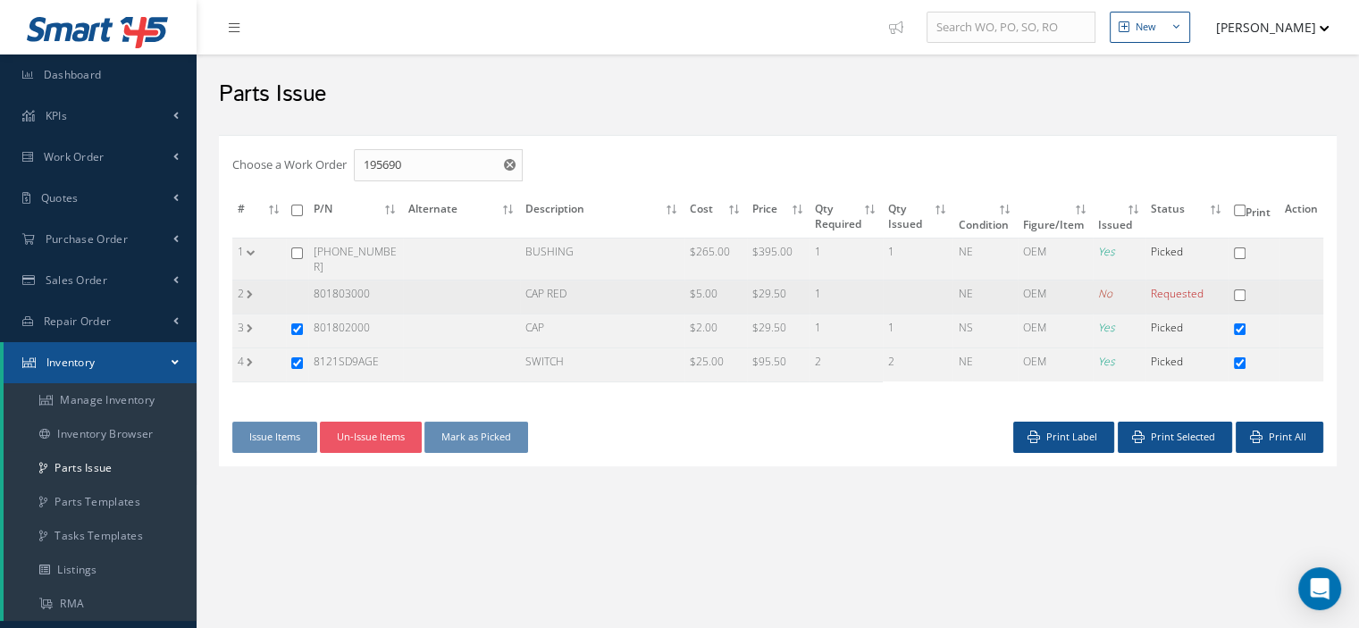
copy tr "801803000"
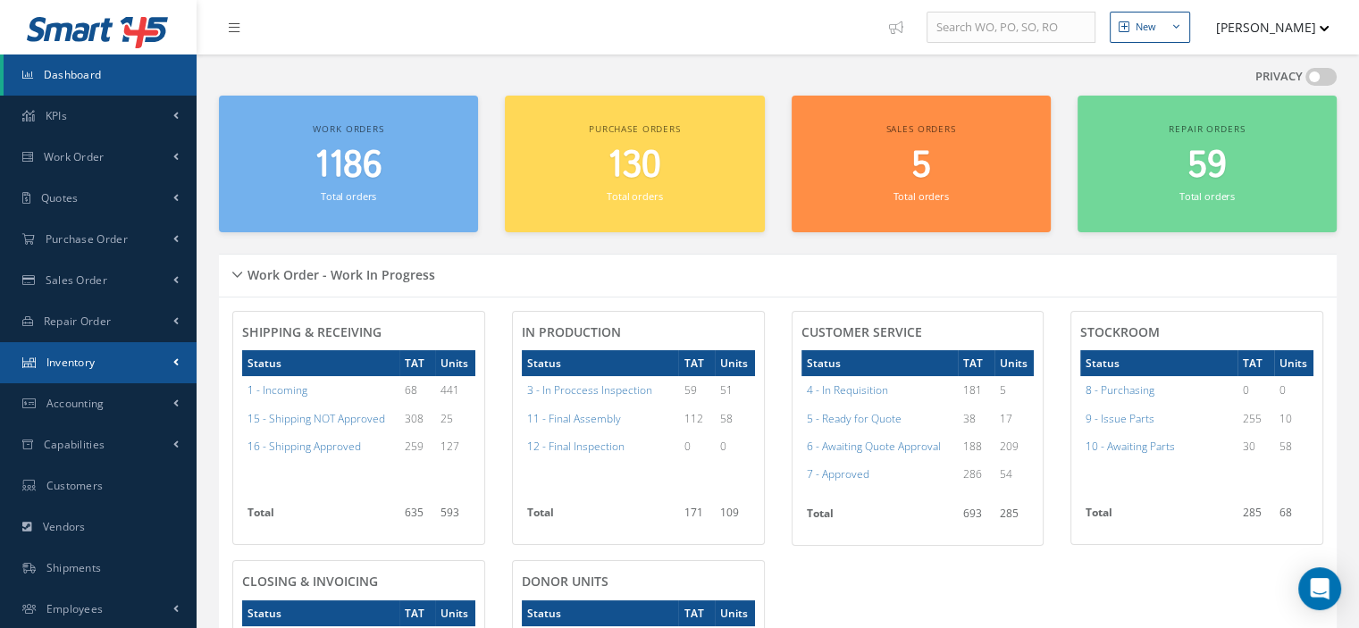
click at [71, 351] on link "Inventory" at bounding box center [98, 362] width 197 height 41
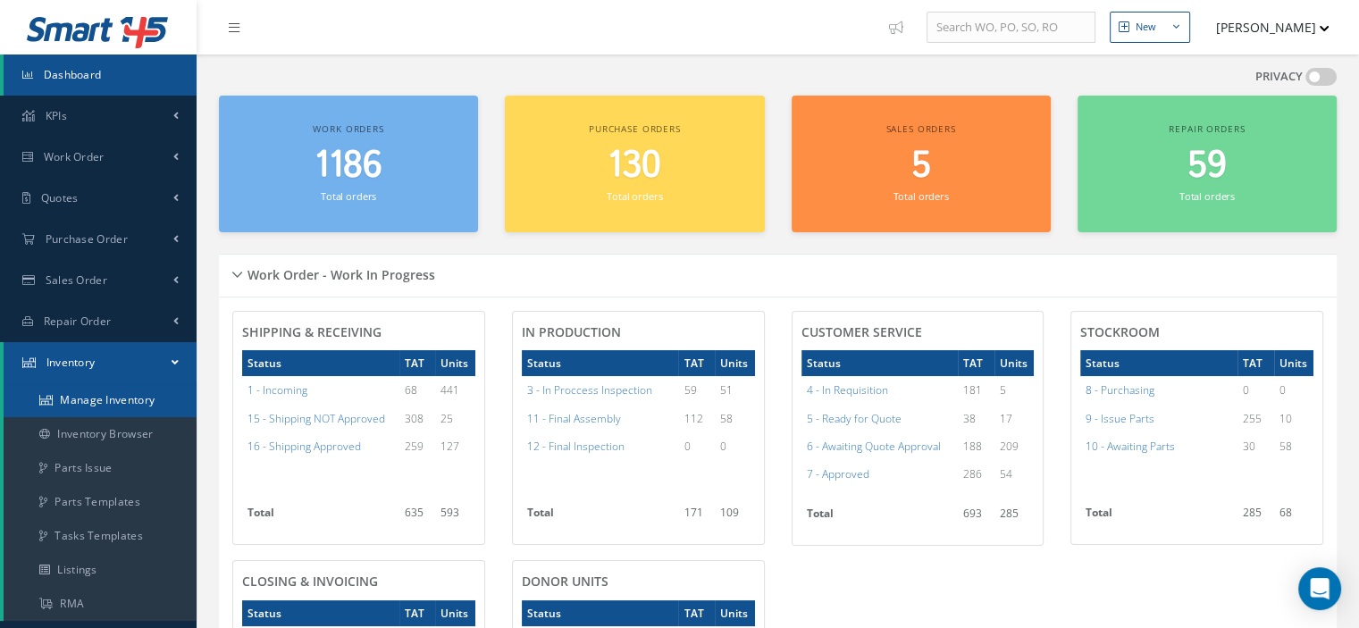
click at [94, 393] on link "Manage Inventory" at bounding box center [100, 400] width 193 height 34
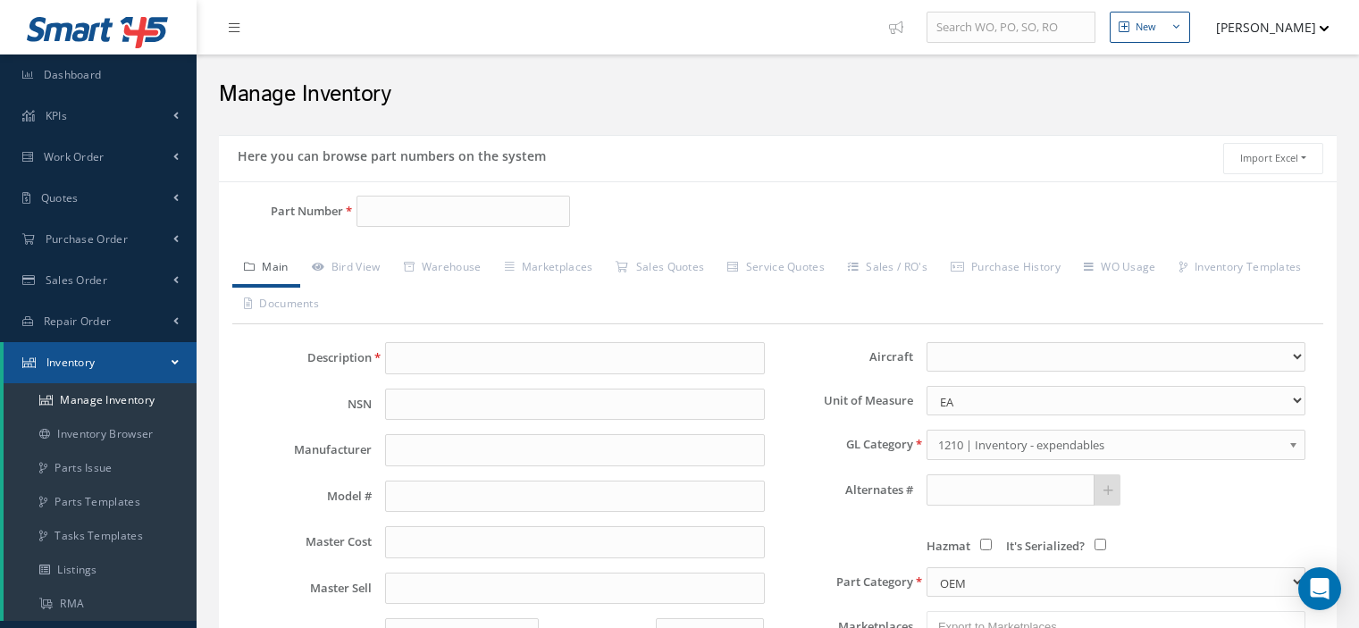
click at [384, 210] on input "Part Number" at bounding box center [464, 212] width 214 height 32
drag, startPoint x: 0, startPoint y: 0, endPoint x: 384, endPoint y: 210, distance: 437.9
type input "801803000"
click at [382, 263] on span "801803000" at bounding box center [443, 257] width 161 height 19
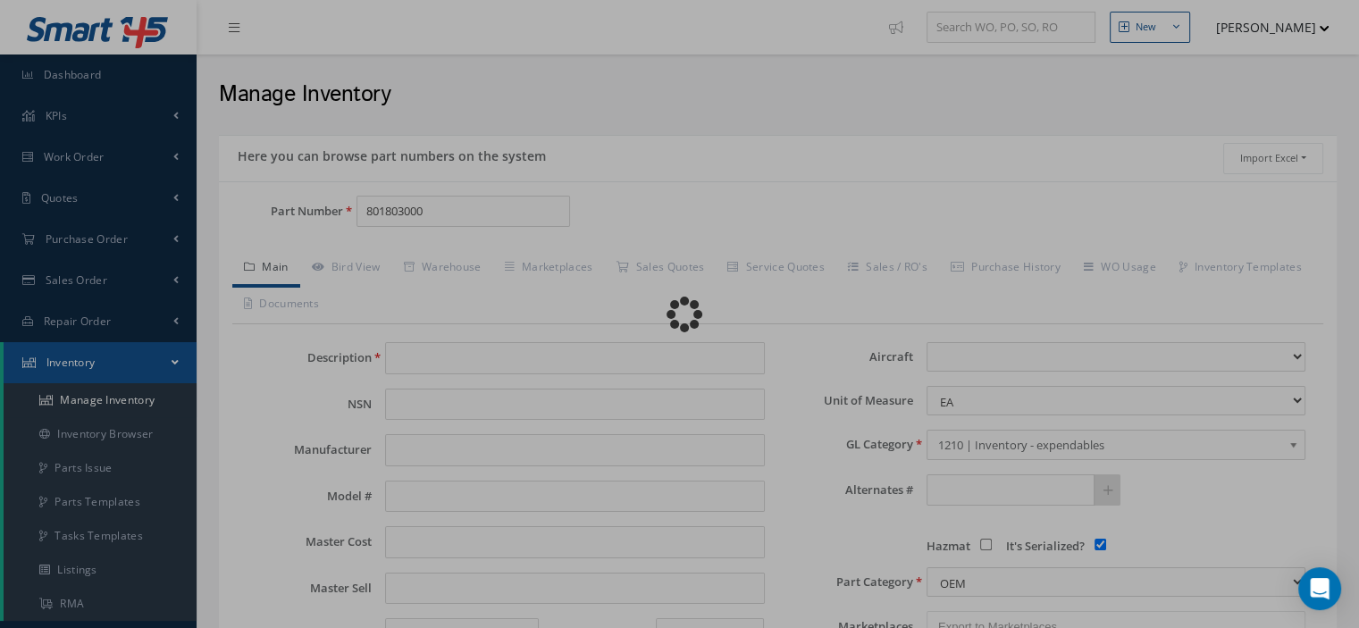
type input "CAP RED"
type input "HONEYWELL"
type input "5.00"
type input "0.00"
select select
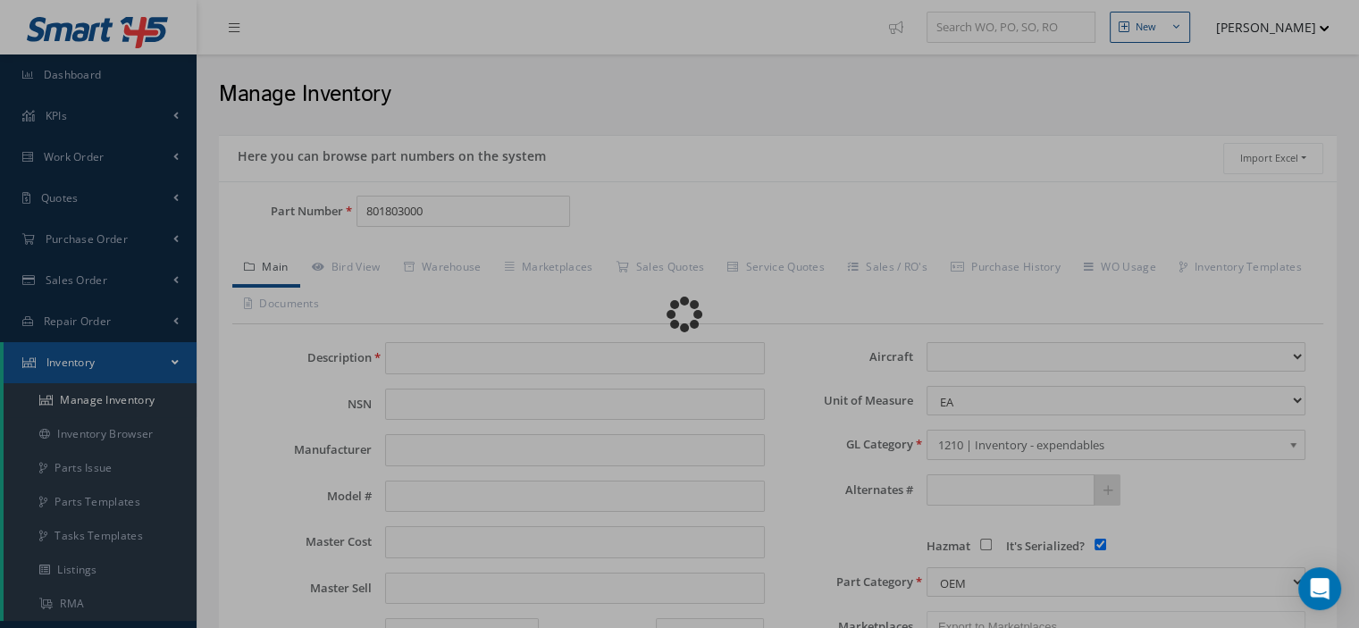
checkbox input "true"
type textarea "FOR P/N 980-6116-001"
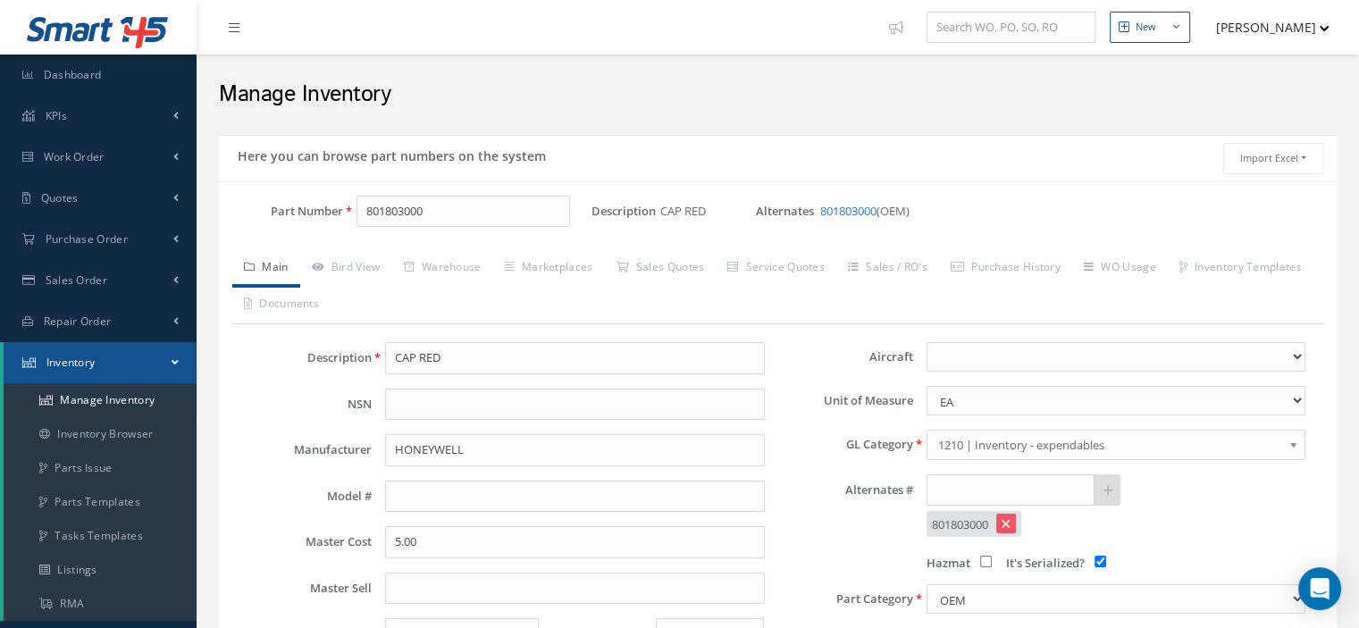
type input "801803000"
click at [382, 263] on link "Bird View" at bounding box center [346, 269] width 92 height 38
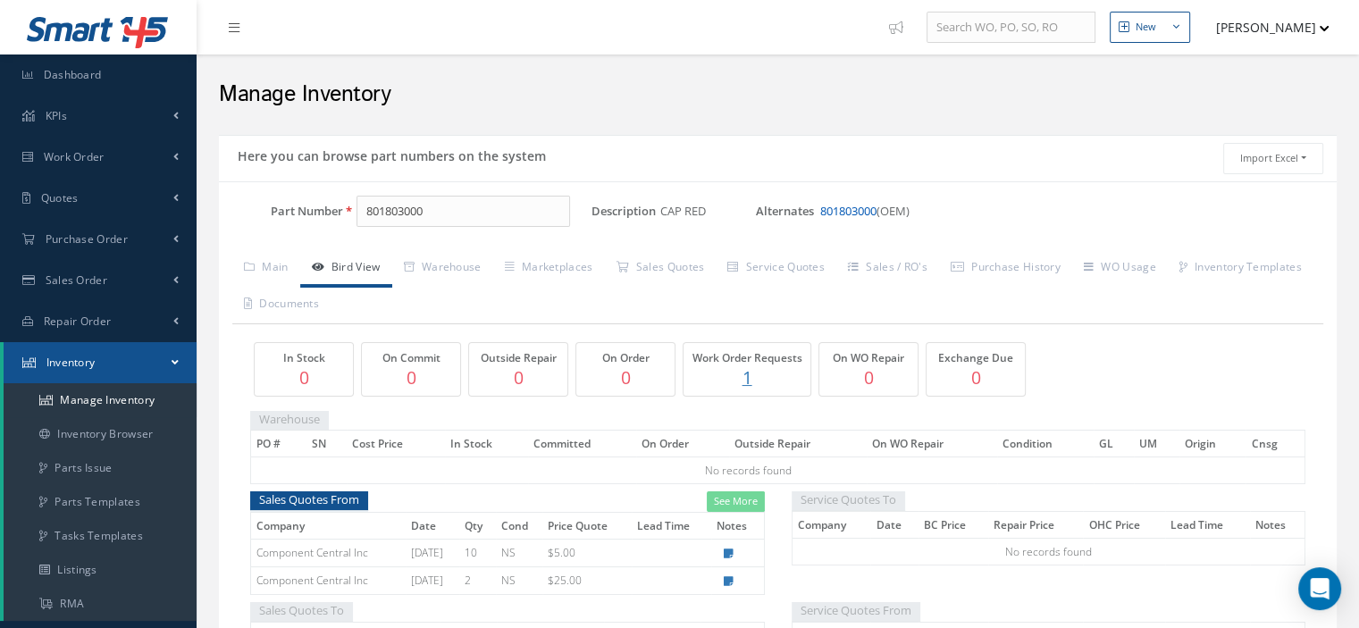
click at [854, 203] on link "801803000" at bounding box center [848, 211] width 56 height 16
click at [465, 271] on link "Warehouse" at bounding box center [442, 269] width 101 height 38
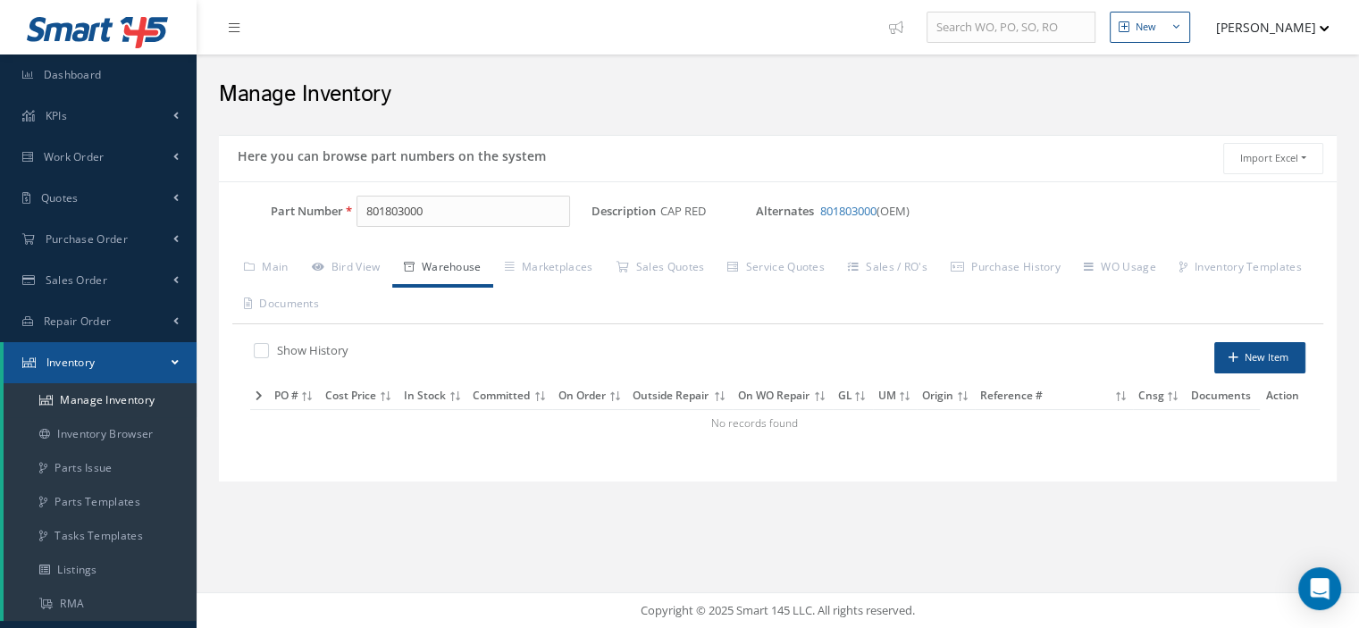
click at [268, 349] on label at bounding box center [270, 350] width 4 height 16
click at [257, 349] on input "checkbox" at bounding box center [260, 353] width 12 height 12
checkbox input "true"
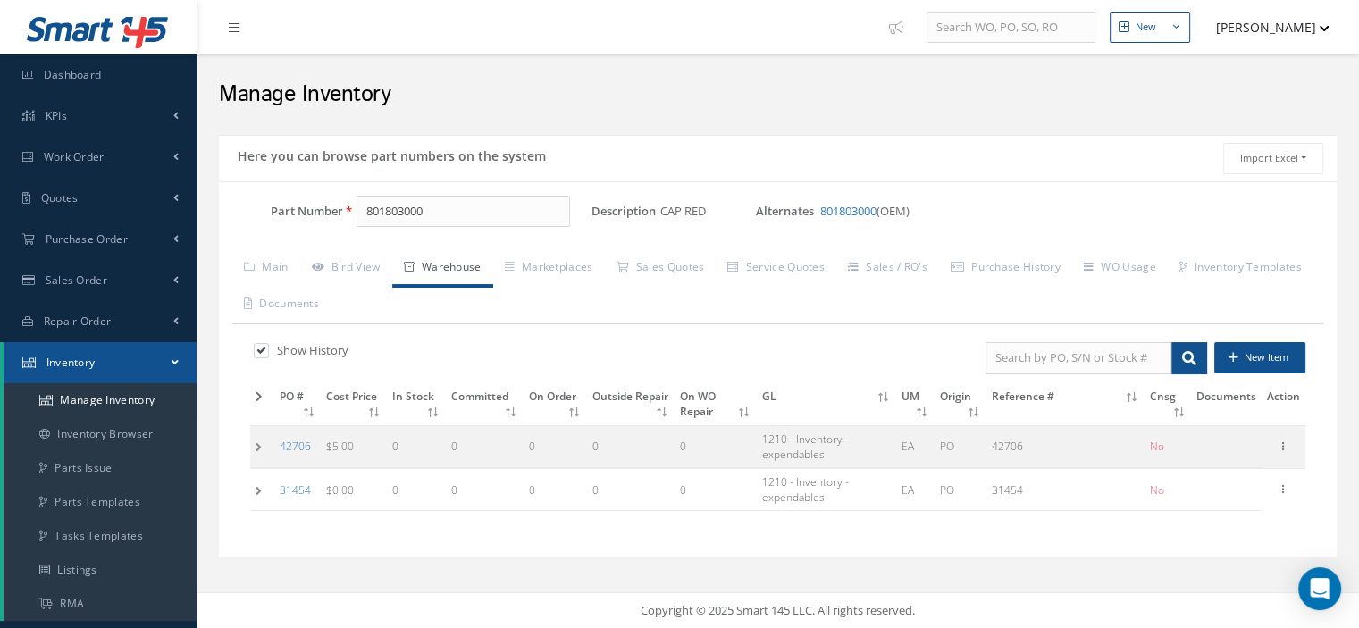
click at [257, 449] on td at bounding box center [262, 446] width 24 height 42
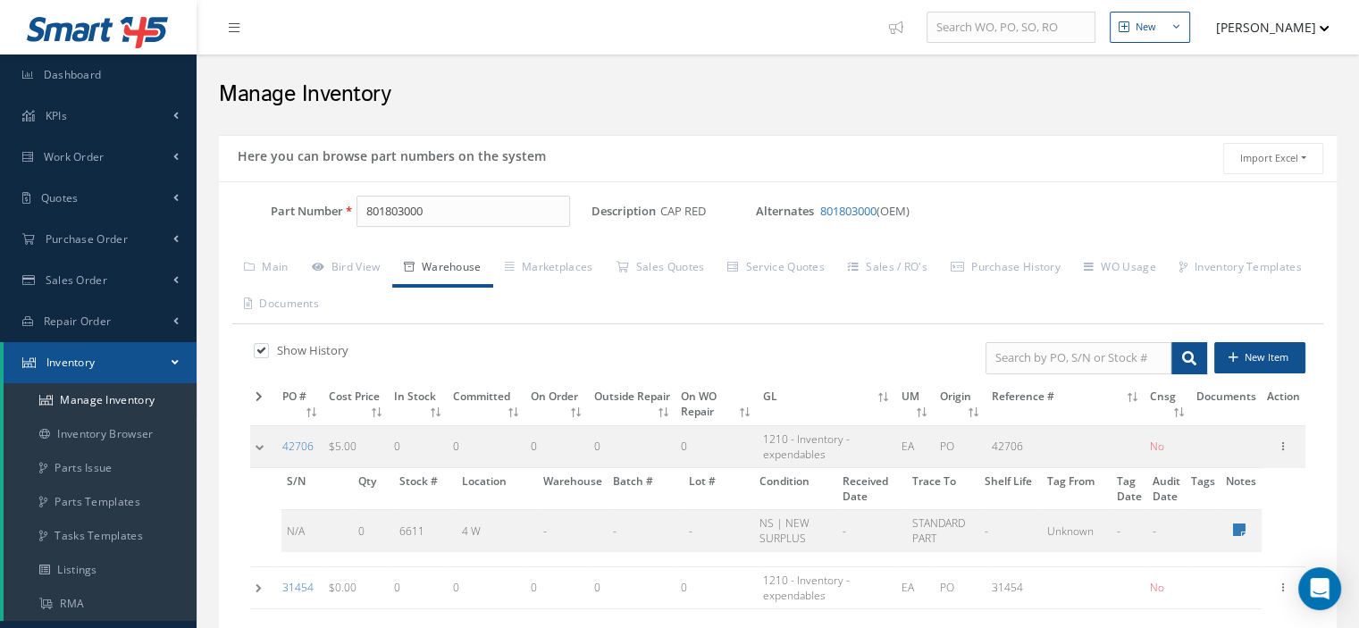
click at [255, 593] on td at bounding box center [263, 588] width 27 height 42
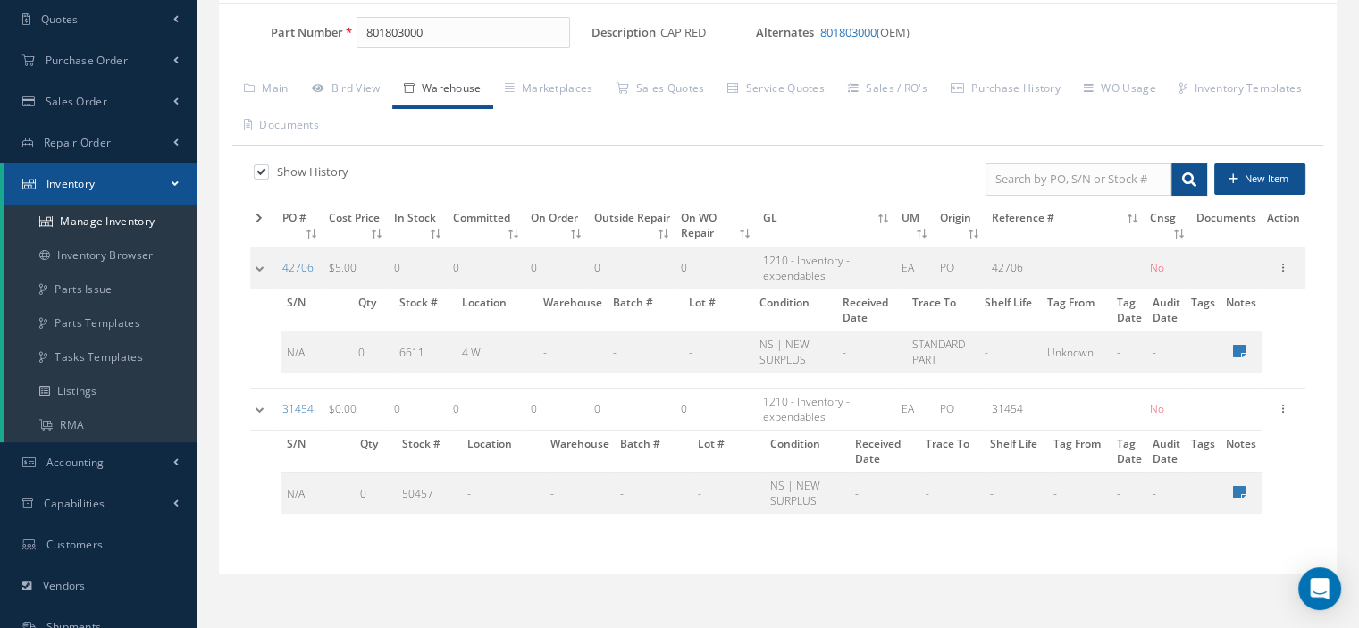
click at [256, 409] on td at bounding box center [263, 409] width 27 height 42
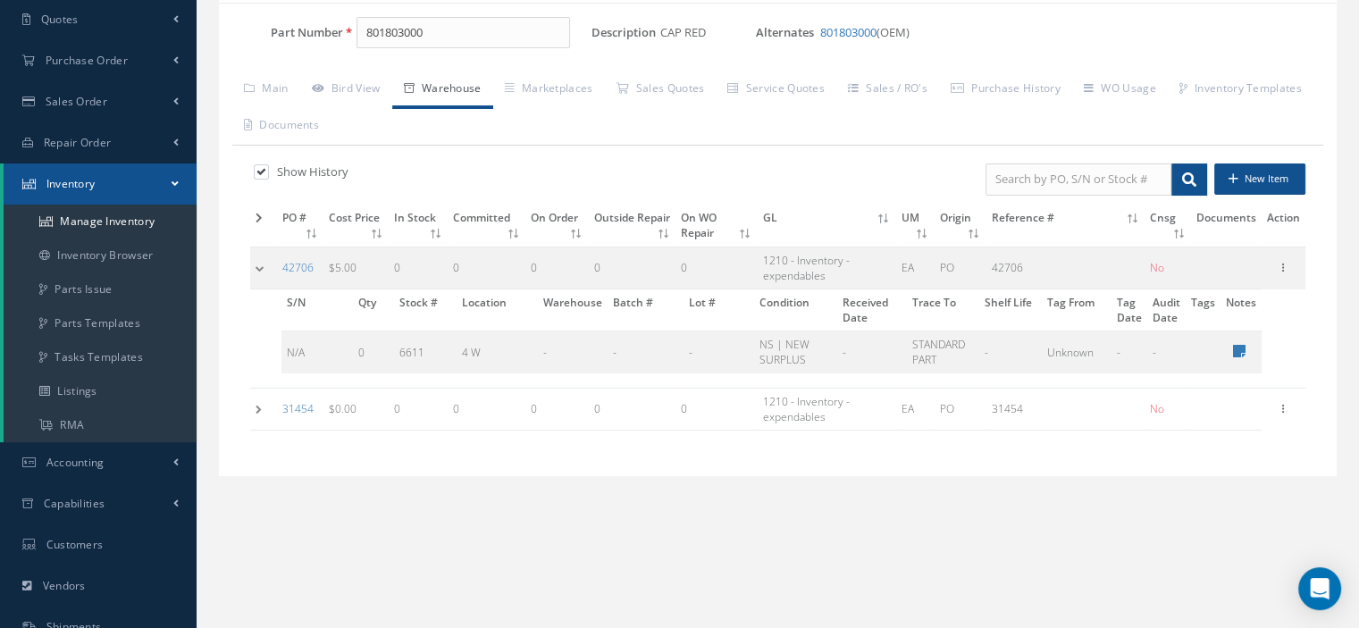
click at [263, 268] on td at bounding box center [263, 268] width 27 height 42
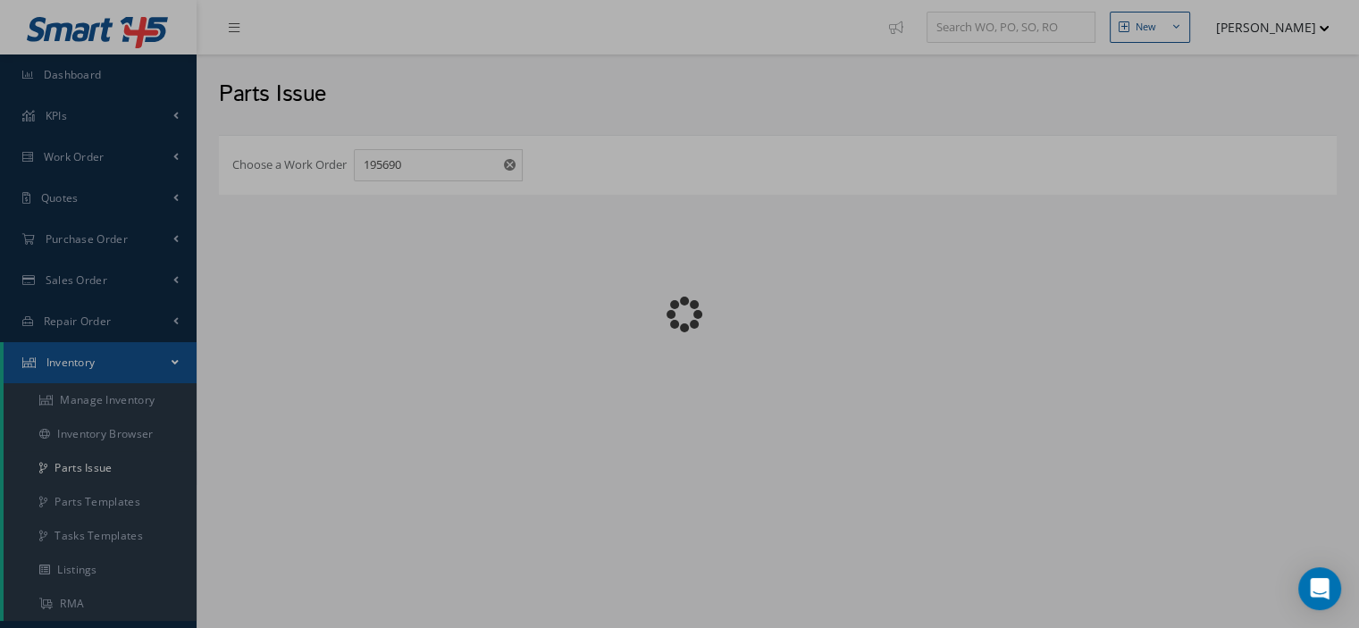
checkbox input "false"
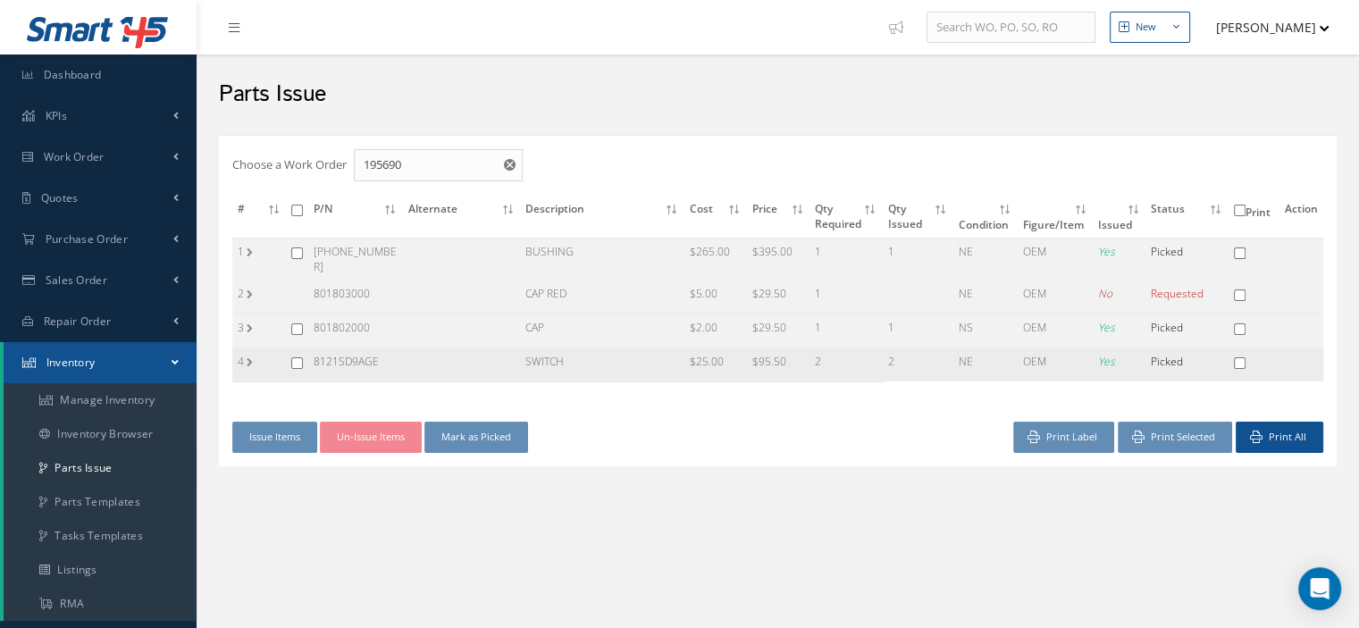
drag, startPoint x: 382, startPoint y: 354, endPoint x: 315, endPoint y: 353, distance: 67.9
click at [315, 353] on td "8121SD9AGE" at bounding box center [355, 366] width 95 height 34
copy td "8121SD9AGE"
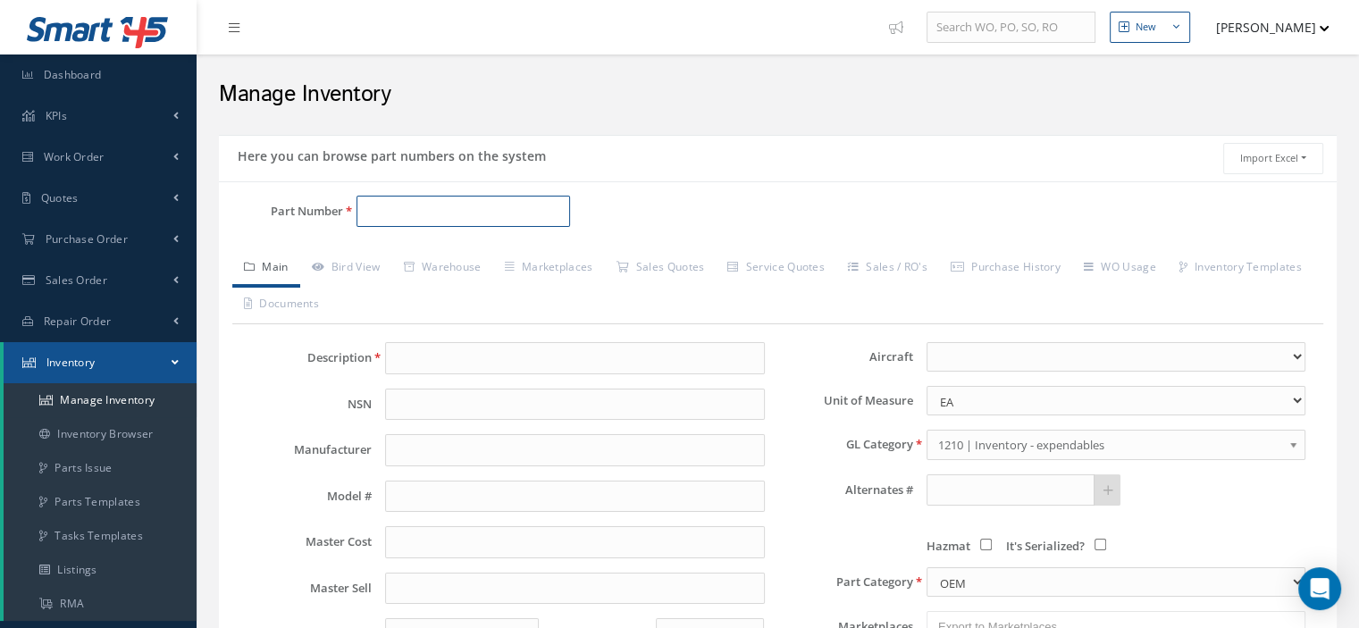
click at [382, 211] on input "Part Number" at bounding box center [464, 212] width 214 height 32
paste input "8121SD9AGE"
type input "8121SD9AGE"
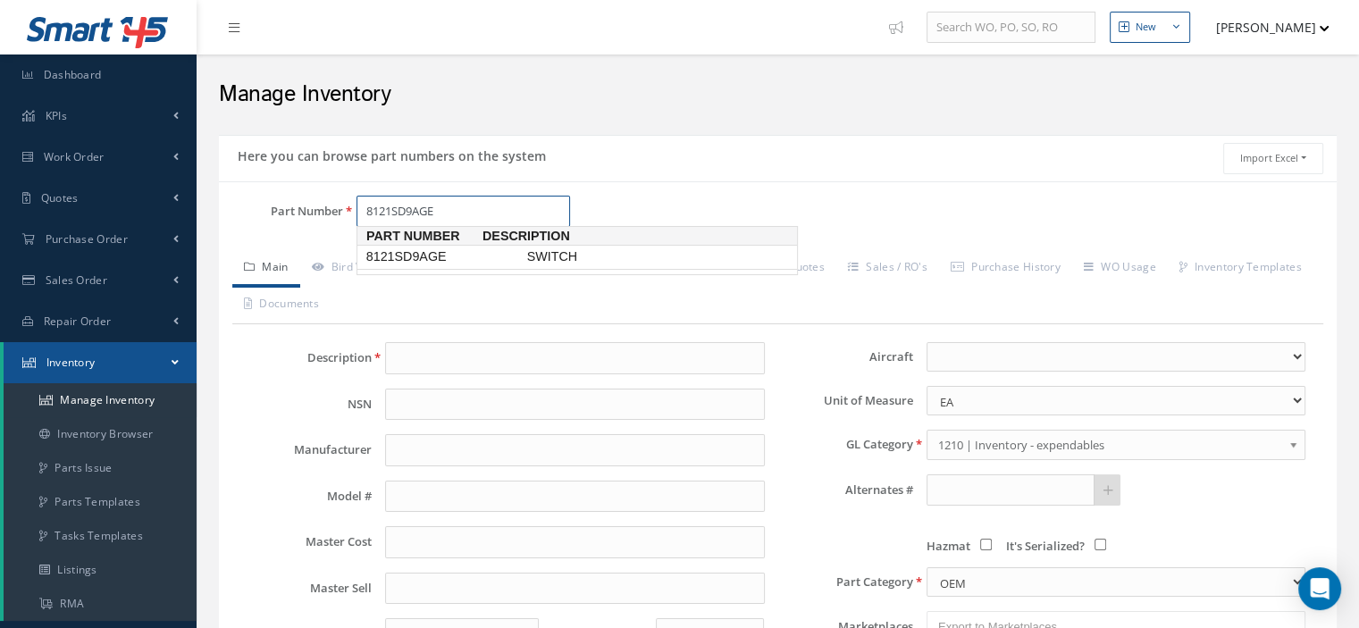
click at [447, 264] on span "8121SD9AGE" at bounding box center [443, 257] width 161 height 19
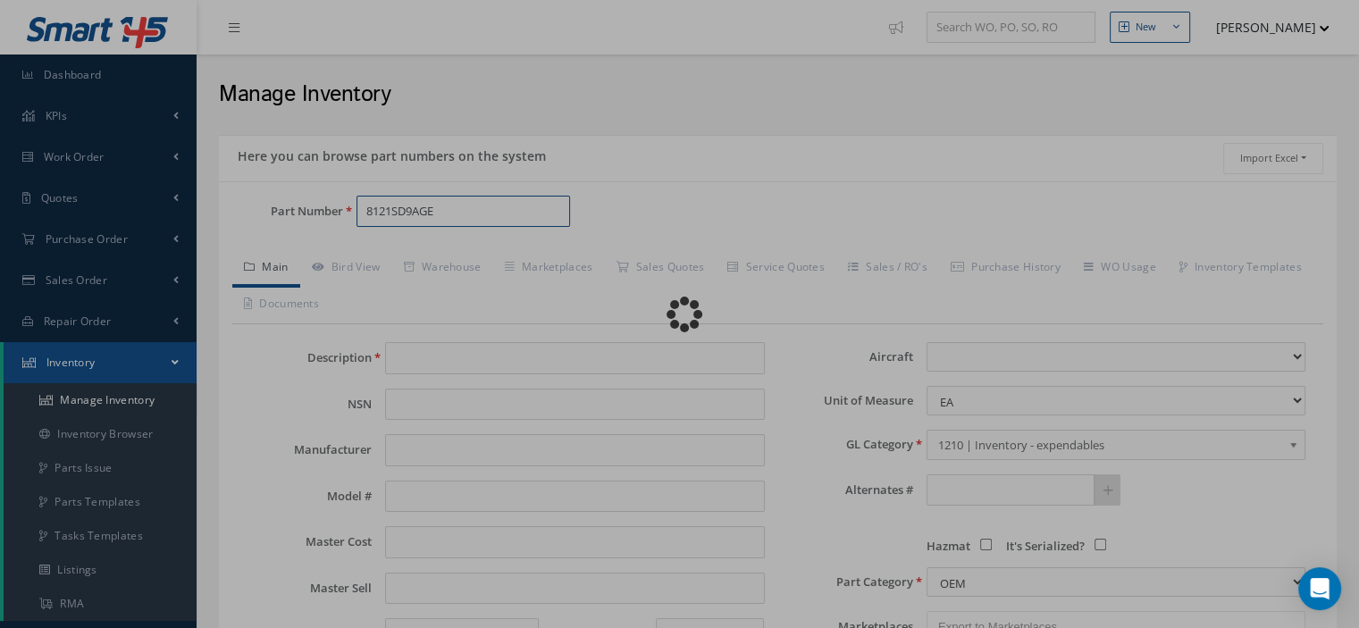
type input "SWITCH"
type input "HONEYWELL"
type input "25.00"
type input "0.00"
select select
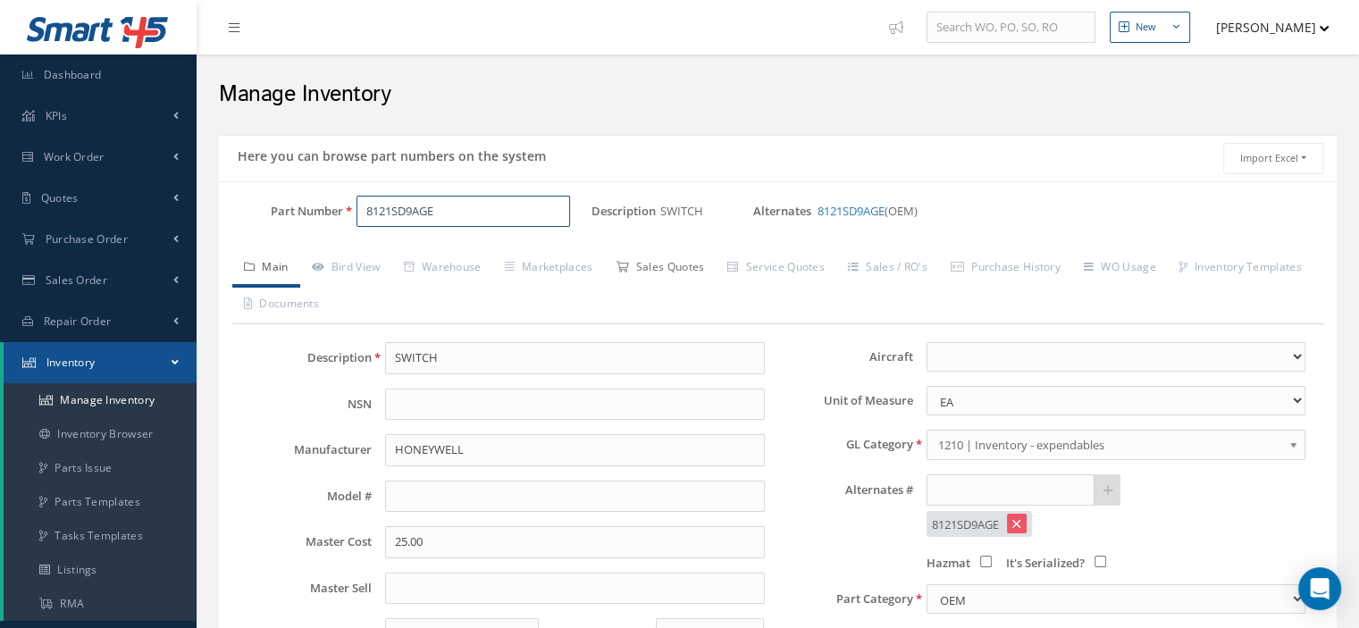
type input "8121SD9AGE"
click at [655, 267] on link "Sales Quotes" at bounding box center [660, 269] width 112 height 38
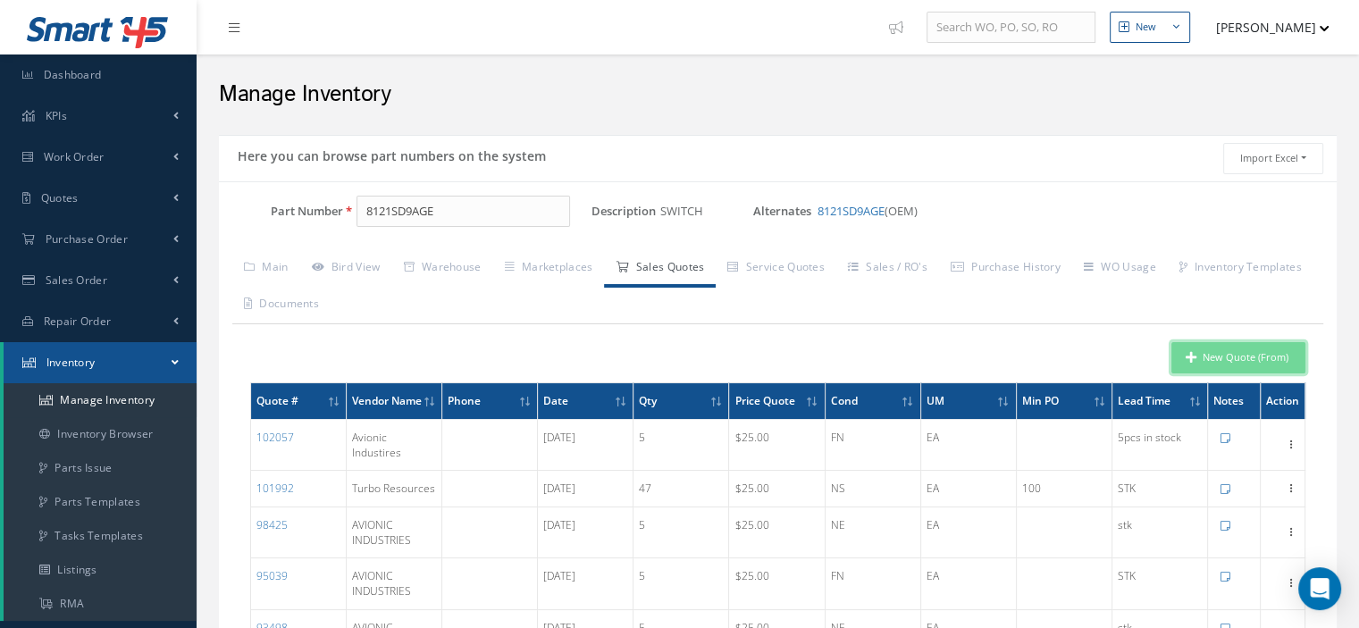
click at [1230, 357] on button "New Quote (From)" at bounding box center [1239, 357] width 134 height 31
type input "SWITCH"
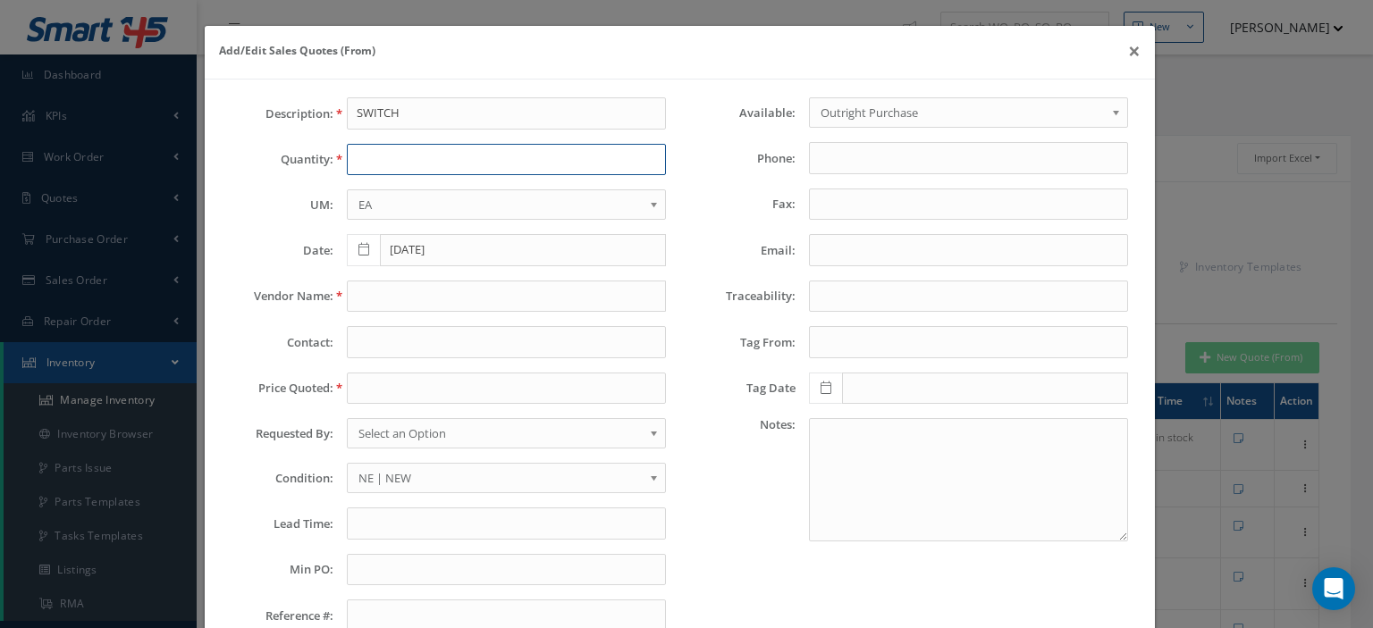
click at [407, 164] on input "text" at bounding box center [506, 160] width 319 height 32
type input "47"
click at [355, 292] on input "text" at bounding box center [506, 297] width 319 height 32
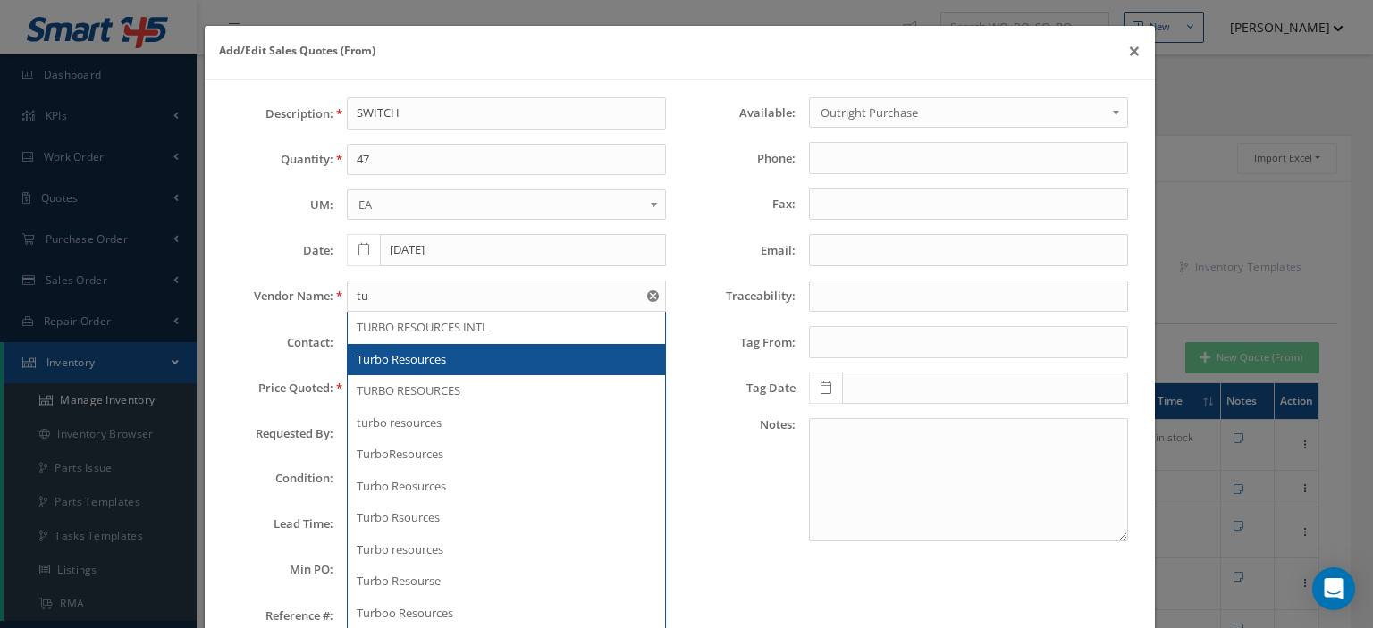
click at [411, 357] on span "Turbo Resources" at bounding box center [401, 359] width 89 height 16
type input "Turbo Resources"
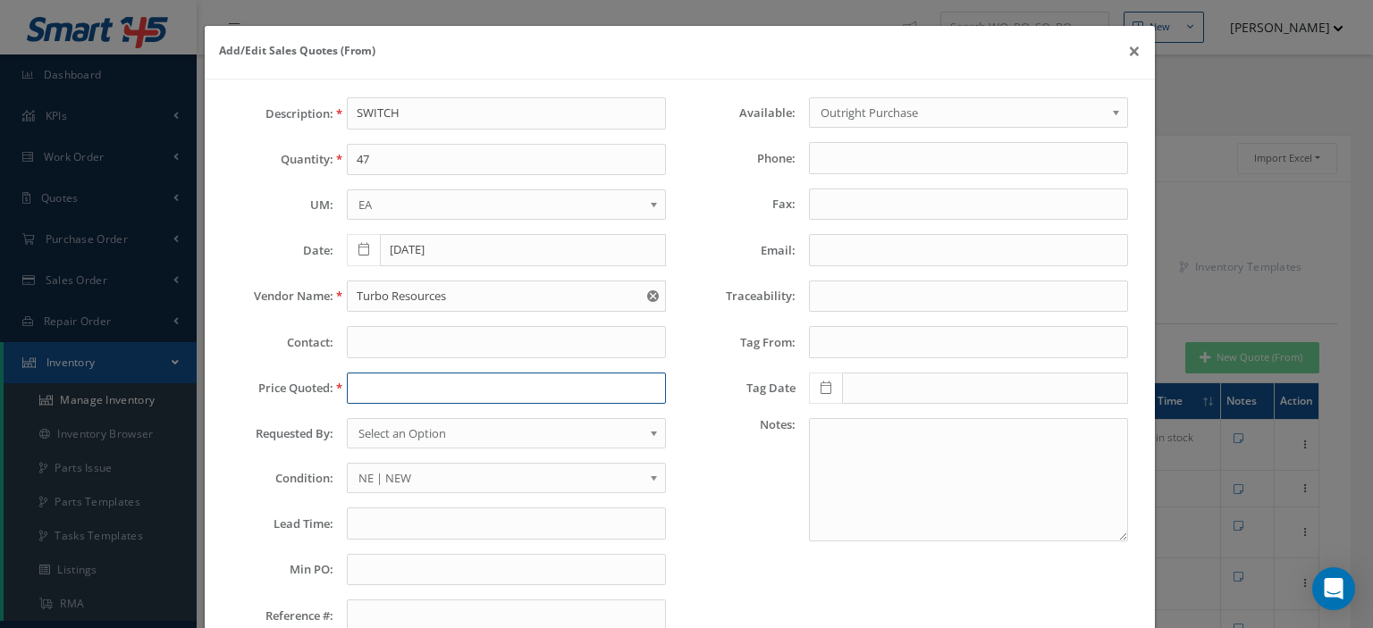
click at [402, 383] on input "text" at bounding box center [506, 389] width 319 height 32
click at [391, 391] on input "text" at bounding box center [506, 389] width 319 height 32
paste input "25.00"
type input "25.00"
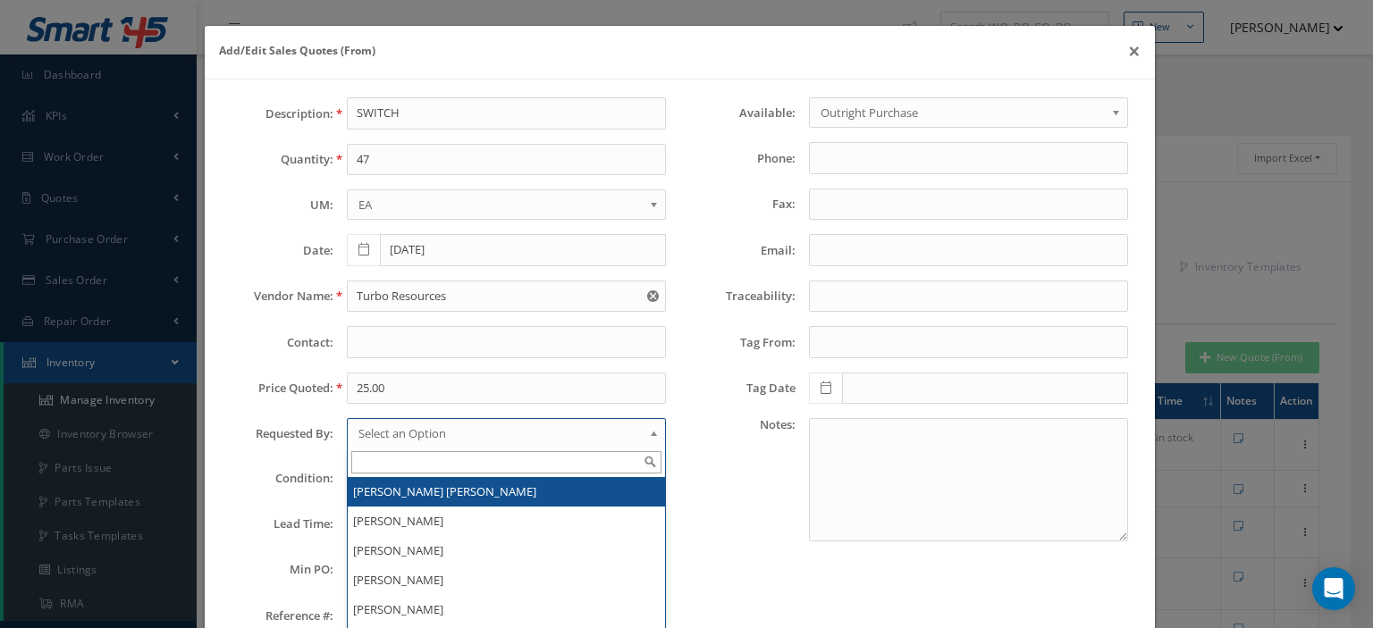
click at [463, 436] on span "Select an Option" at bounding box center [500, 433] width 284 height 21
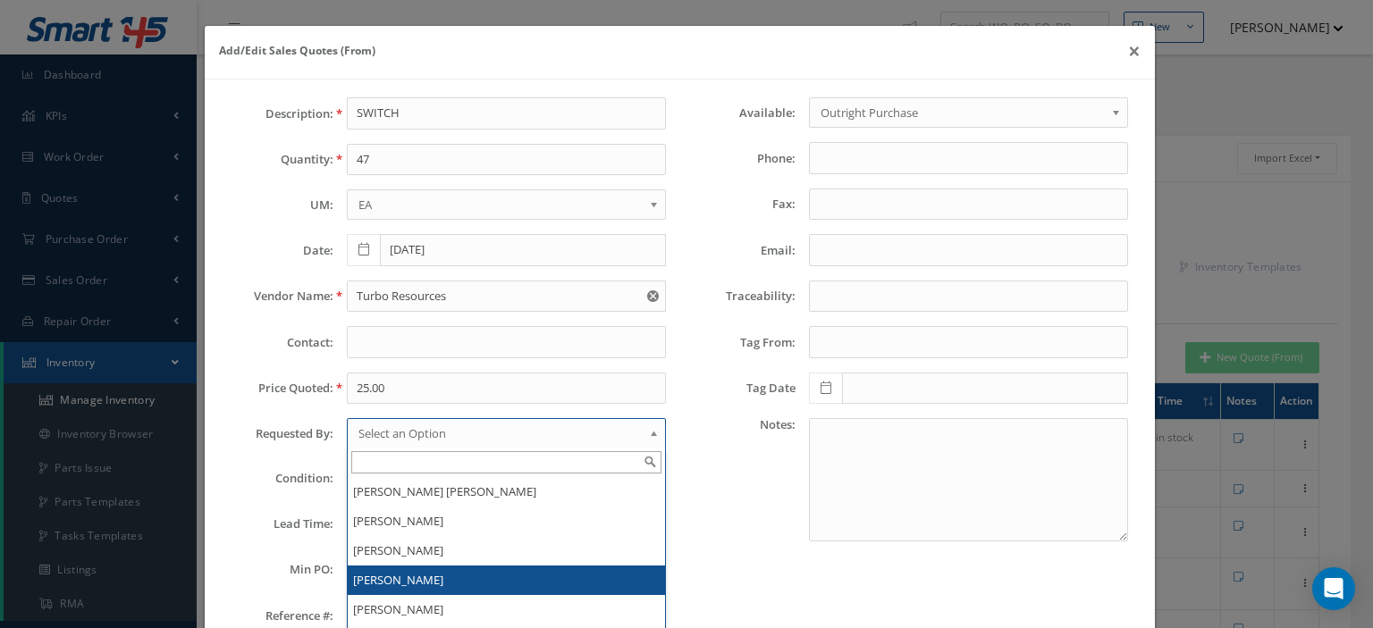
click at [468, 568] on li "[PERSON_NAME]" at bounding box center [506, 580] width 317 height 29
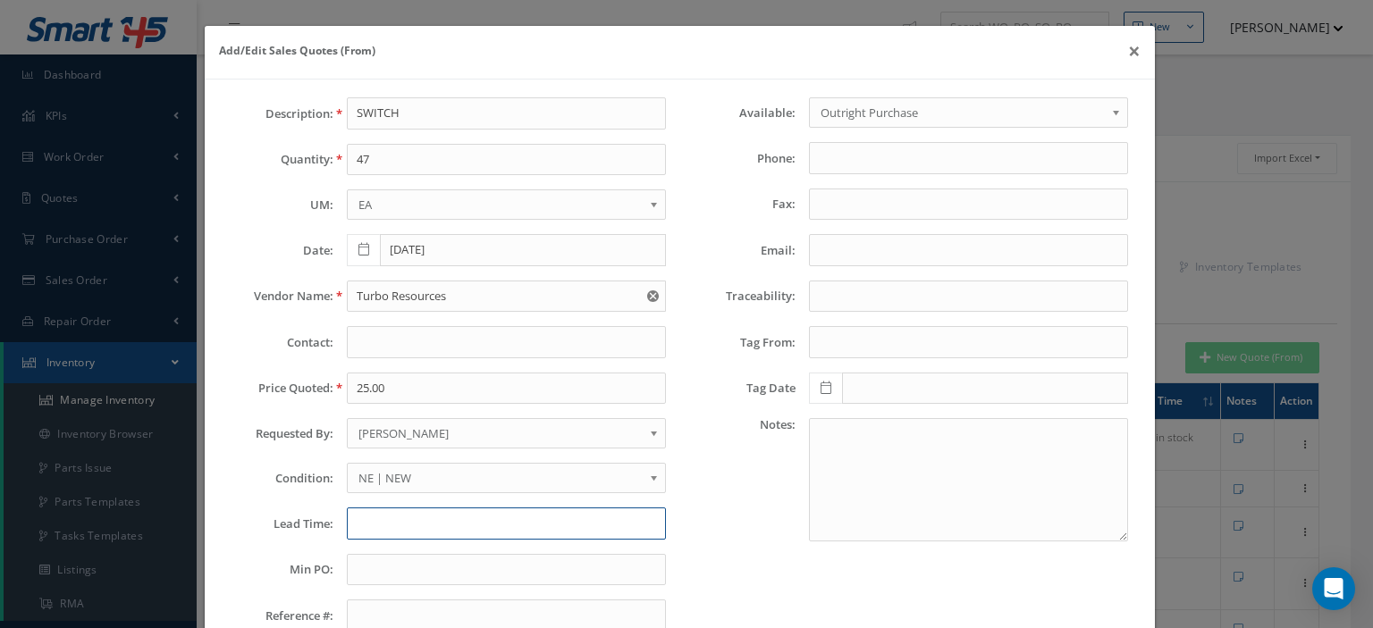
click at [397, 531] on input "text" at bounding box center [506, 524] width 319 height 32
paste input "[EMAIL_ADDRESS][DOMAIN_NAME]"
type input "[EMAIL_ADDRESS][DOMAIN_NAME]"
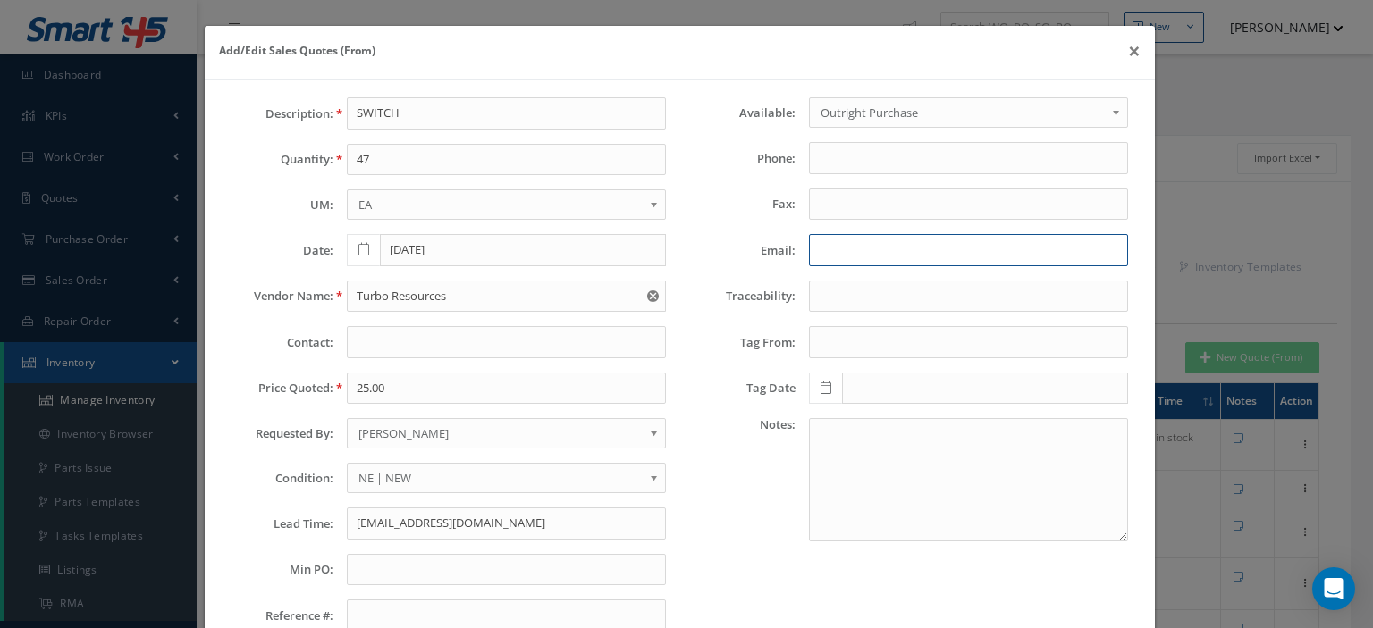
click at [815, 252] on input "Email:" at bounding box center [968, 250] width 319 height 32
paste input "[EMAIL_ADDRESS][DOMAIN_NAME]"
type input "[EMAIL_ADDRESS][DOMAIN_NAME]"
drag, startPoint x: 546, startPoint y: 525, endPoint x: 265, endPoint y: 543, distance: 282.1
click at [294, 539] on div "Description: SWITCH Quantity: 47 UM: EA FT IN LB EA Date: [DATE] Vendor Name: T…" at bounding box center [448, 371] width 461 height 549
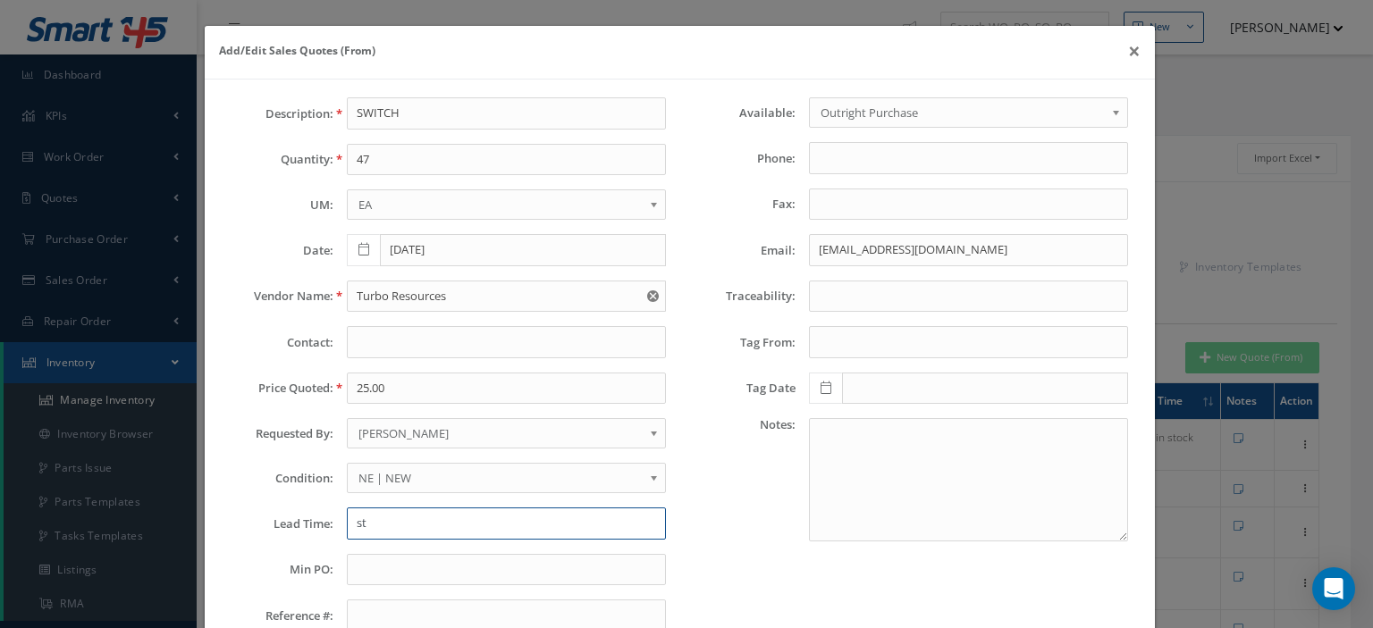
type input "s"
type input "STK"
click at [436, 478] on span "NE | NEW" at bounding box center [500, 477] width 284 height 21
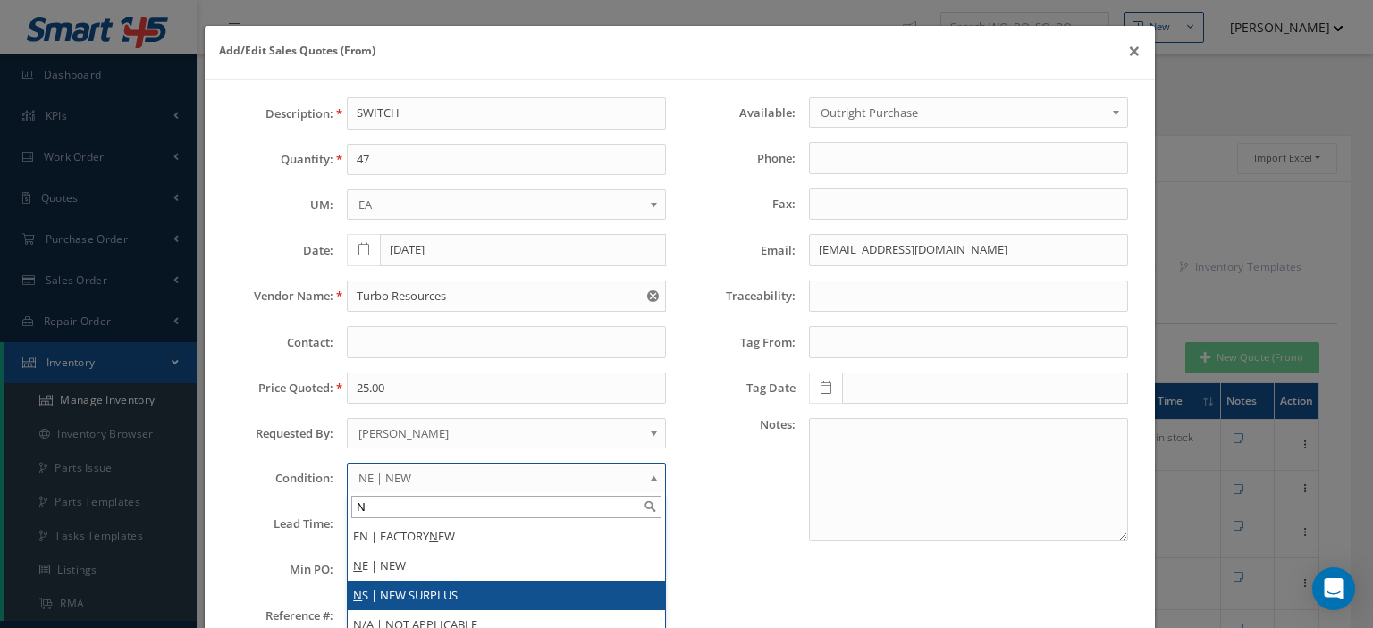
type input "N"
click at [430, 589] on li "N S | NEW SURPLUS" at bounding box center [506, 595] width 317 height 29
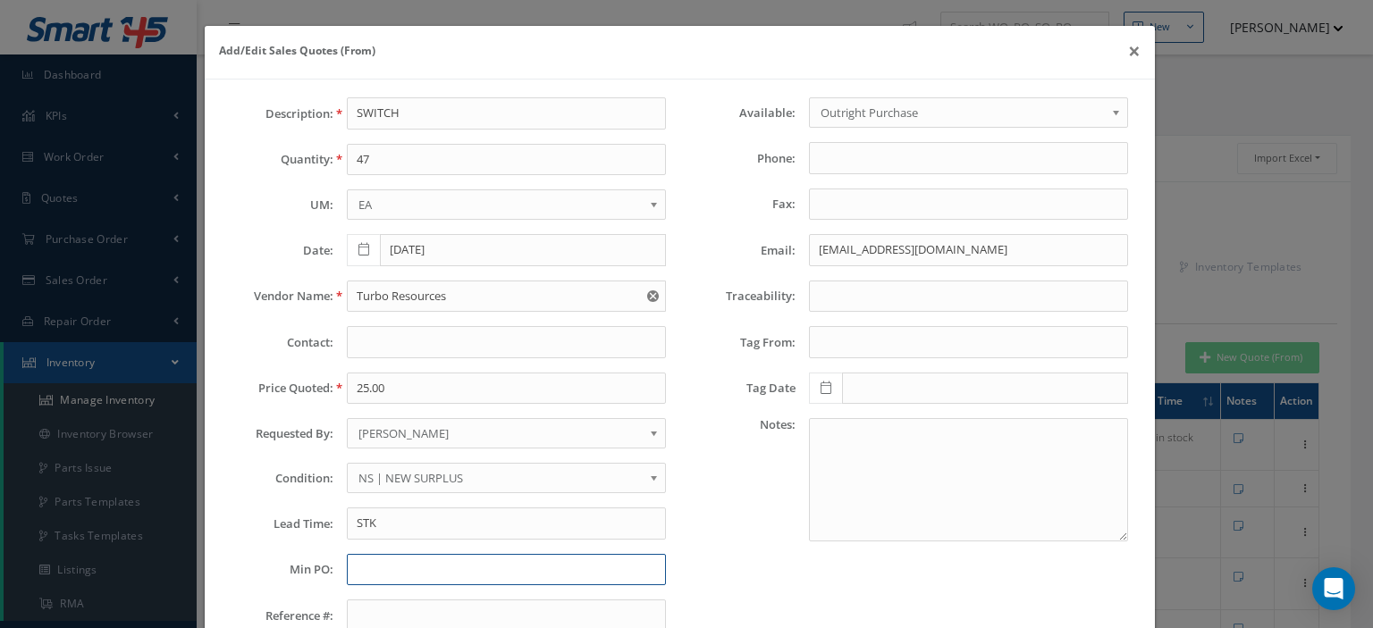
click at [403, 568] on input "text" at bounding box center [506, 570] width 319 height 32
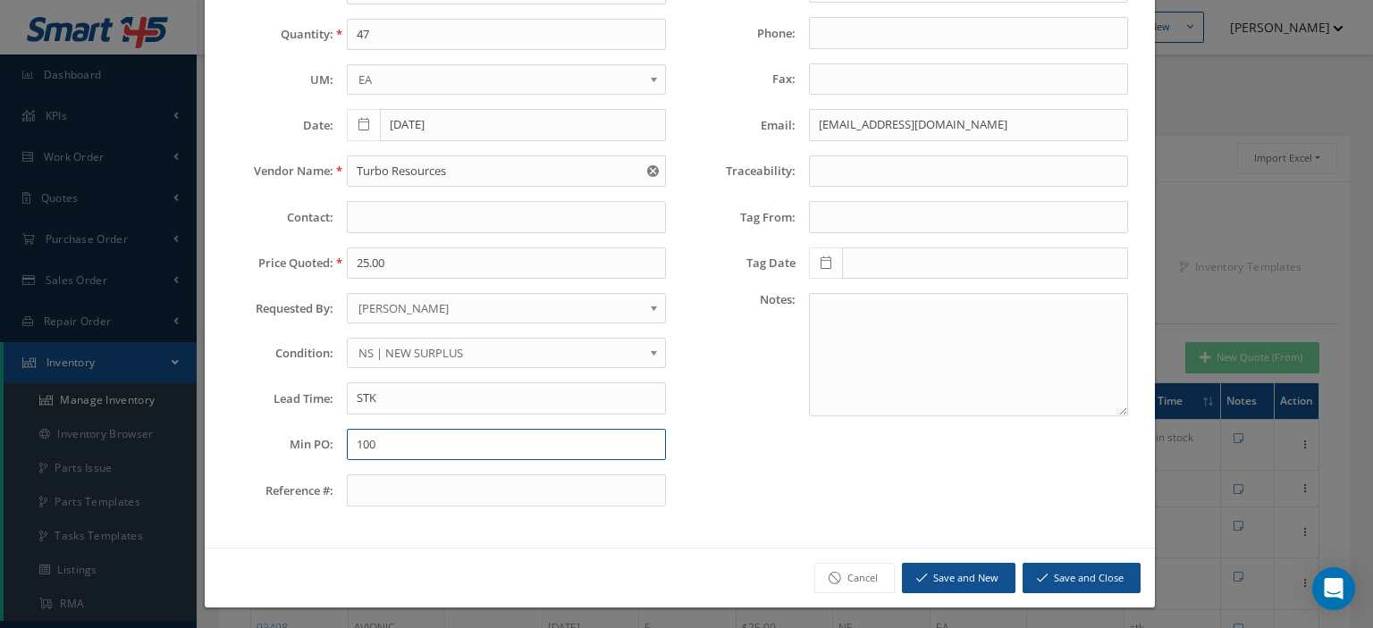
type input "100"
click at [1027, 563] on button "Save and Close" at bounding box center [1081, 578] width 118 height 31
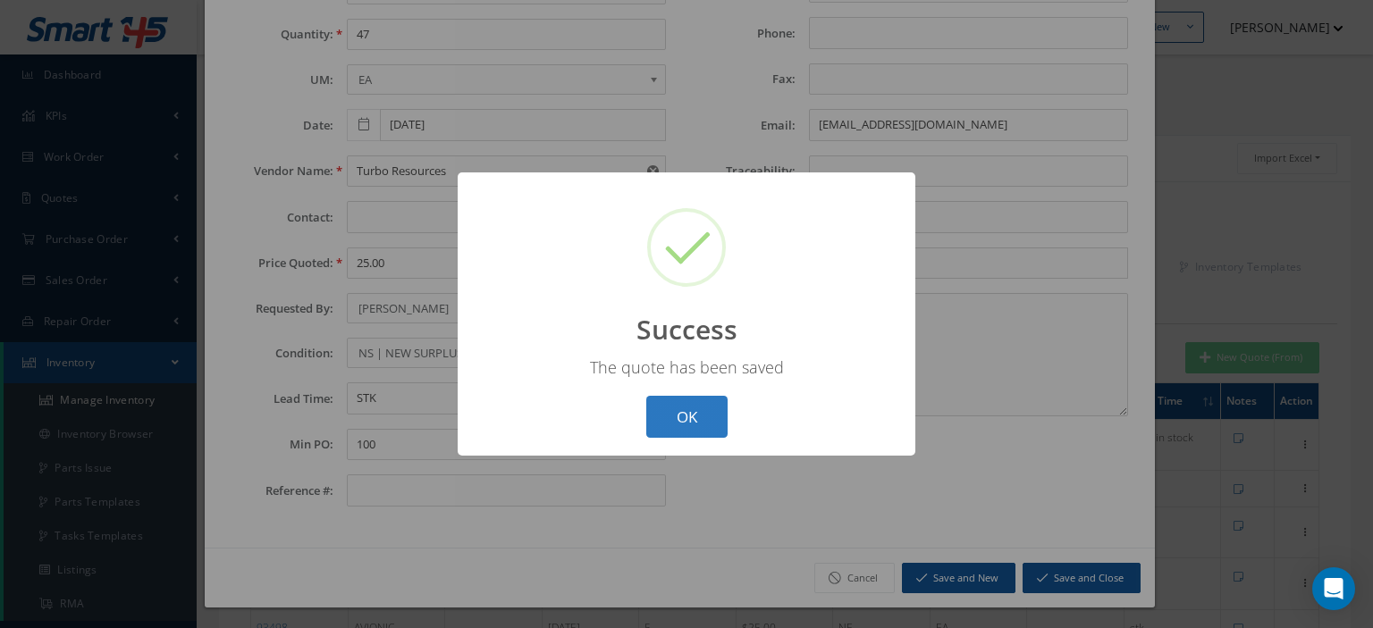
click at [693, 425] on button "OK" at bounding box center [686, 417] width 81 height 42
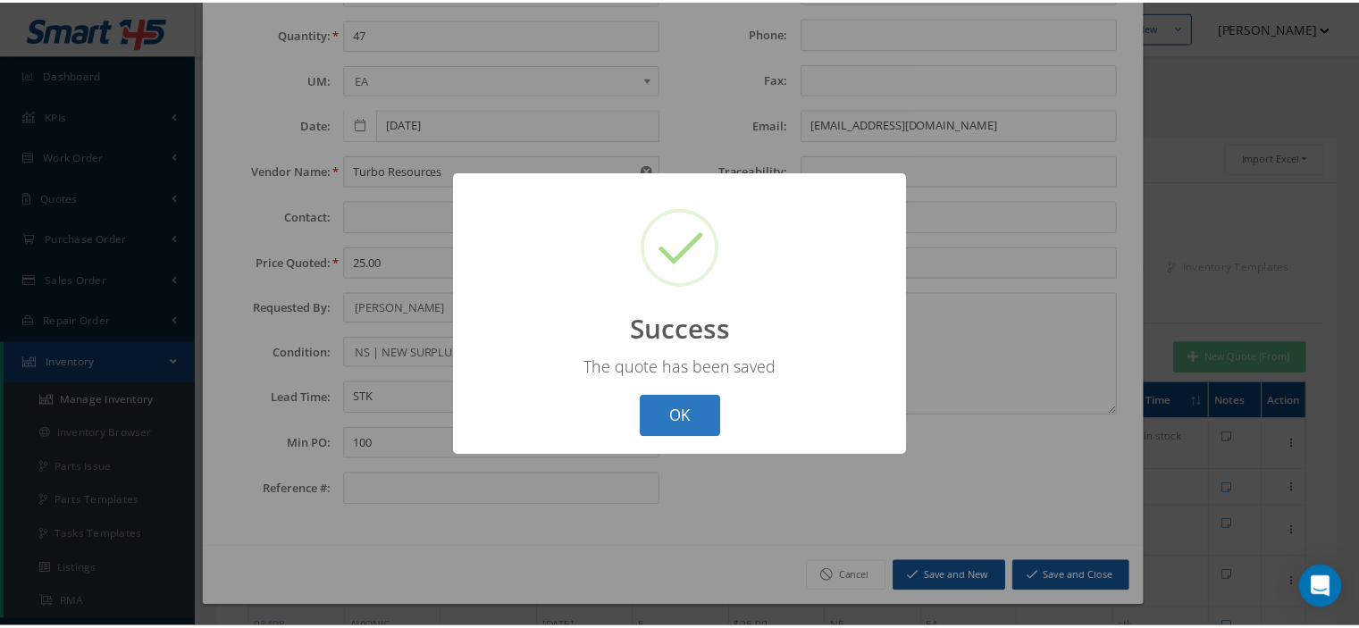
scroll to position [0, 0]
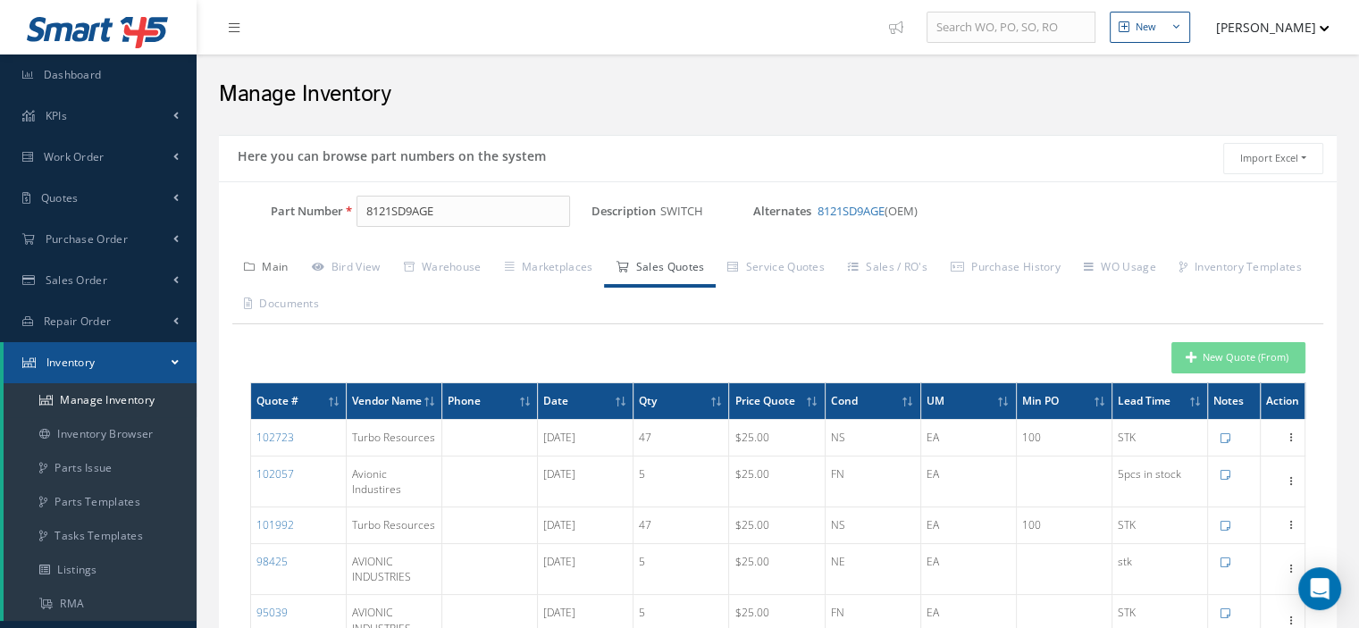
click at [286, 269] on link "Main" at bounding box center [266, 269] width 68 height 38
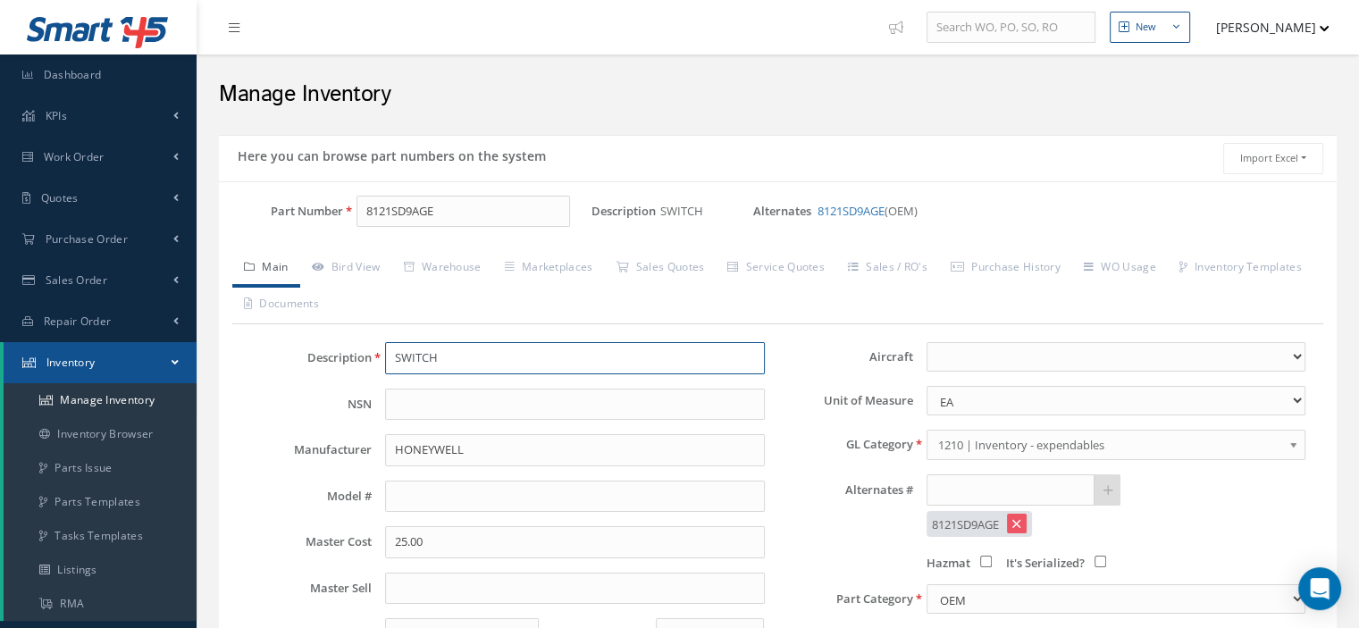
click at [461, 364] on input "SWITCH" at bounding box center [574, 358] width 379 height 32
type input "SWITCH"
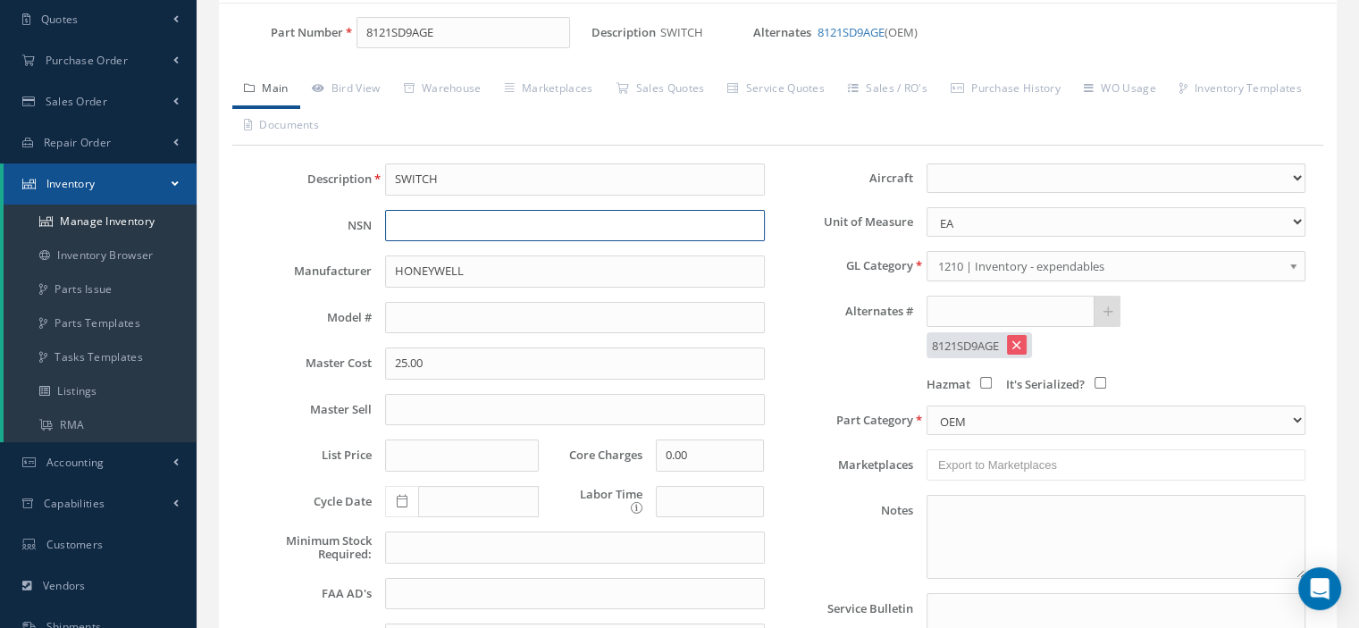
click at [402, 228] on input "text" at bounding box center [574, 226] width 379 height 32
click at [415, 326] on input "text" at bounding box center [574, 318] width 379 height 32
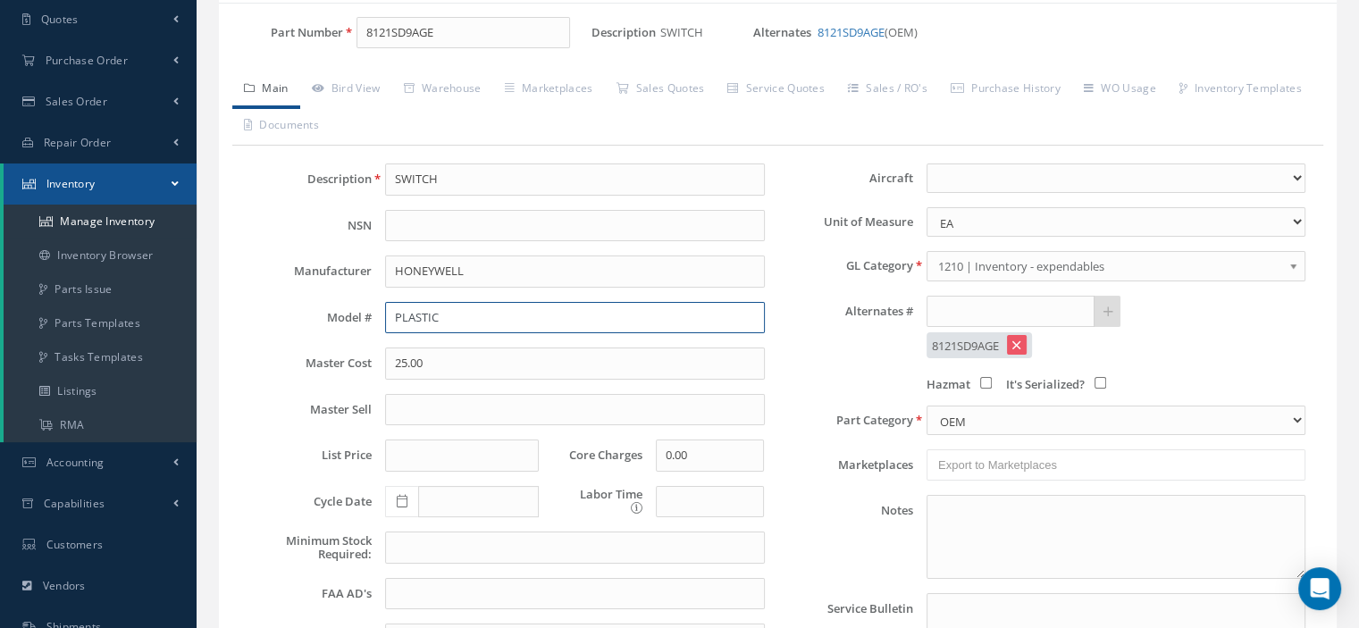
scroll to position [417, 0]
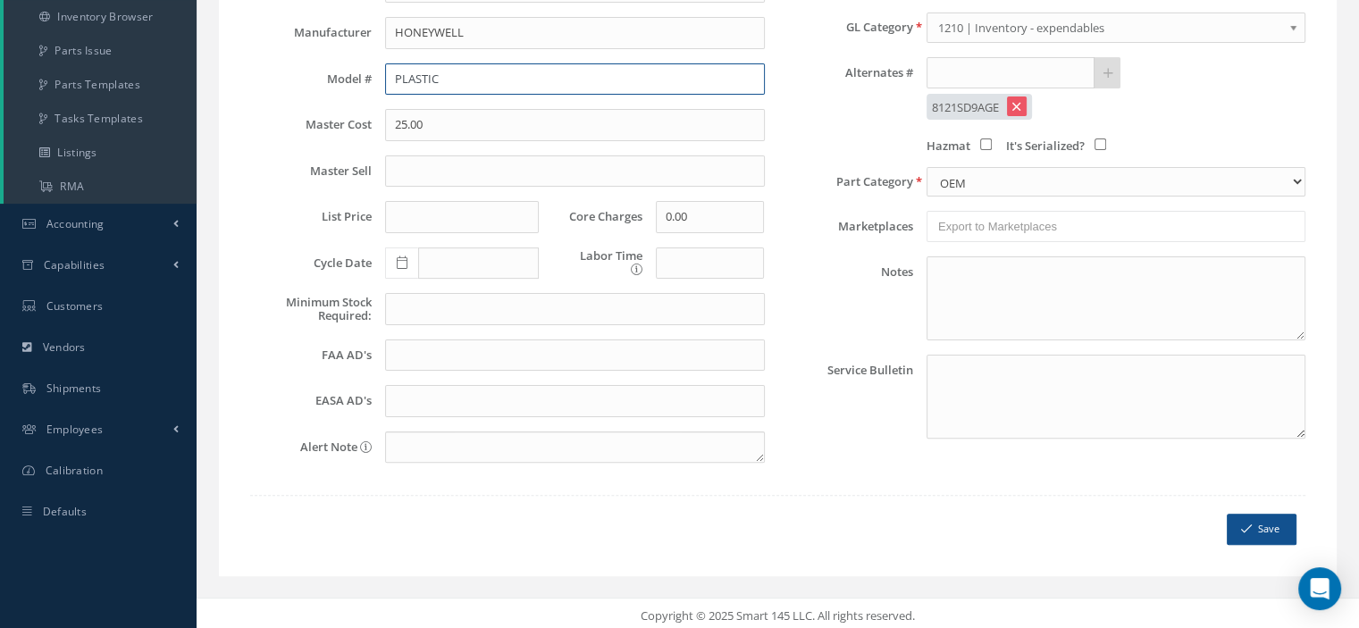
type input "PLASTIC"
click at [1239, 527] on button "Save" at bounding box center [1262, 529] width 70 height 31
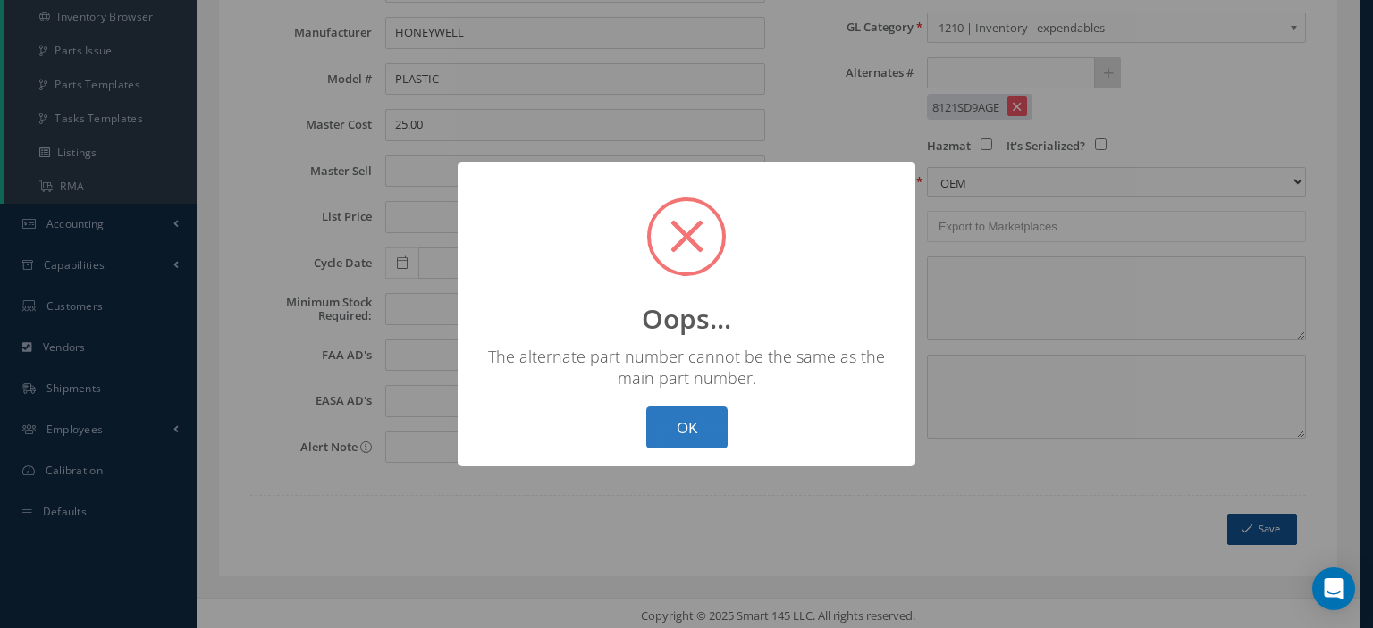
click at [693, 422] on button "OK" at bounding box center [686, 428] width 81 height 42
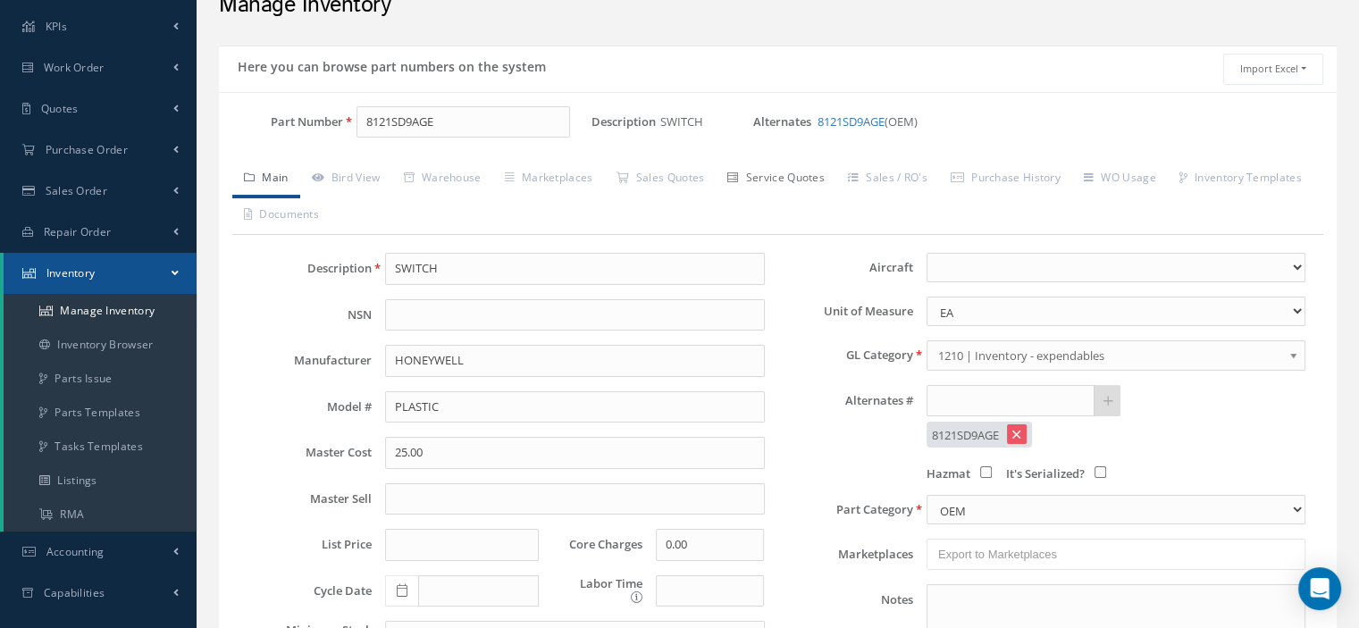
scroll to position [179, 0]
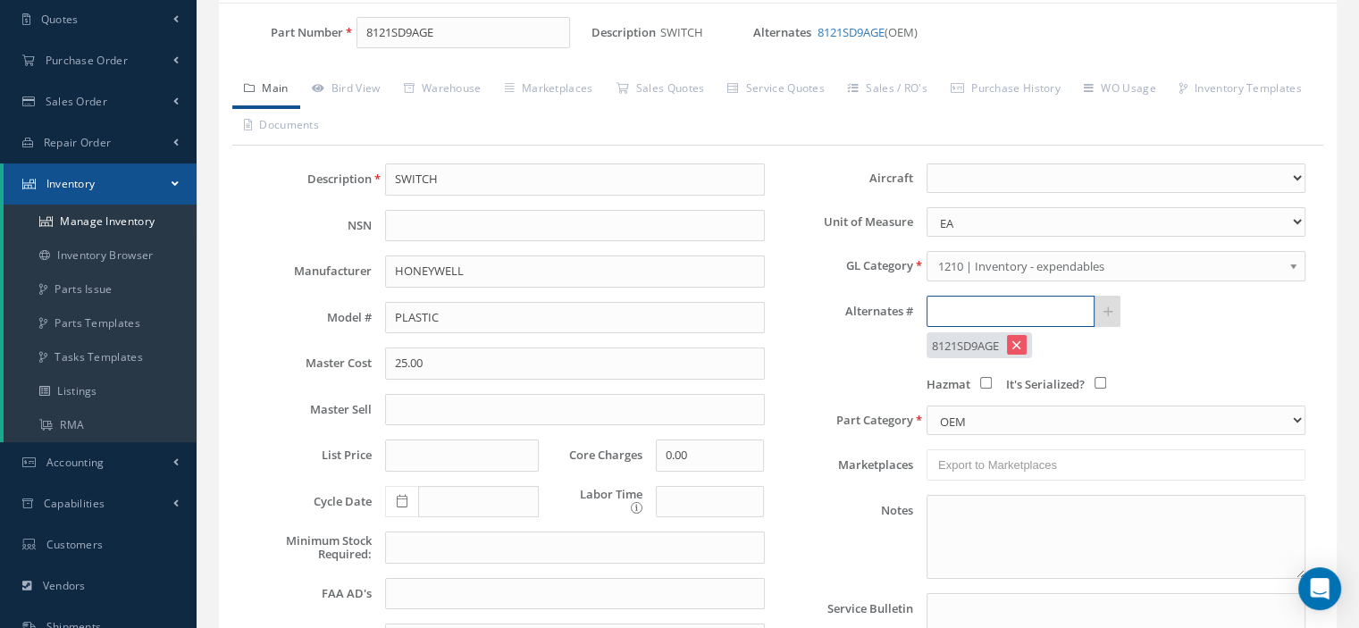
click at [959, 307] on input "text" at bounding box center [1011, 312] width 168 height 32
type input "M2B15AA5G30FC"
click at [1110, 314] on icon at bounding box center [1109, 312] width 10 height 13
click at [985, 313] on input "text" at bounding box center [1011, 312] width 168 height 32
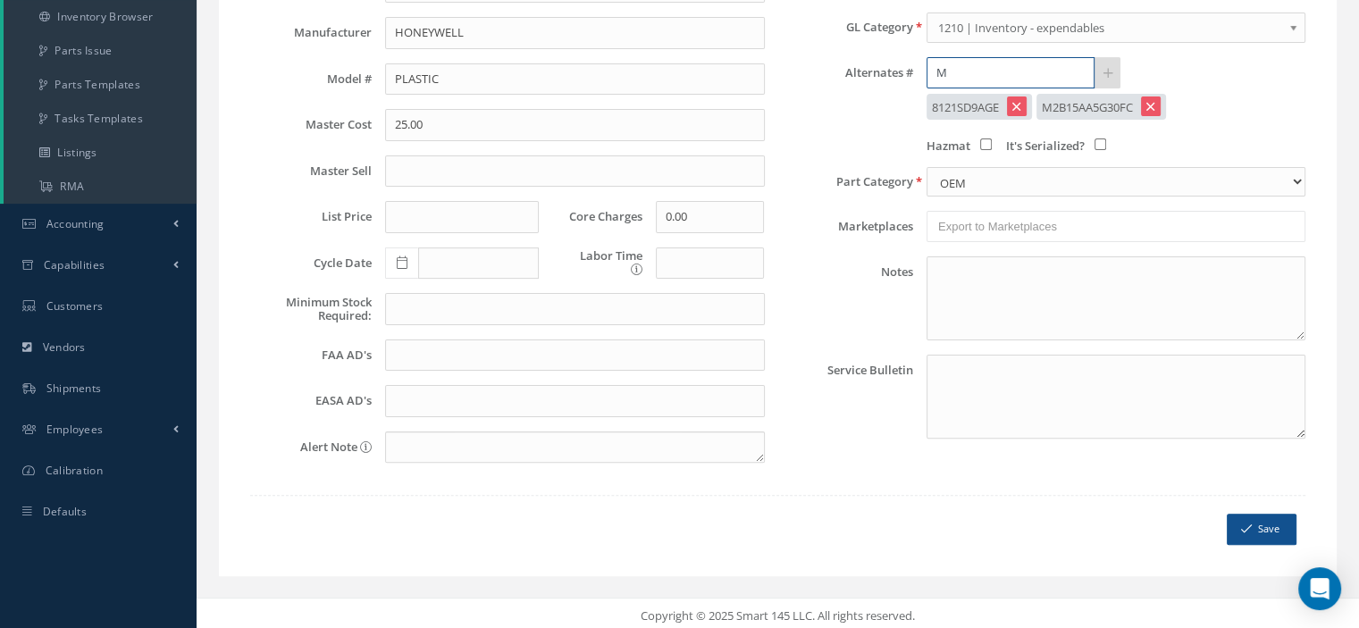
type input "M"
click at [1262, 527] on button "Save" at bounding box center [1262, 529] width 70 height 31
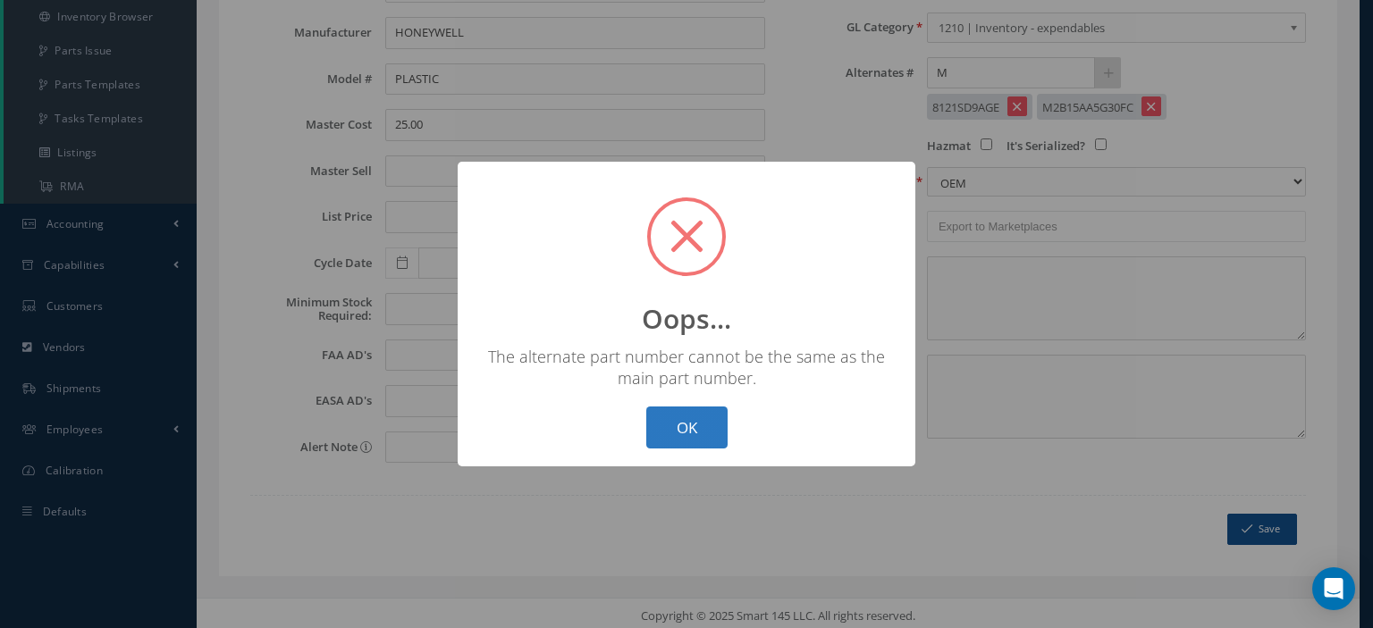
click at [682, 435] on button "OK" at bounding box center [686, 428] width 81 height 42
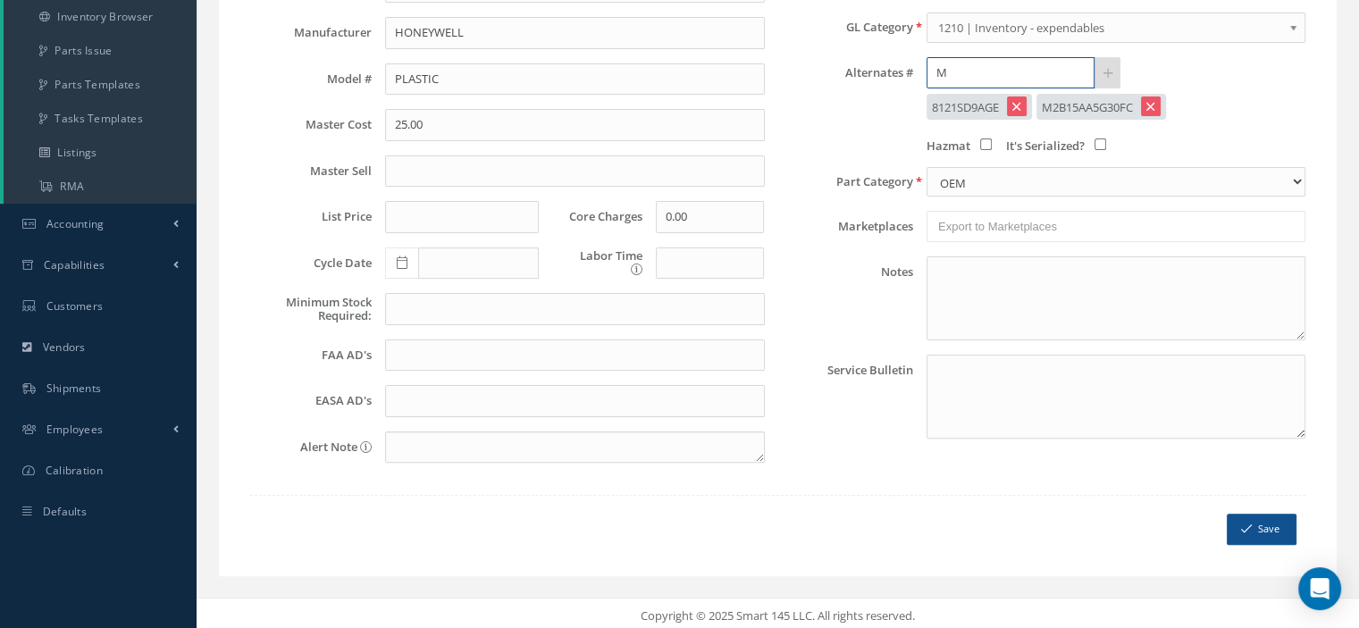
drag, startPoint x: 954, startPoint y: 74, endPoint x: 897, endPoint y: 67, distance: 57.6
click at [897, 67] on div "Alternates # M" at bounding box center [1049, 73] width 542 height 32
click at [1269, 529] on button "Save" at bounding box center [1262, 529] width 70 height 31
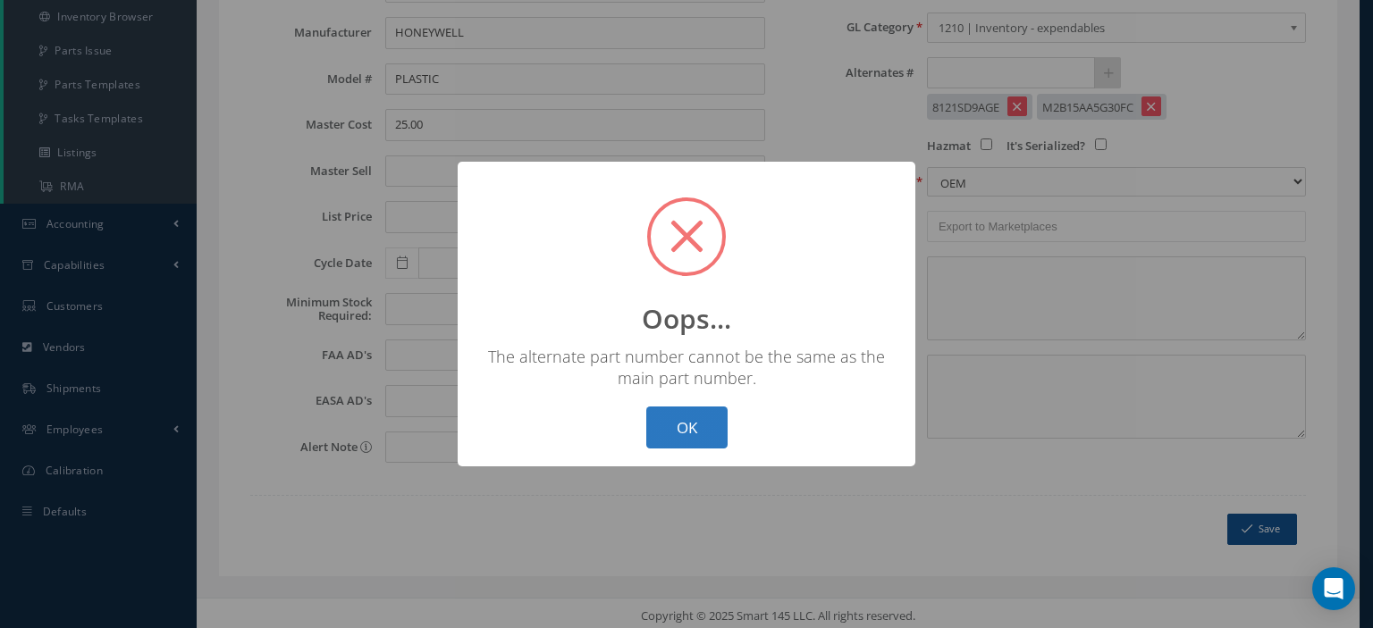
click at [663, 424] on button "OK" at bounding box center [686, 428] width 81 height 42
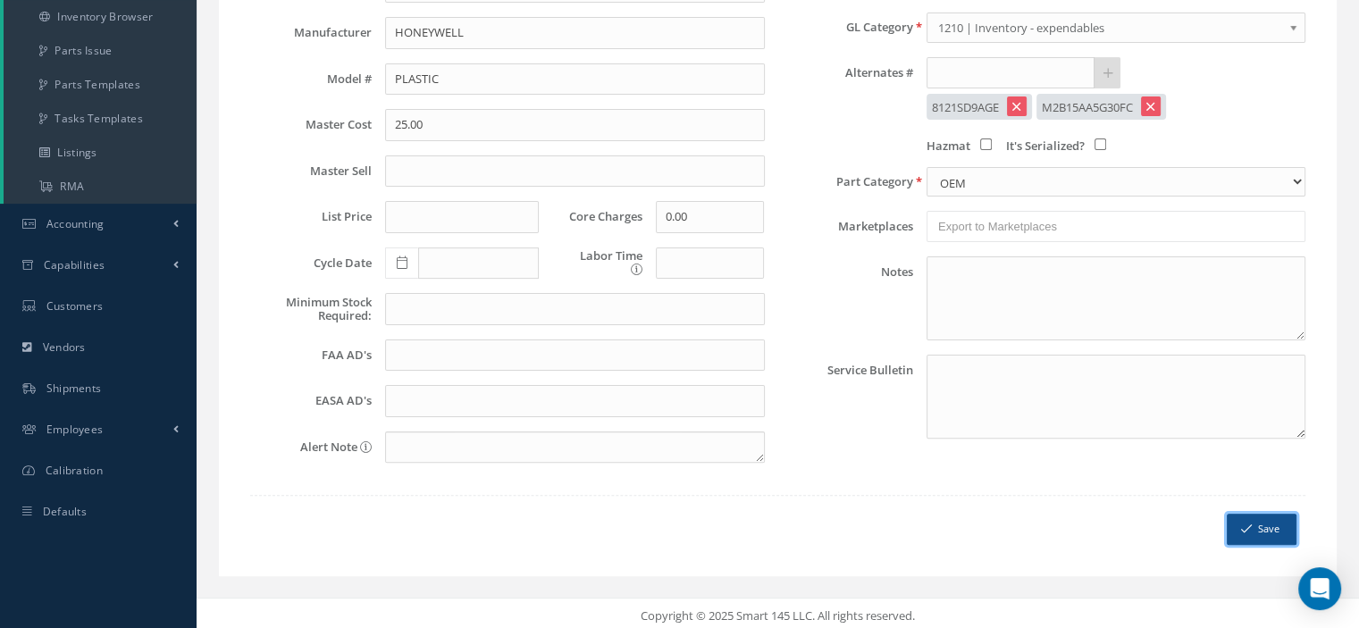
scroll to position [60, 0]
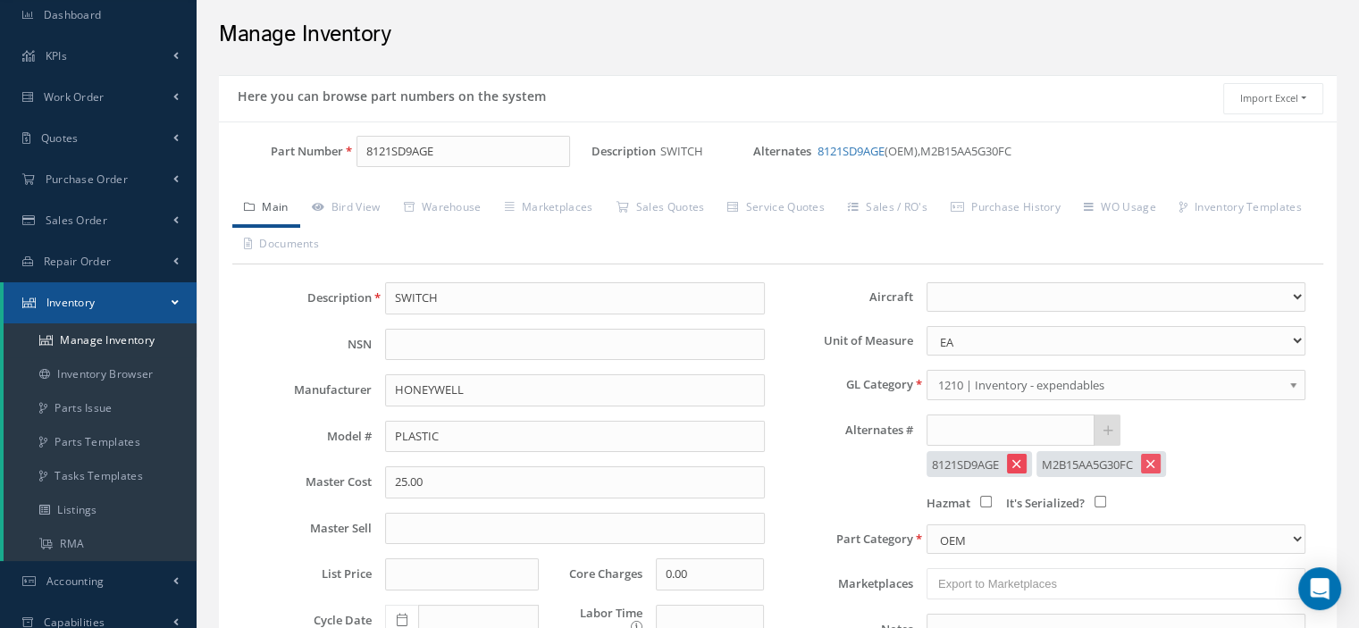
click at [1017, 459] on icon at bounding box center [1016, 464] width 8 height 13
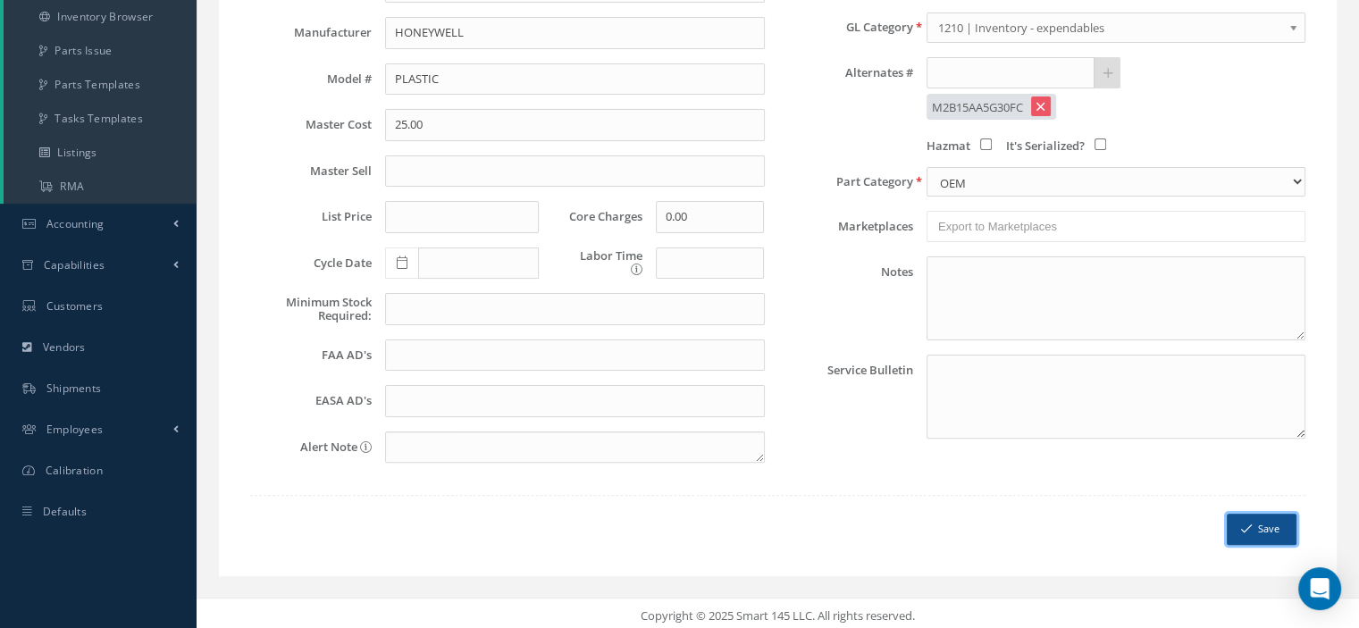
click at [1255, 521] on button "Save" at bounding box center [1262, 529] width 70 height 31
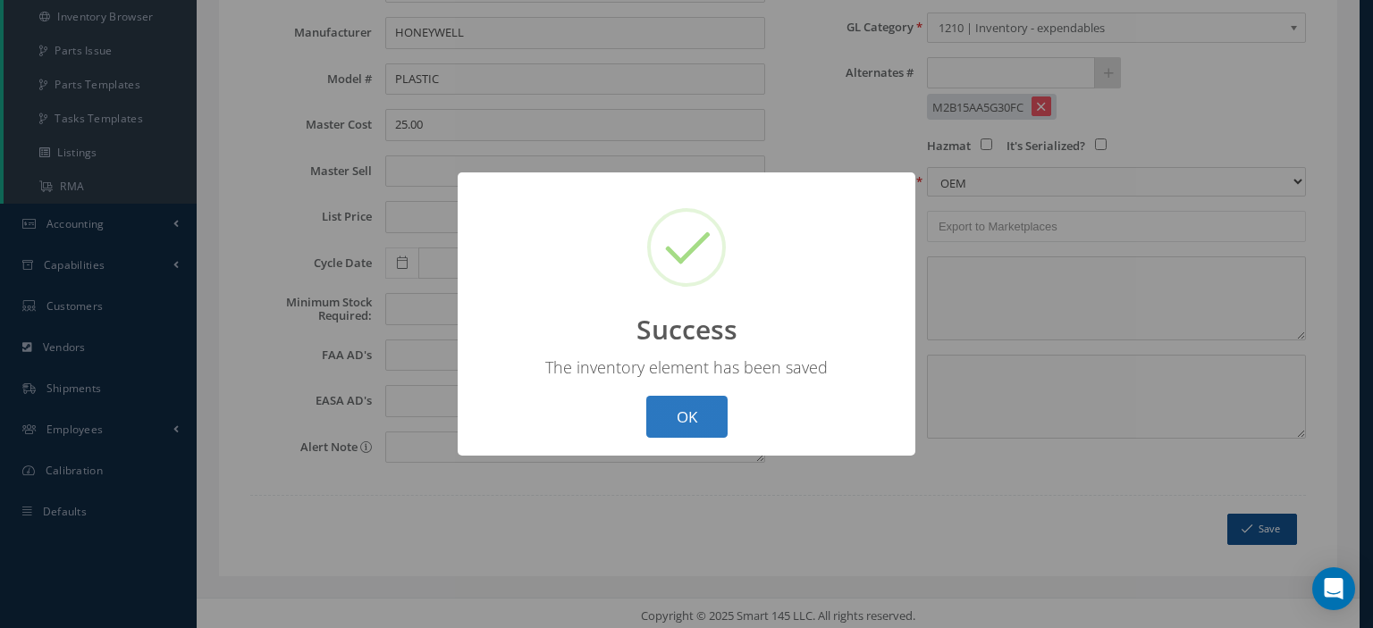
click at [700, 431] on button "OK" at bounding box center [686, 417] width 81 height 42
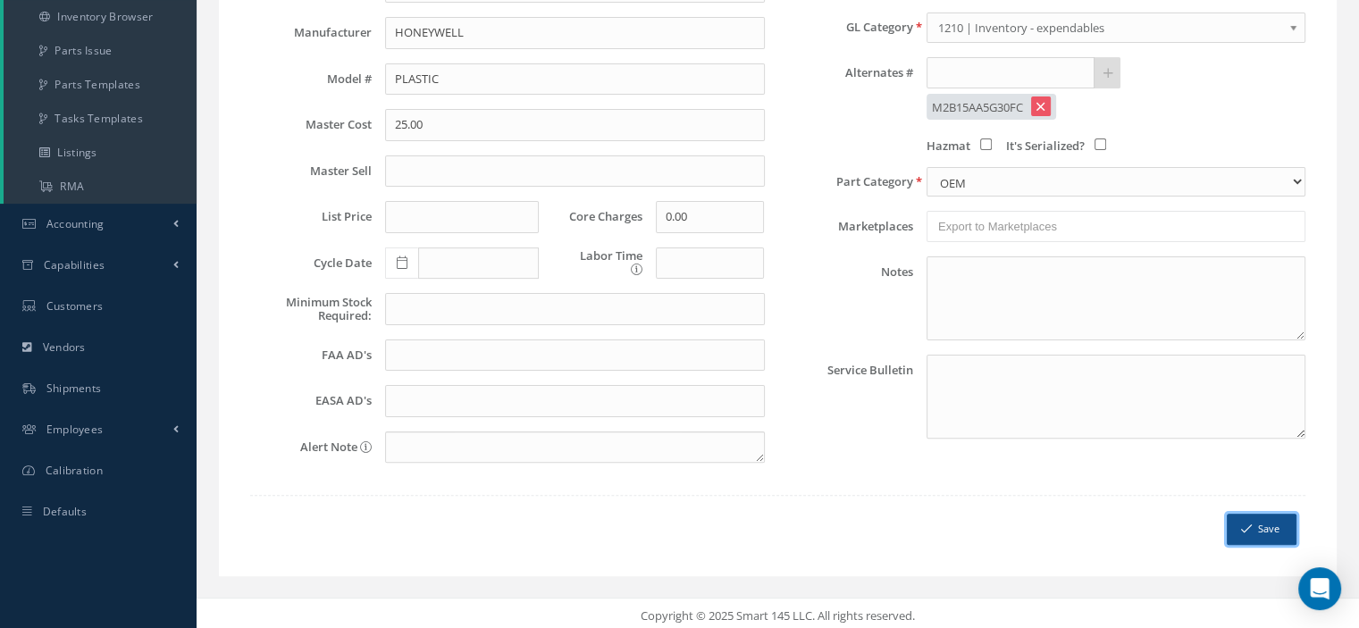
scroll to position [149, 0]
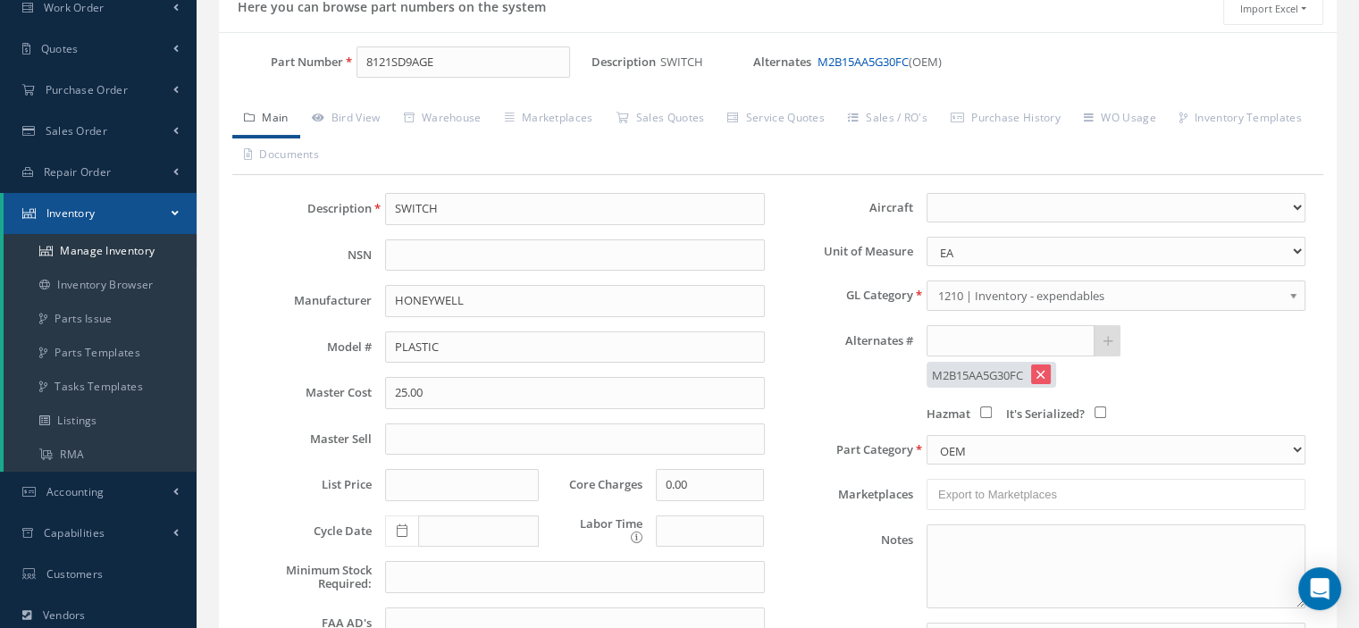
click at [859, 60] on link "M2B15AA5G30FC" at bounding box center [863, 62] width 91 height 16
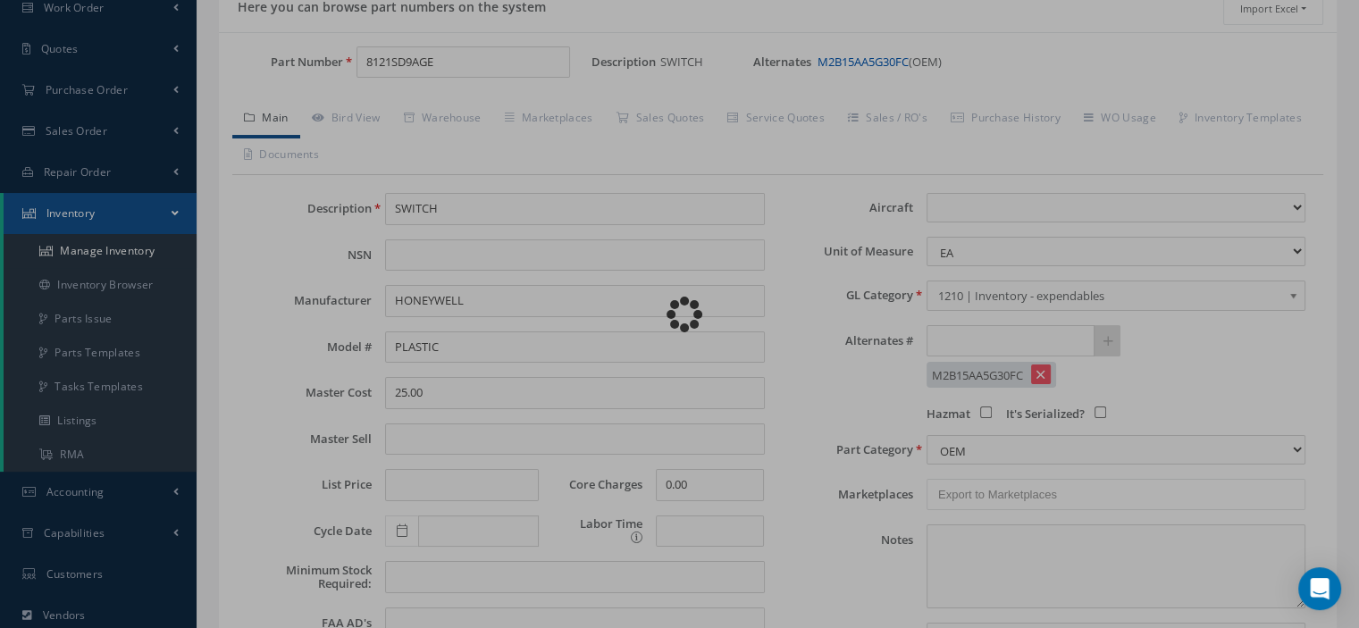
type input "M2B15AA5G30FC"
select select
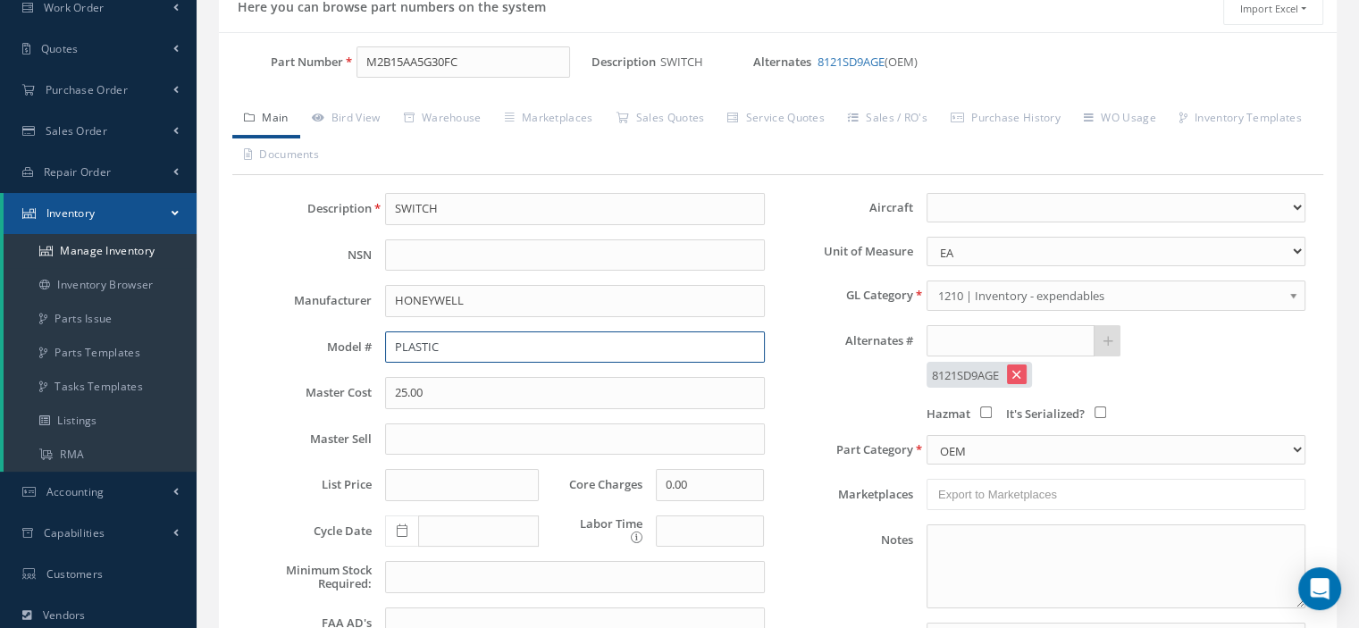
click at [406, 337] on input "PLASTIC" at bounding box center [574, 348] width 379 height 32
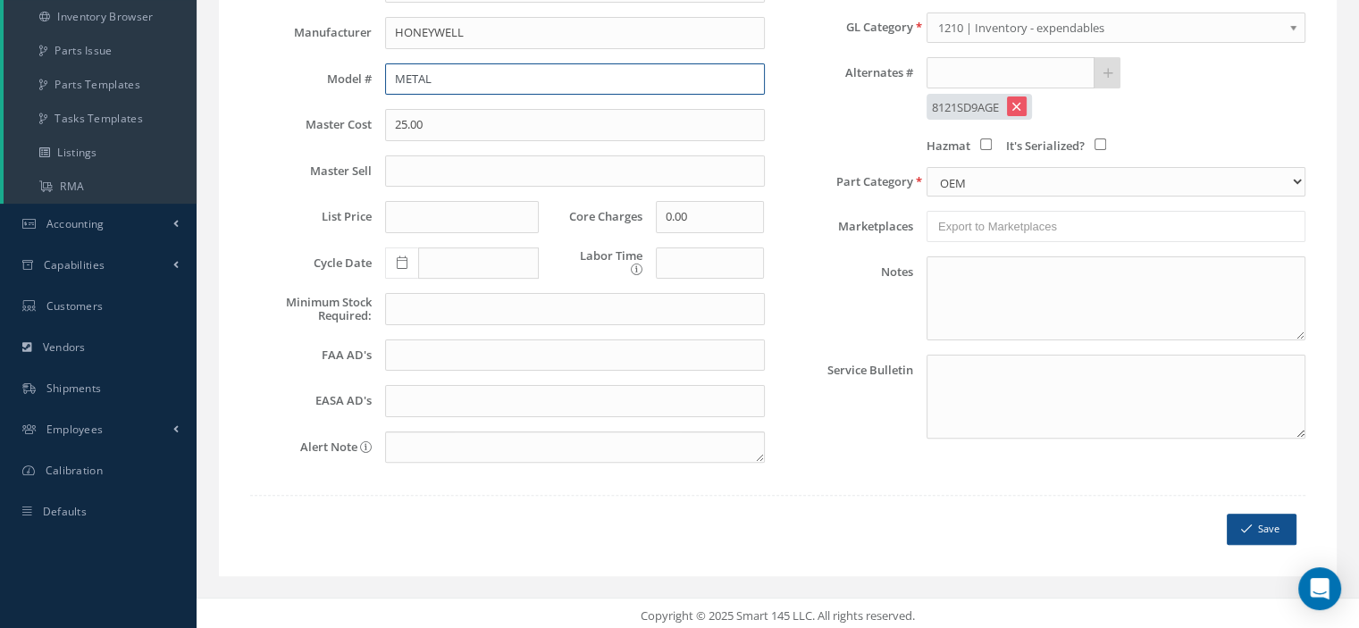
type input "METAL"
click at [1238, 528] on button "Save" at bounding box center [1262, 529] width 70 height 31
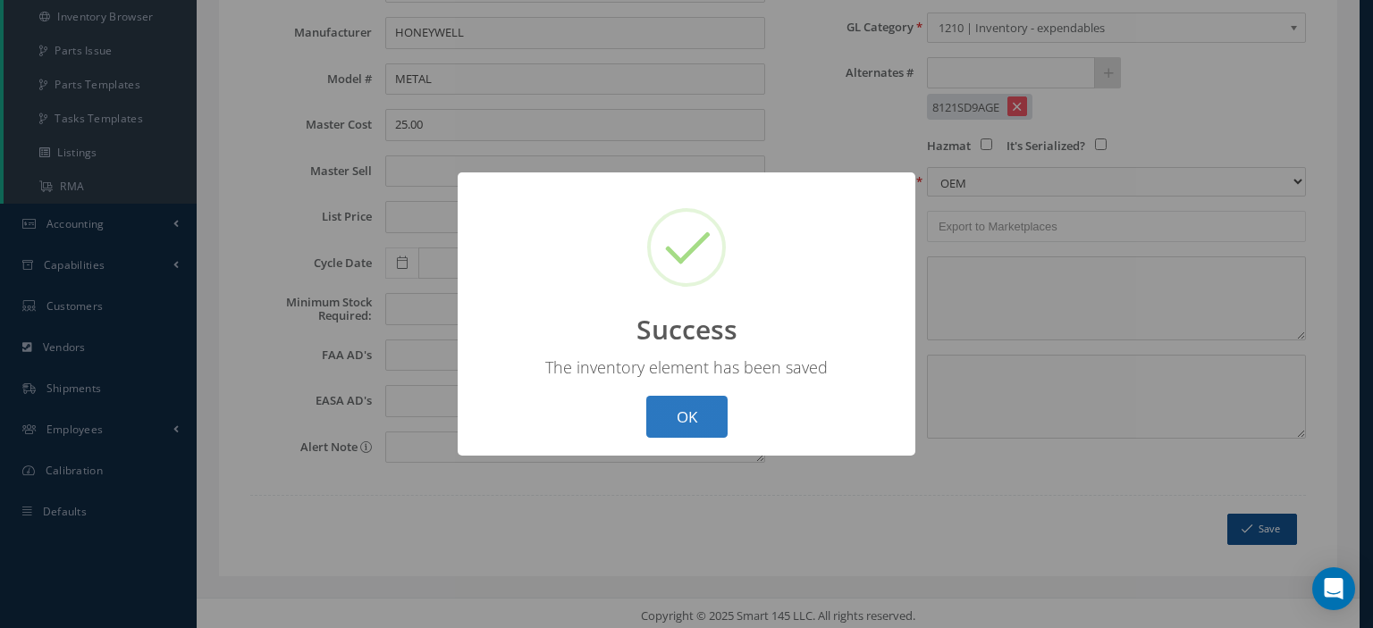
click at [657, 419] on button "OK" at bounding box center [686, 417] width 81 height 42
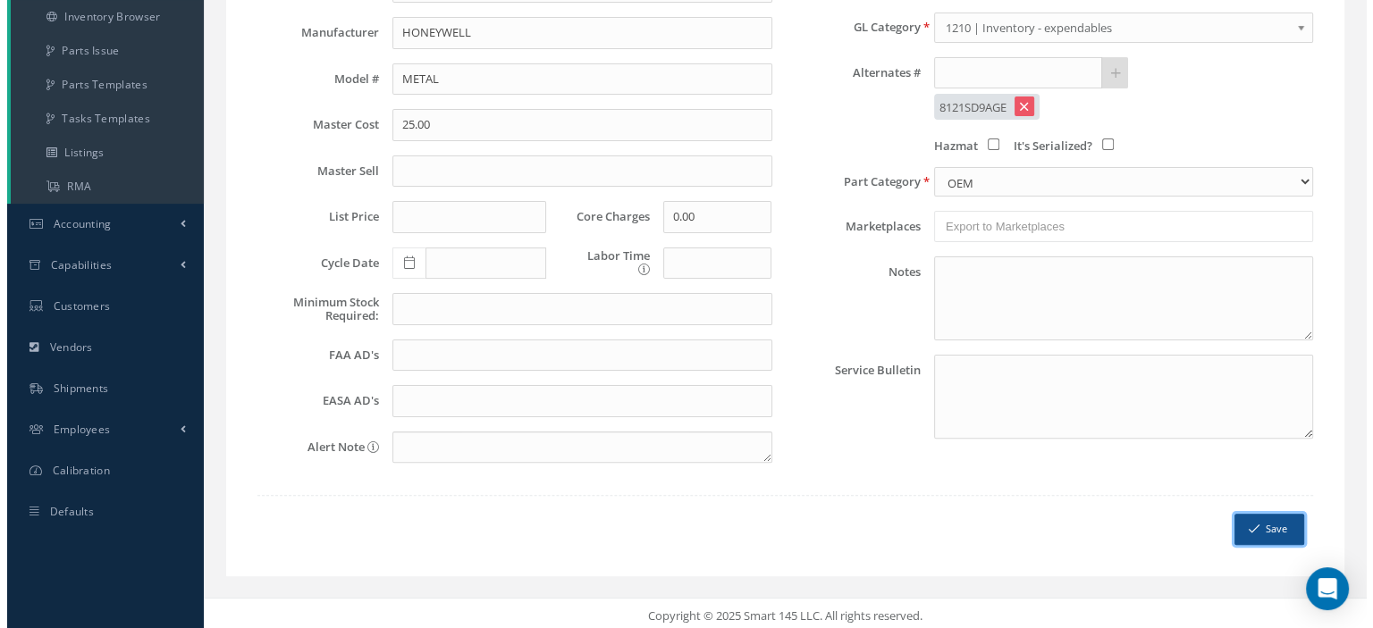
scroll to position [0, 0]
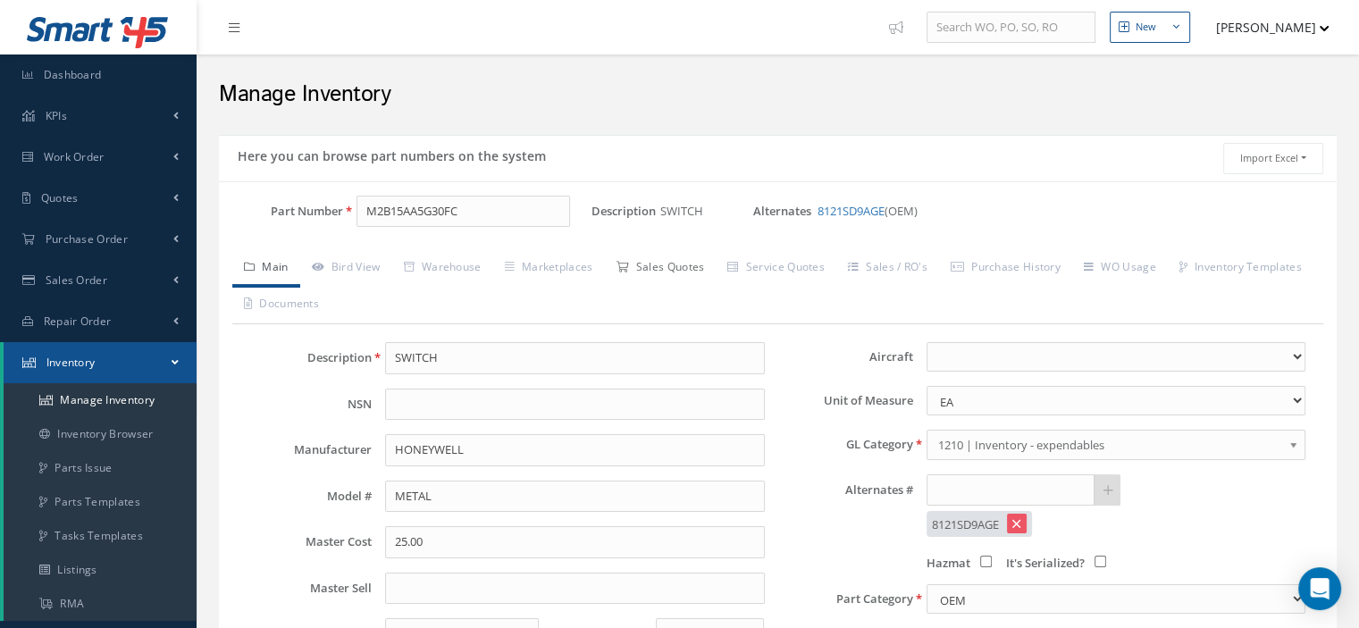
click at [691, 270] on link "Sales Quotes" at bounding box center [660, 269] width 112 height 38
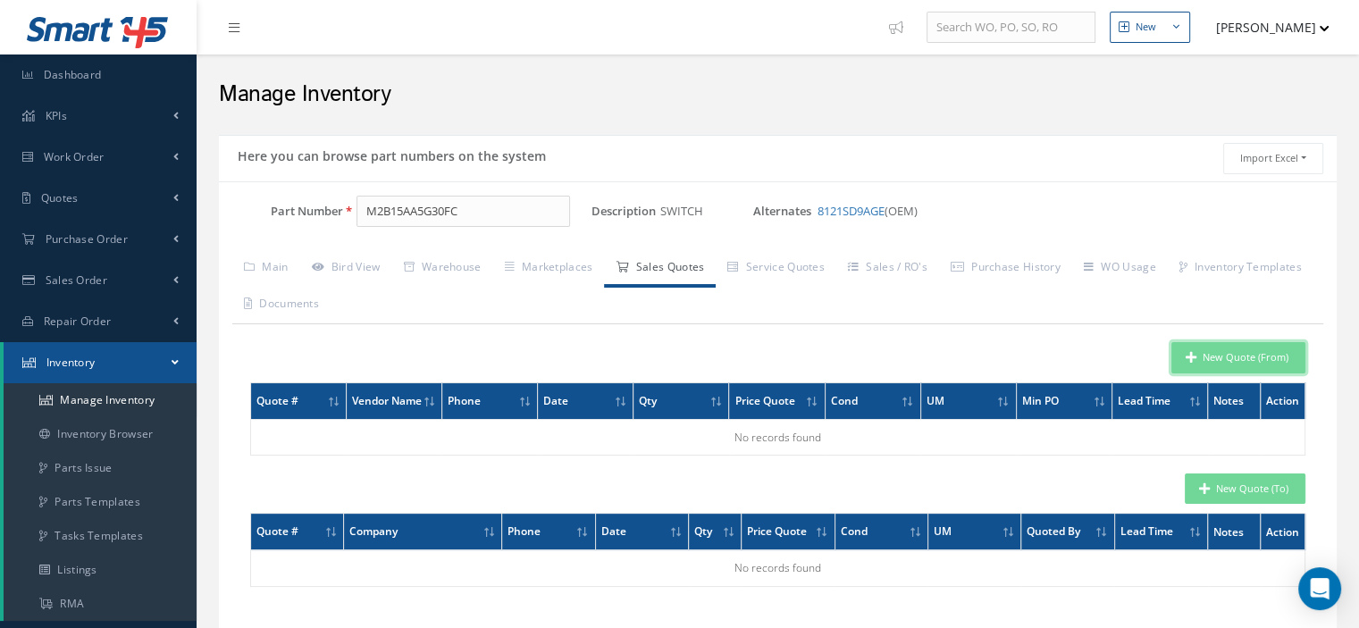
click at [1201, 356] on button "New Quote (From)" at bounding box center [1239, 357] width 134 height 31
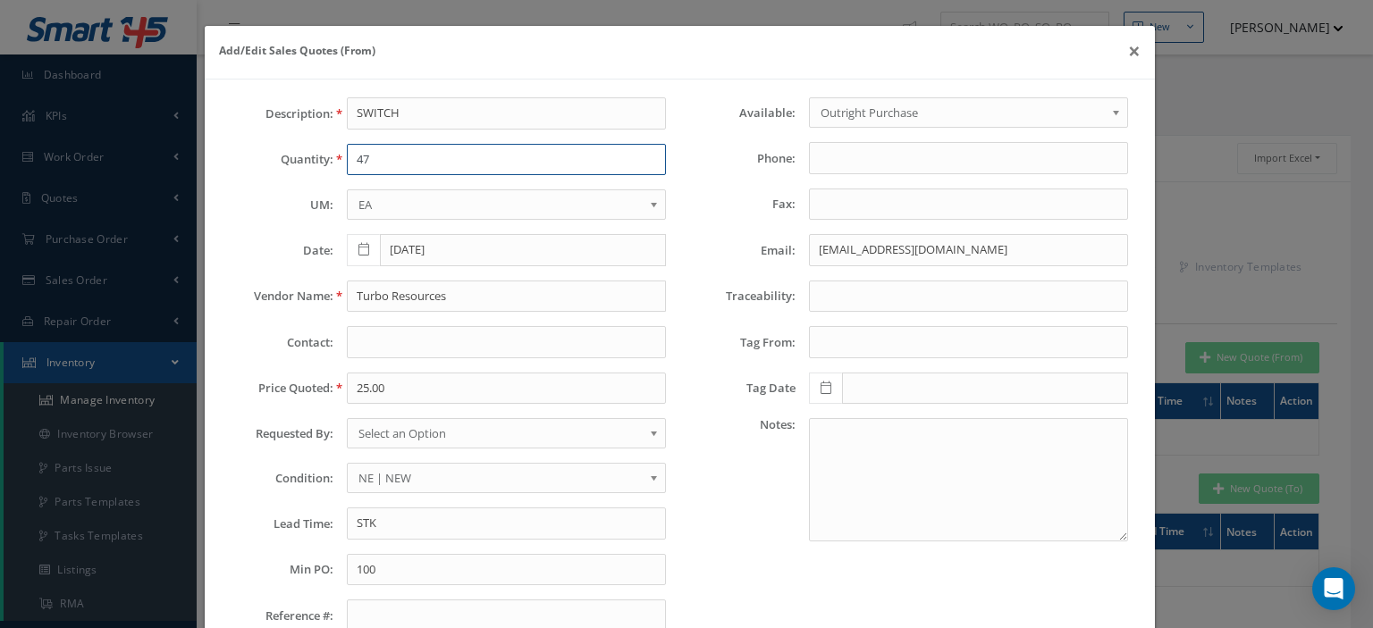
click at [368, 169] on input "47" at bounding box center [506, 160] width 319 height 32
click at [394, 165] on input "47" at bounding box center [506, 160] width 319 height 32
paste input "7"
type input "477"
click at [392, 281] on input "Turbo Resources" at bounding box center [506, 297] width 319 height 32
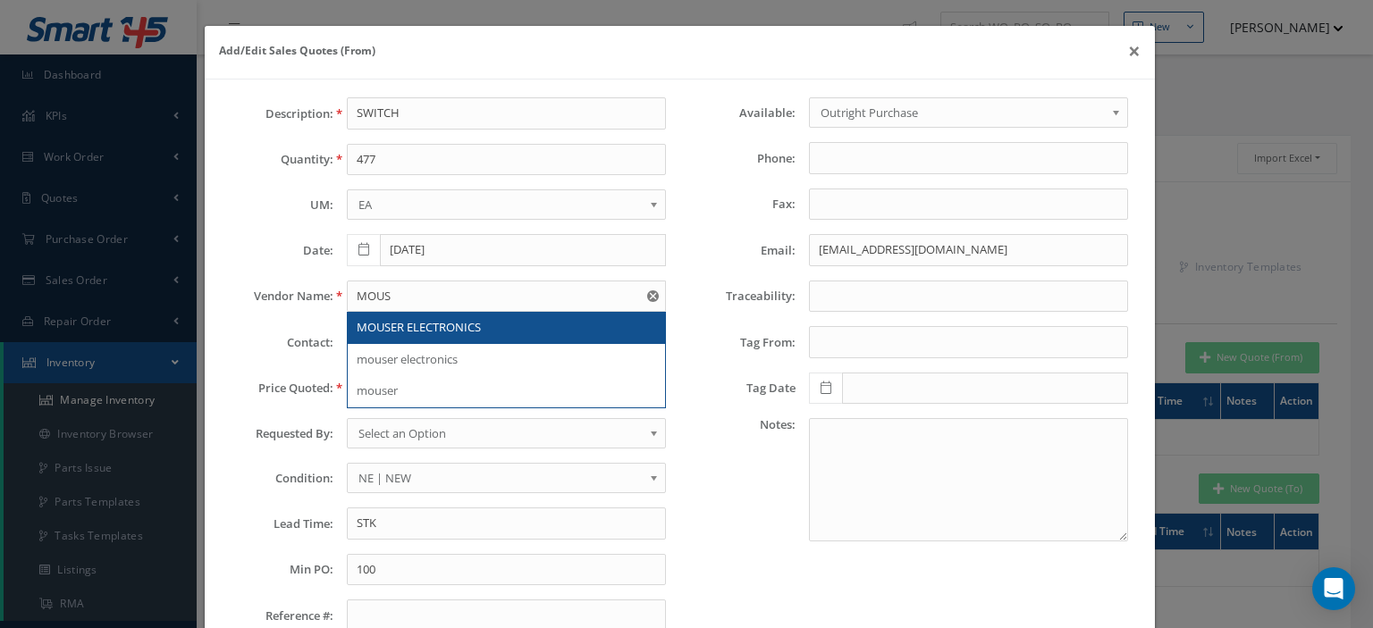
click at [405, 321] on span "MOUSER ELECTRONICS" at bounding box center [419, 327] width 124 height 16
type input "MOUSER ELECTRONICS"
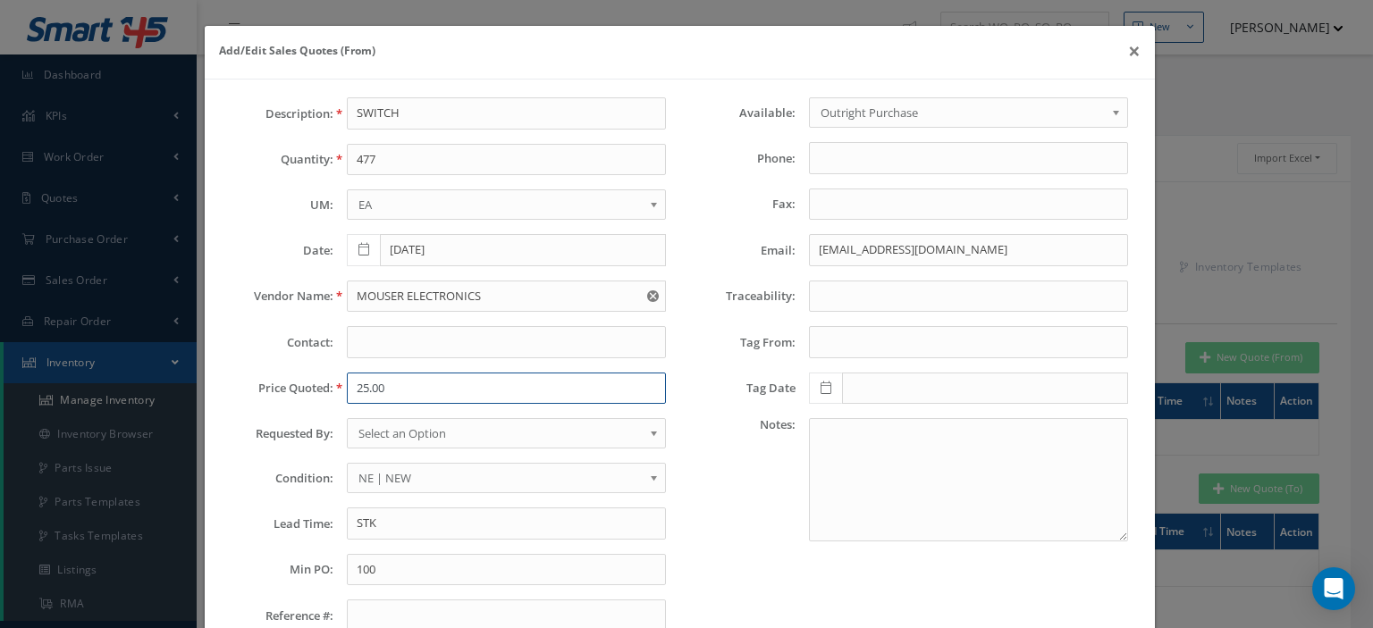
click at [391, 389] on input "25.00" at bounding box center [506, 389] width 319 height 32
type input "11.05"
click at [823, 449] on textarea at bounding box center [968, 479] width 319 height 123
paste textarea "$11.05 $11.05 $9.53 $95.30 $8.78 $219.50 $8.43 $421.50 $7.91 $791.00 $7.59 $1,8…"
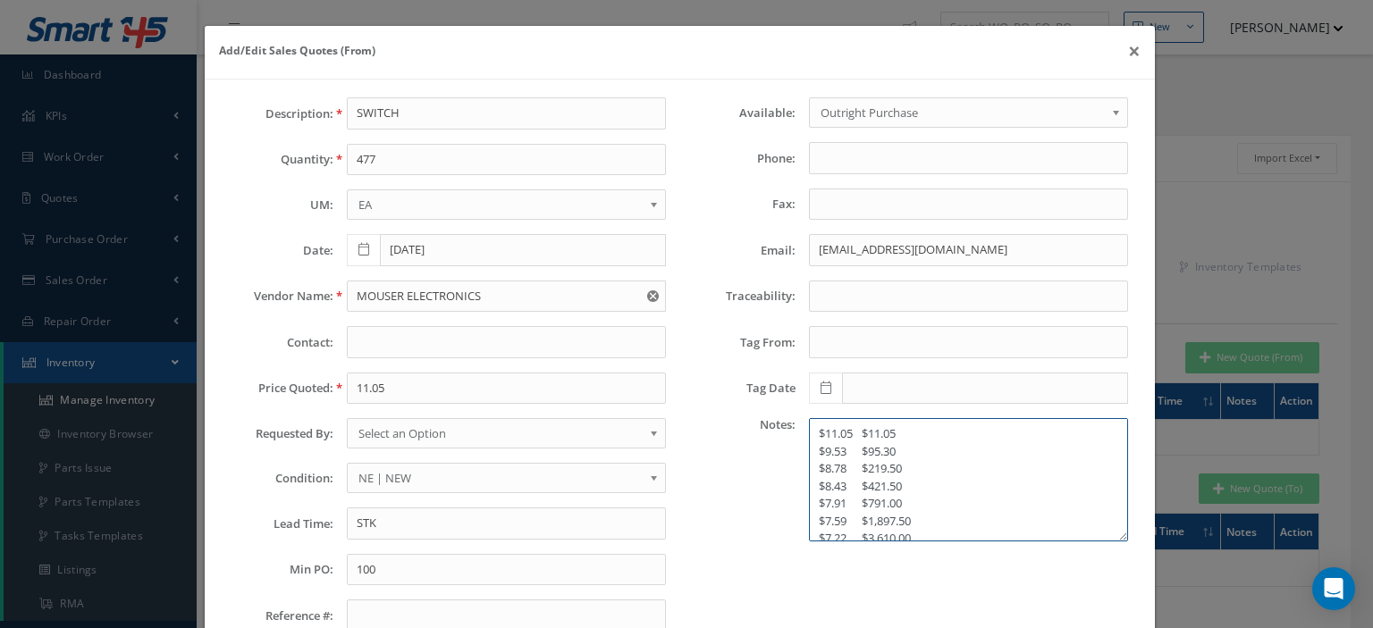
scroll to position [5, 0]
click at [809, 428] on textarea "$11.05 $11.05 $9.53 $95.30 $8.78 $219.50 $8.43 $421.50 $7.91 $791.00 $7.59 $1,8…" at bounding box center [968, 479] width 319 height 123
click at [809, 445] on textarea "1-$11.05 $11.05 $9.53 $95.30 $8.78 $219.50 $8.43 $421.50 $7.91 $791.00 $7.59 $1…" at bounding box center [968, 479] width 319 height 123
click at [809, 466] on textarea "1-$11.05 $11.05 10-$9.53 $95.30 $8.78 $219.50 $8.43 $421.50 $7.91 $791.00 $7.59…" at bounding box center [968, 479] width 319 height 123
click at [810, 477] on textarea "1-$11.05 $11.05 10-$9.53 $95.30 25-$8.78 $219.50 $8.43 $421.50 $7.91 $791.00 $7…" at bounding box center [968, 479] width 319 height 123
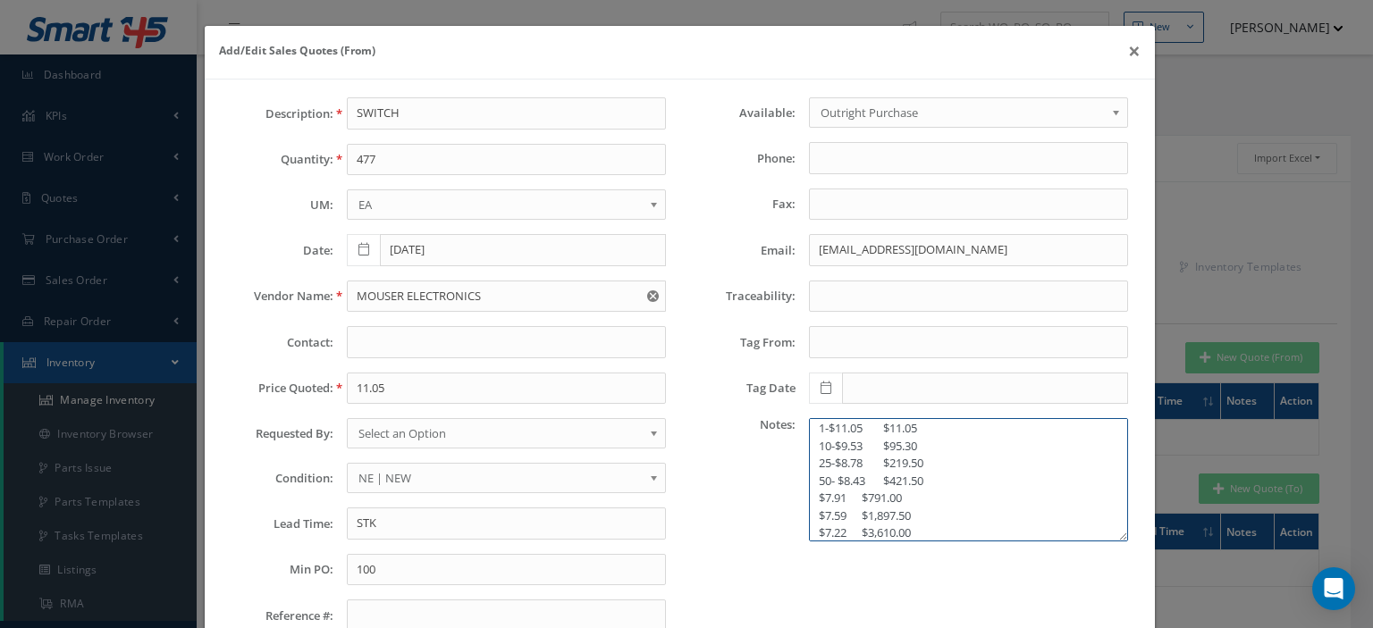
click at [826, 462] on textarea "1-$11.05 $11.05 10-$9.53 $95.30 25-$8.78 $219.50 50- $8.43 $421.50 $7.91 $791.0…" at bounding box center [968, 479] width 319 height 123
click at [827, 439] on textarea "1-$11.05 $11.05 10-$9.53 $95.30 25- $8.78 $219.50 50- $8.43 $421.50 $7.91 $791.…" at bounding box center [968, 479] width 319 height 123
click at [820, 422] on textarea "1-$11.05 $11.05 10- $9.53 $95.30 25- $8.78 $219.50 50- $8.43 $421.50 $7.91 $791…" at bounding box center [968, 479] width 319 height 123
click at [809, 495] on textarea "1- $11.05 $11.05 10- $9.53 $95.30 25- $8.78 $219.50 50- $8.43 $421.50 $7.91 $79…" at bounding box center [968, 479] width 319 height 123
click at [822, 492] on textarea "1- $11.05 $11.05 10- $9.53 $95.30 25- $8.78 $219.50 50- $8.43 $421.50 10- $7.91…" at bounding box center [968, 479] width 319 height 123
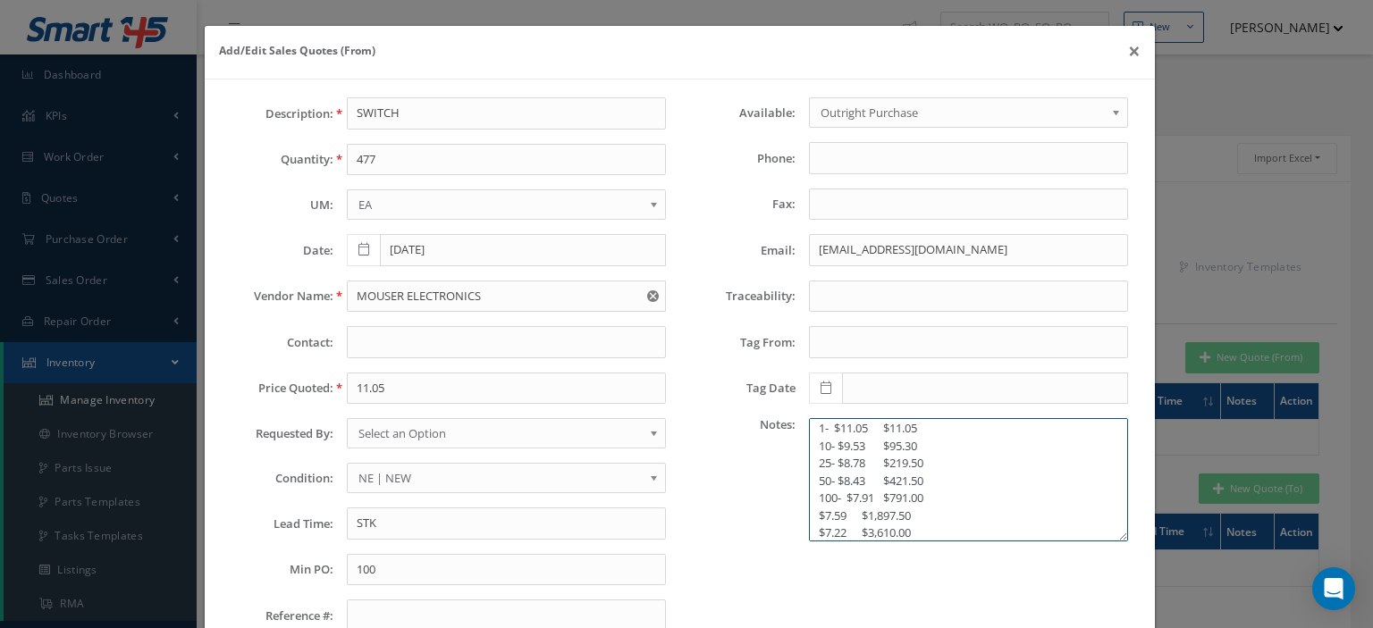
click at [812, 496] on textarea "1- $11.05 $11.05 10- $9.53 $95.30 25- $8.78 $219.50 50- $8.43 $421.50 100- $7.9…" at bounding box center [968, 479] width 319 height 123
click at [840, 500] on textarea "1- $11.05 $11.05 10- $9.53 $95.30 25- $8.78 $219.50 50- $8.43 $421.50 100- $7.9…" at bounding box center [968, 479] width 319 height 123
click at [809, 504] on textarea "1- $11.05 $11.05 10- $9.53 $95.30 25- $8.78 $219.50 50- $8.43 $421.50 100- $7.9…" at bounding box center [968, 479] width 319 height 123
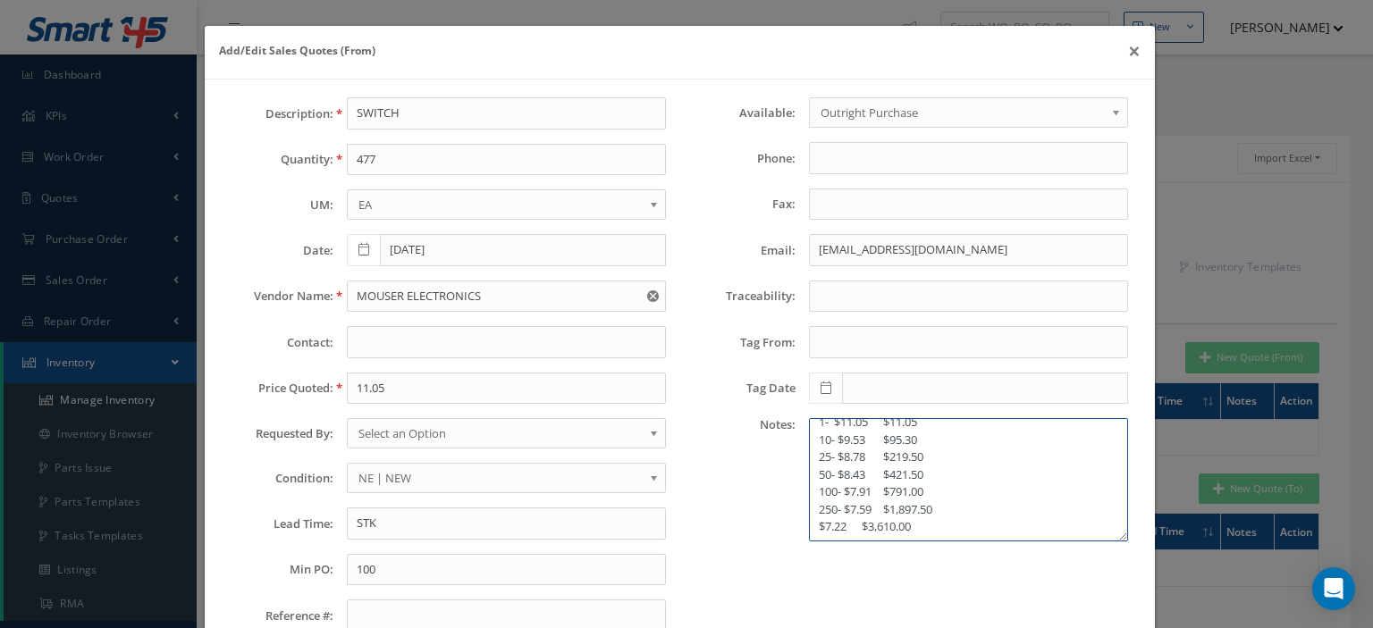
click at [810, 527] on textarea "1- $11.05 $11.05 10- $9.53 $95.30 25- $8.78 $219.50 50- $8.43 $421.50 100- $7.9…" at bounding box center [968, 479] width 319 height 123
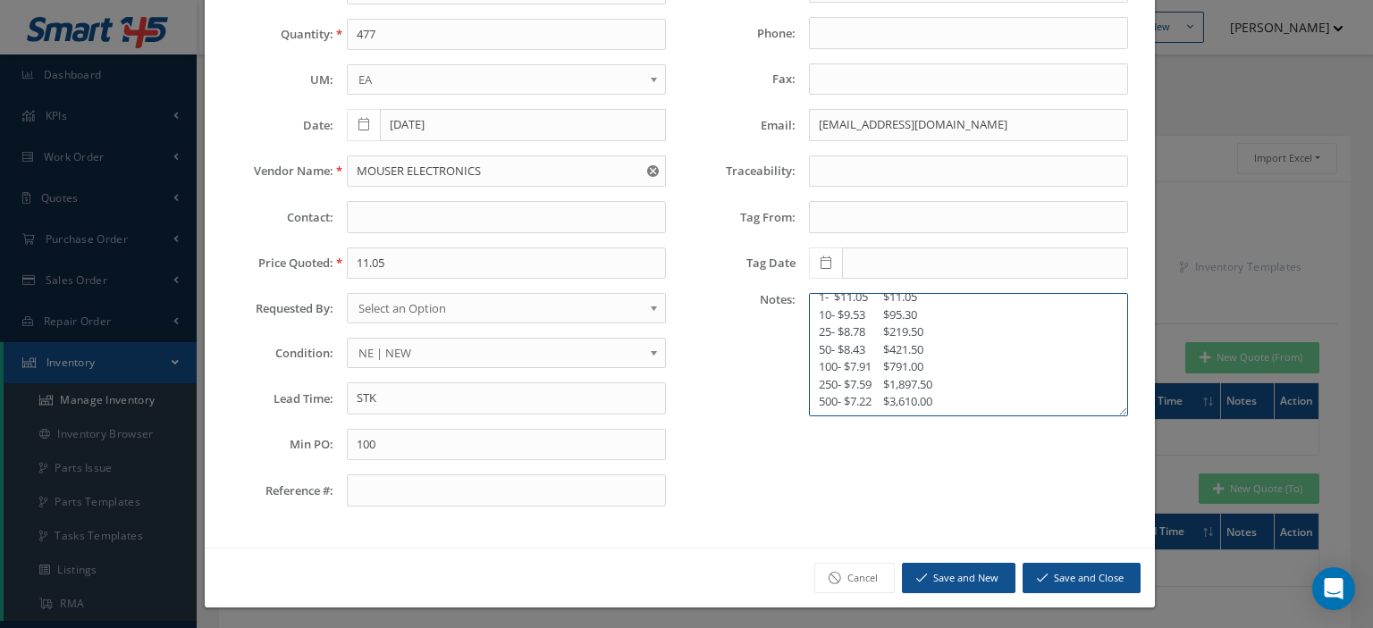
type textarea "1- $11.05 $11.05 10- $9.53 $95.30 25- $8.78 $219.50 50- $8.43 $421.50 100- $7.9…"
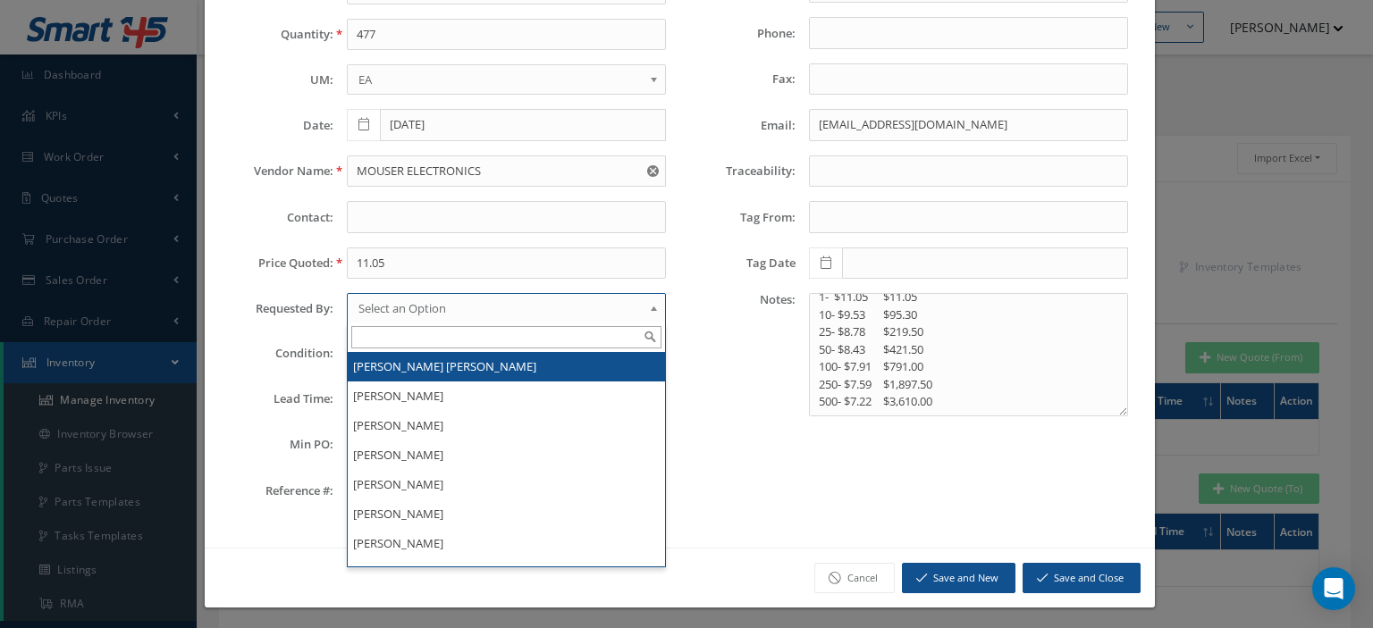
click at [415, 302] on span "Select an Option" at bounding box center [500, 308] width 284 height 21
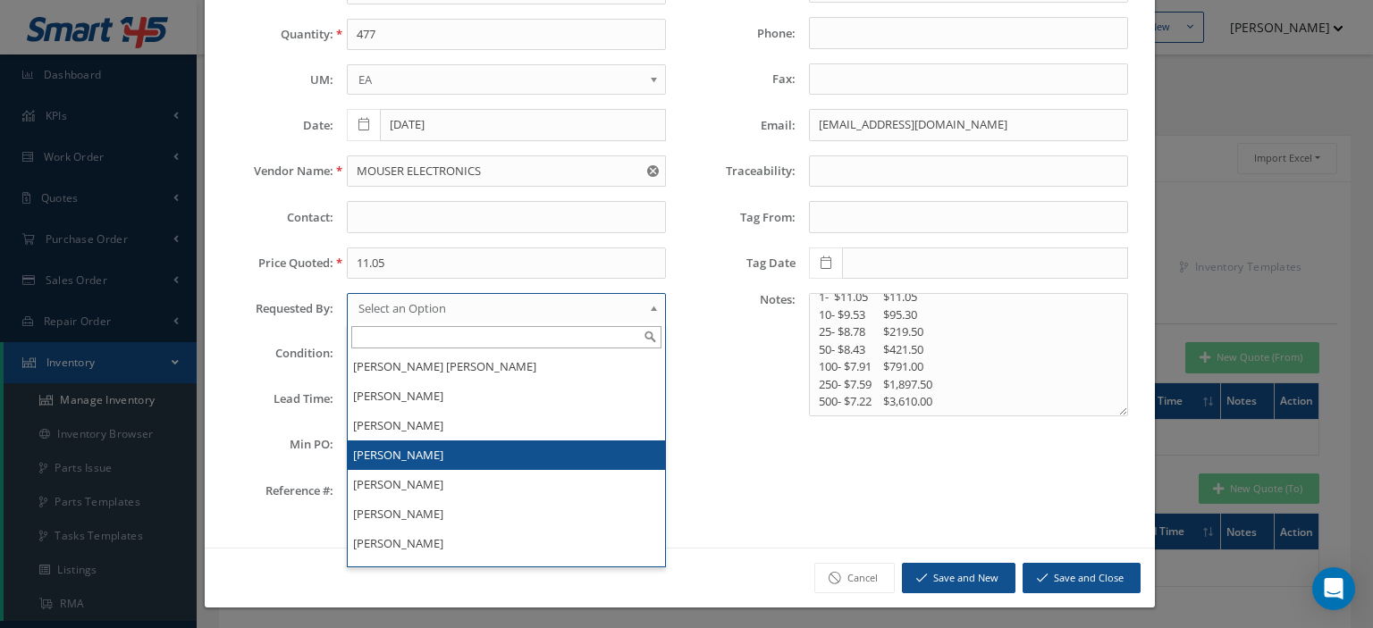
click at [396, 448] on li "[PERSON_NAME]" at bounding box center [506, 455] width 317 height 29
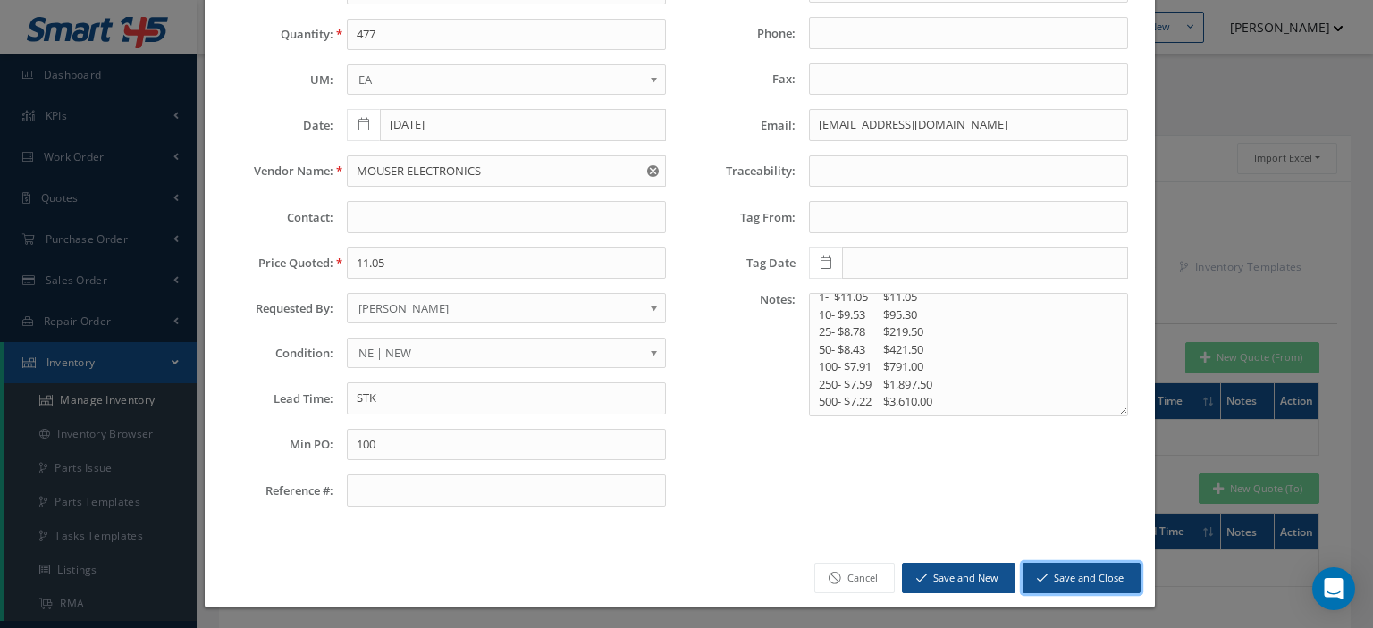
click at [1085, 568] on button "Save and Close" at bounding box center [1081, 578] width 118 height 31
